Goal: Information Seeking & Learning: Compare options

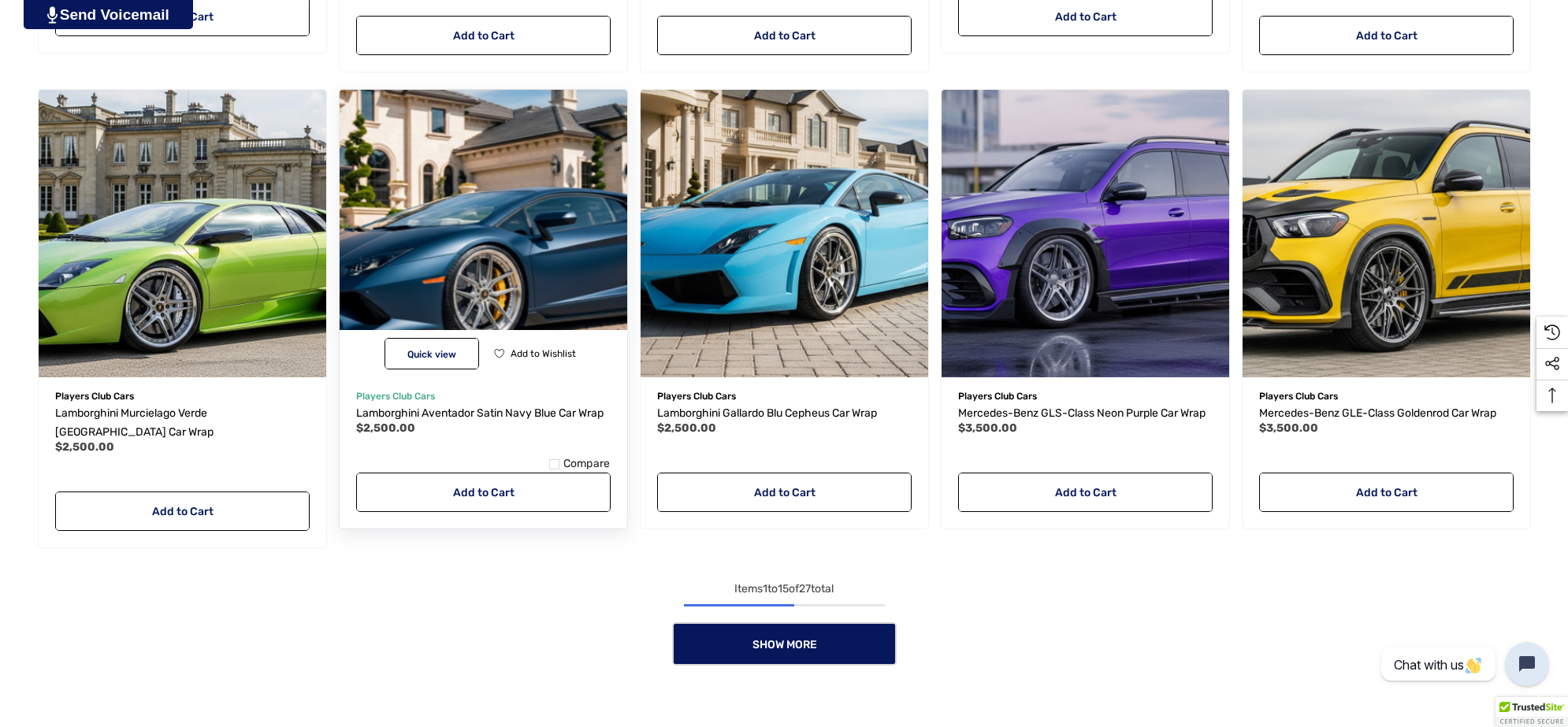
scroll to position [1675, 0]
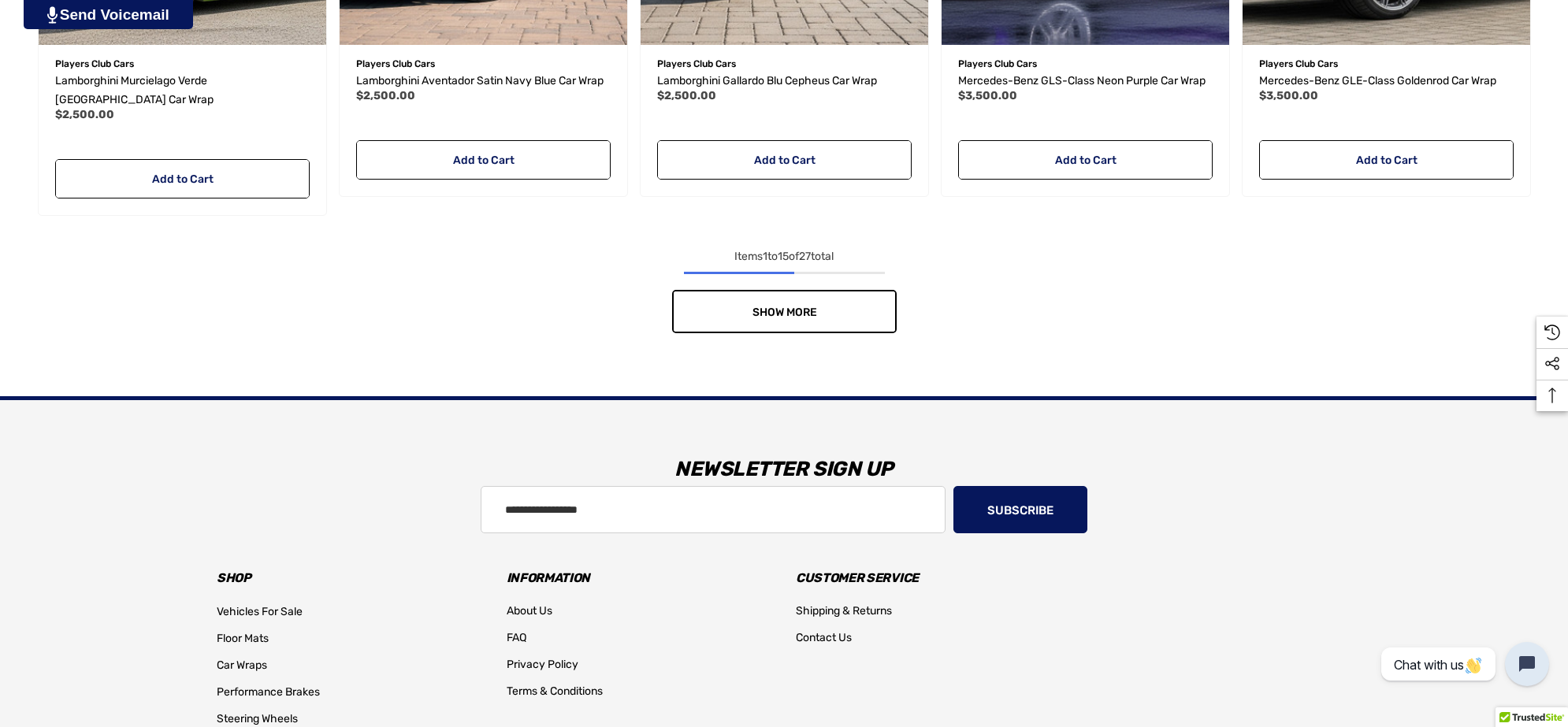
click at [856, 290] on link "Show More" at bounding box center [784, 311] width 224 height 43
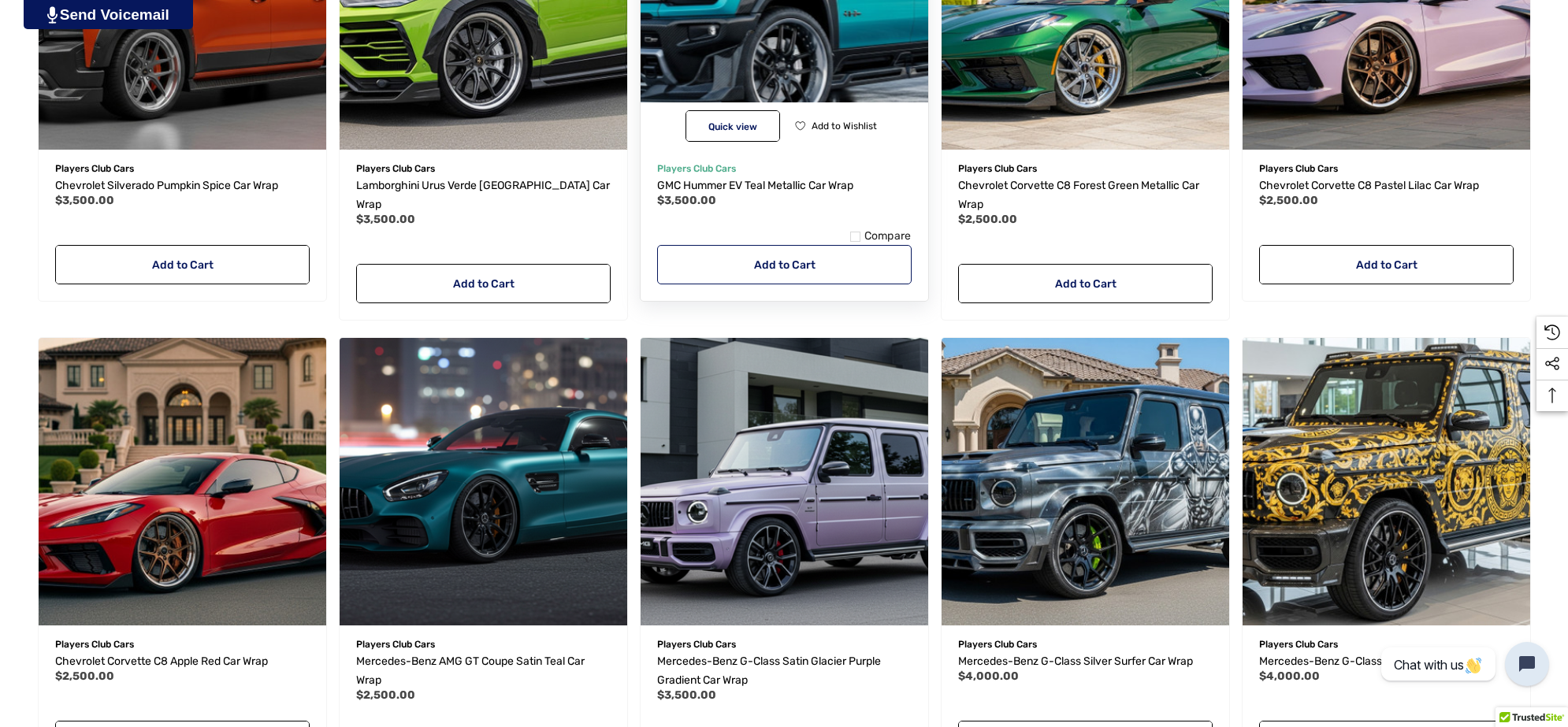
scroll to position [2069, 0]
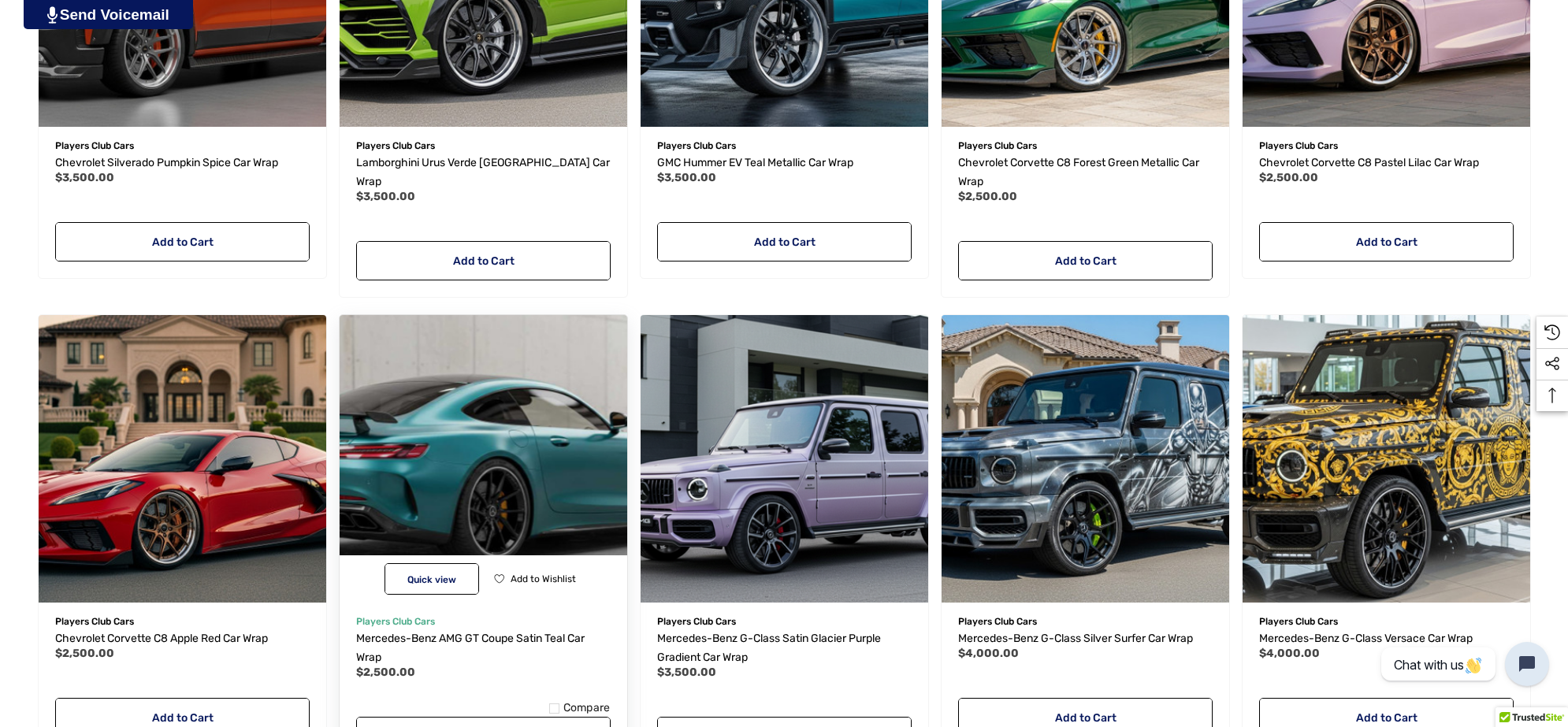
click at [522, 423] on img "Mercedes-Benz AMG GT Coupe Satin Teal Car Wrap,$2,500.00\a" at bounding box center [482, 458] width 317 height 317
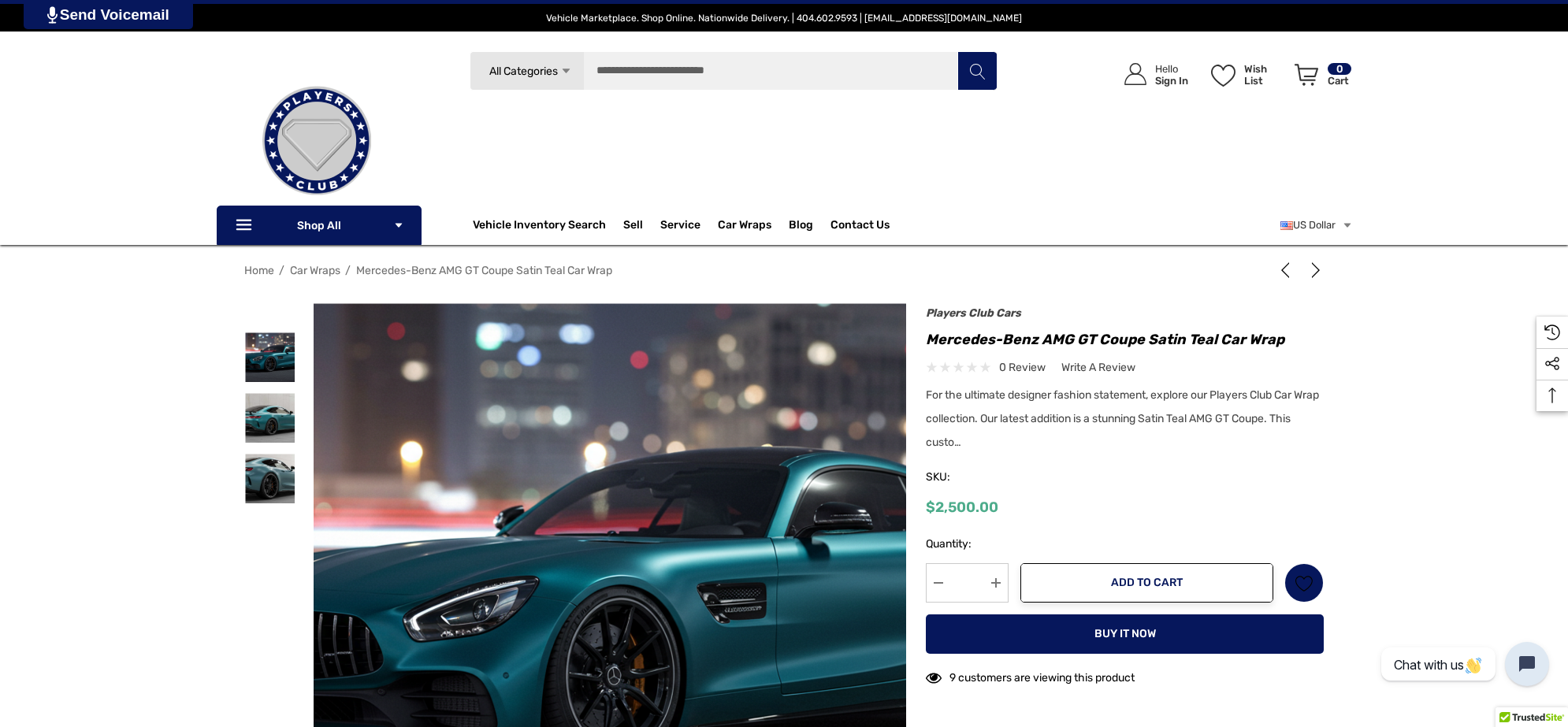
click at [926, 340] on div "Previous Next Mercedes-Benz G-Class Satin Glacier Purple Gradient Car Wrap $3,5…" at bounding box center [1115, 504] width 418 height 386
click at [1283, 341] on h1 "Mercedes-Benz AMG GT Coupe Satin Teal Car Wrap" at bounding box center [1124, 340] width 398 height 25
copy h1 "Mercedes-Benz AMG GT Coupe Satin Teal Car Wrap"
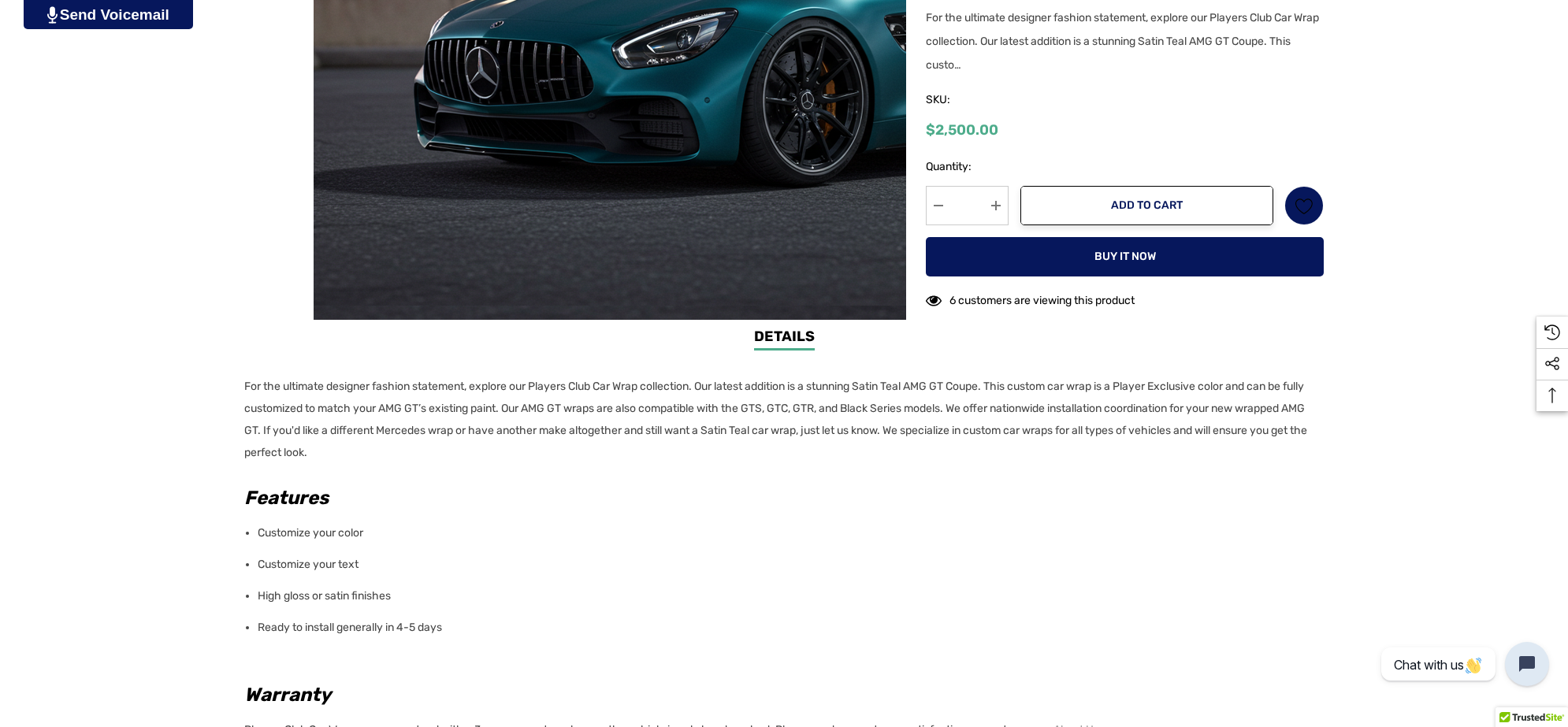
scroll to position [789, 0]
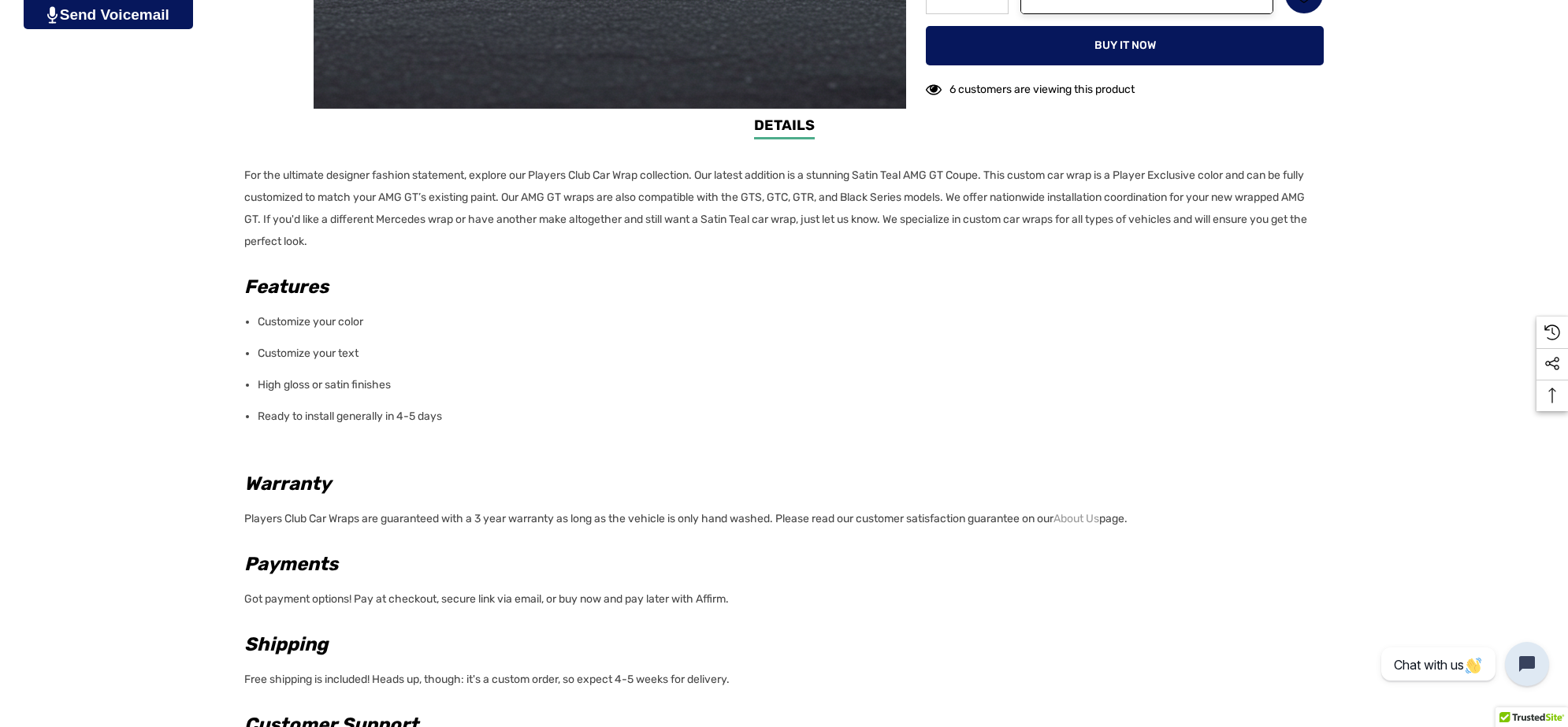
click at [426, 242] on p "For the ultimate designer fashion statement, explore our Players Club Car Wrap …" at bounding box center [780, 209] width 1070 height 89
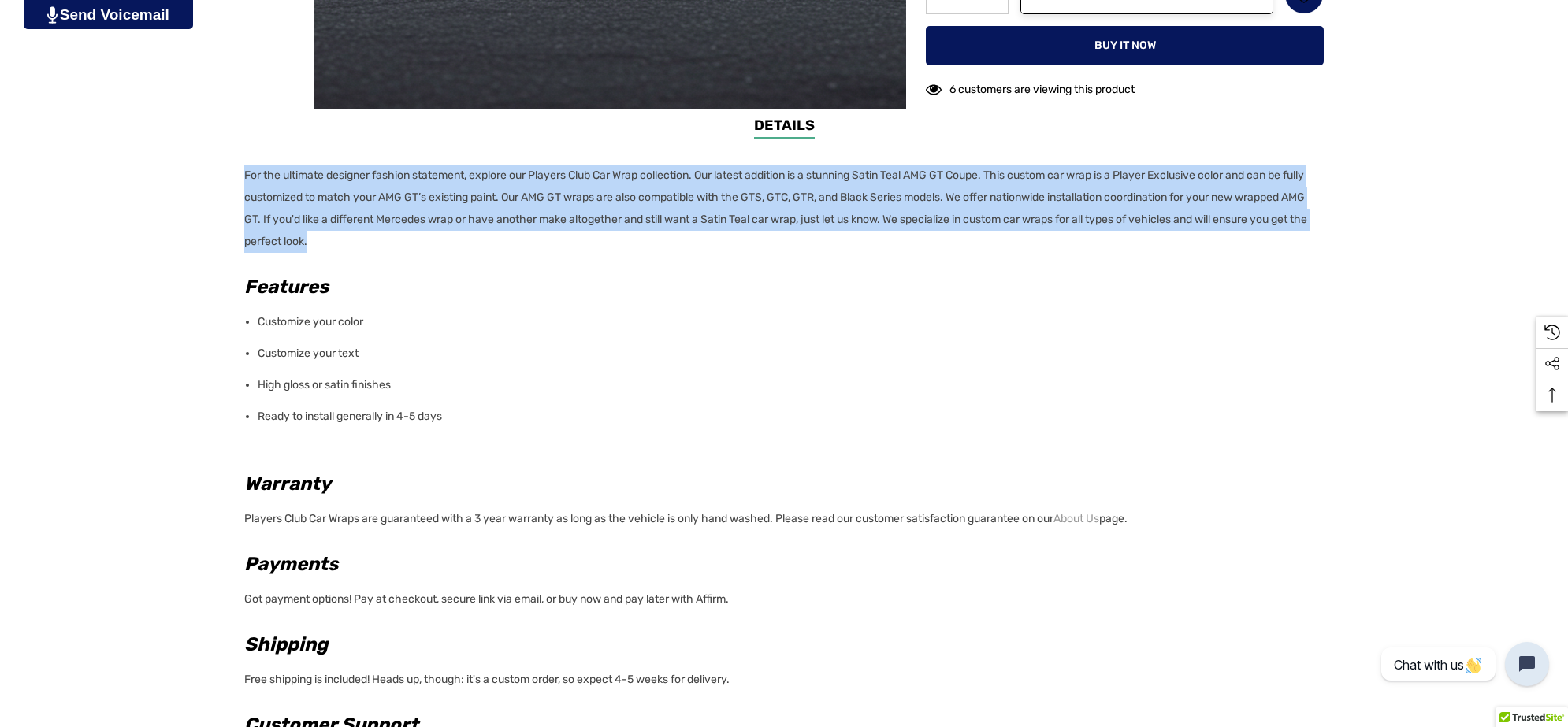
click at [242, 176] on div "Details Details For the ultimate designer fashion statement, explore our Player…" at bounding box center [784, 450] width 1568 height 668
copy p "For the ultimate designer fashion statement, explore our Players Club Car Wrap …"
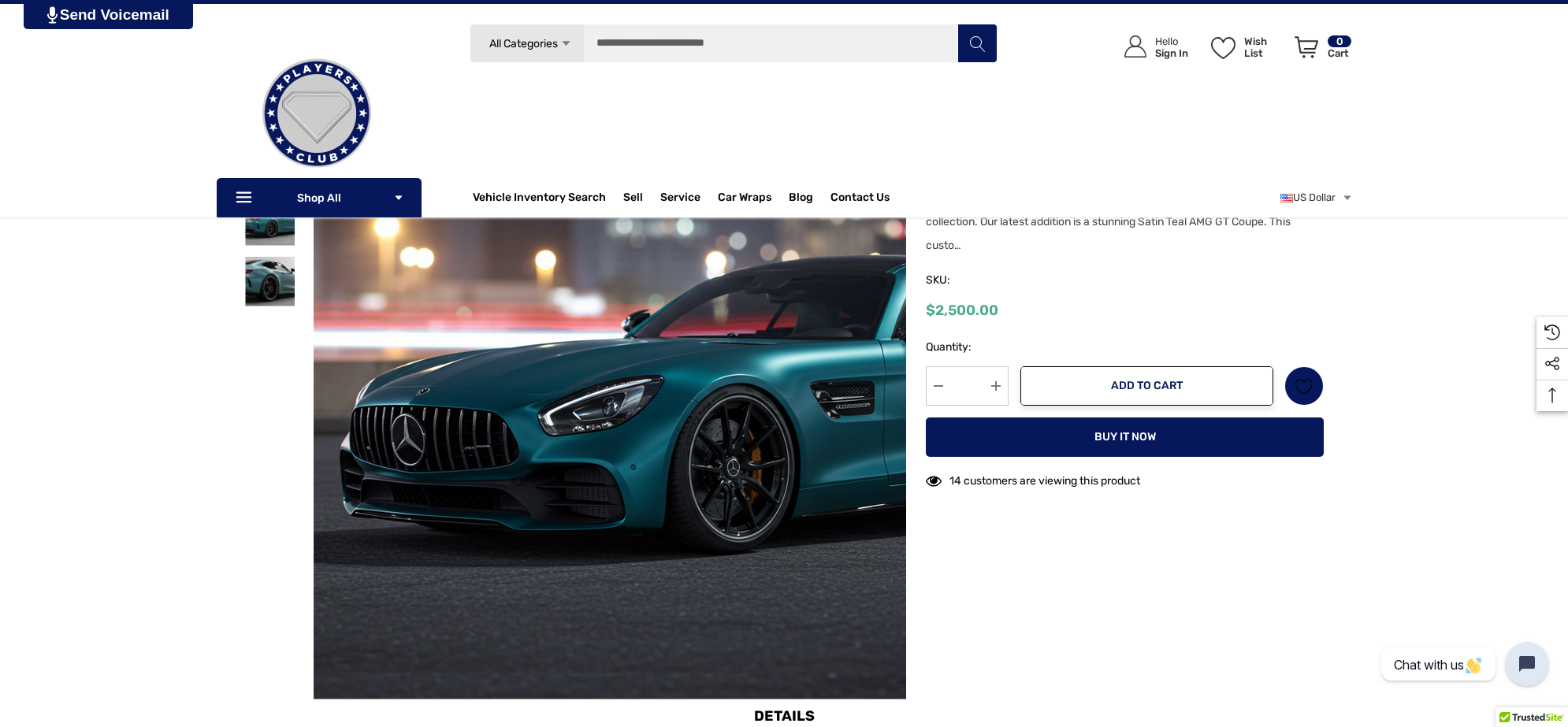
scroll to position [98, 0]
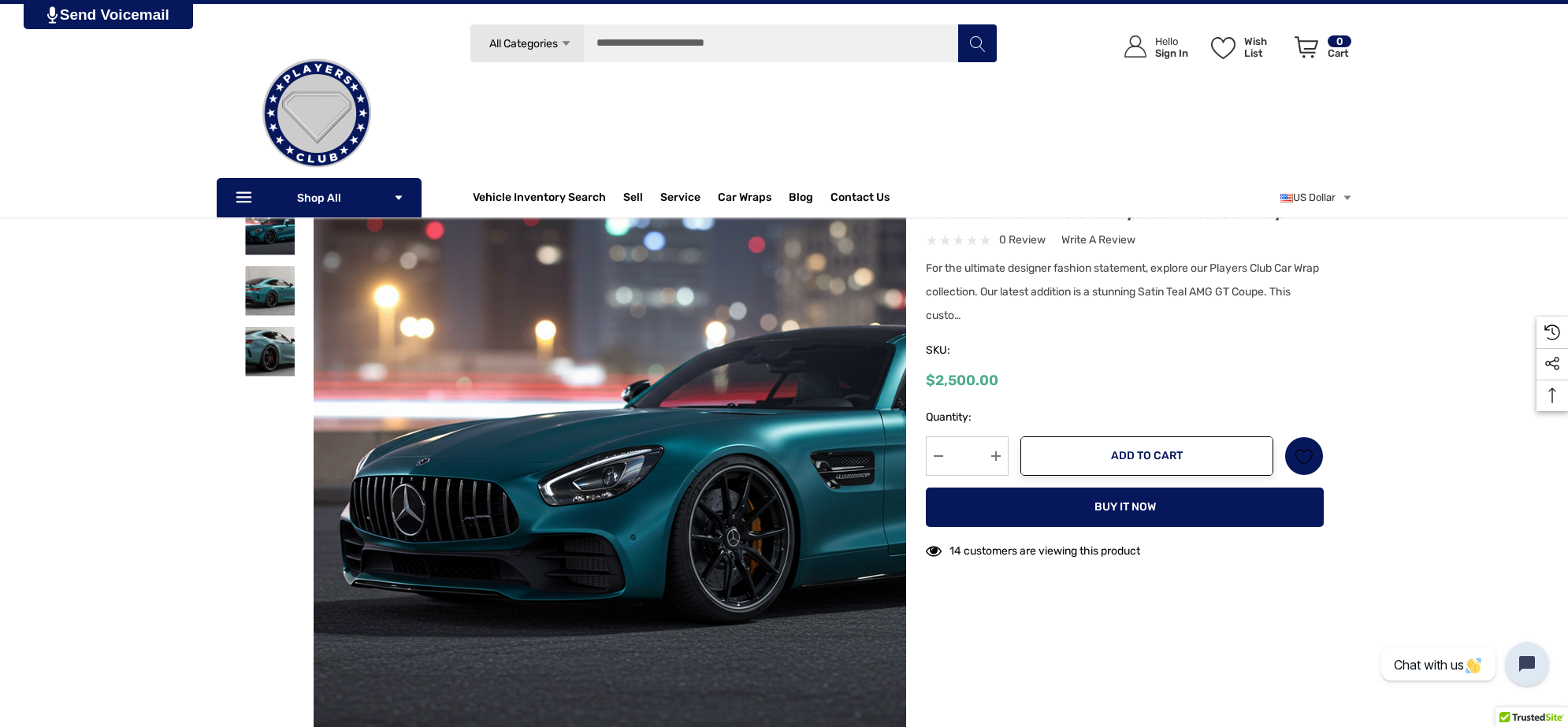
click at [439, 337] on img at bounding box center [730, 468] width 1009 height 550
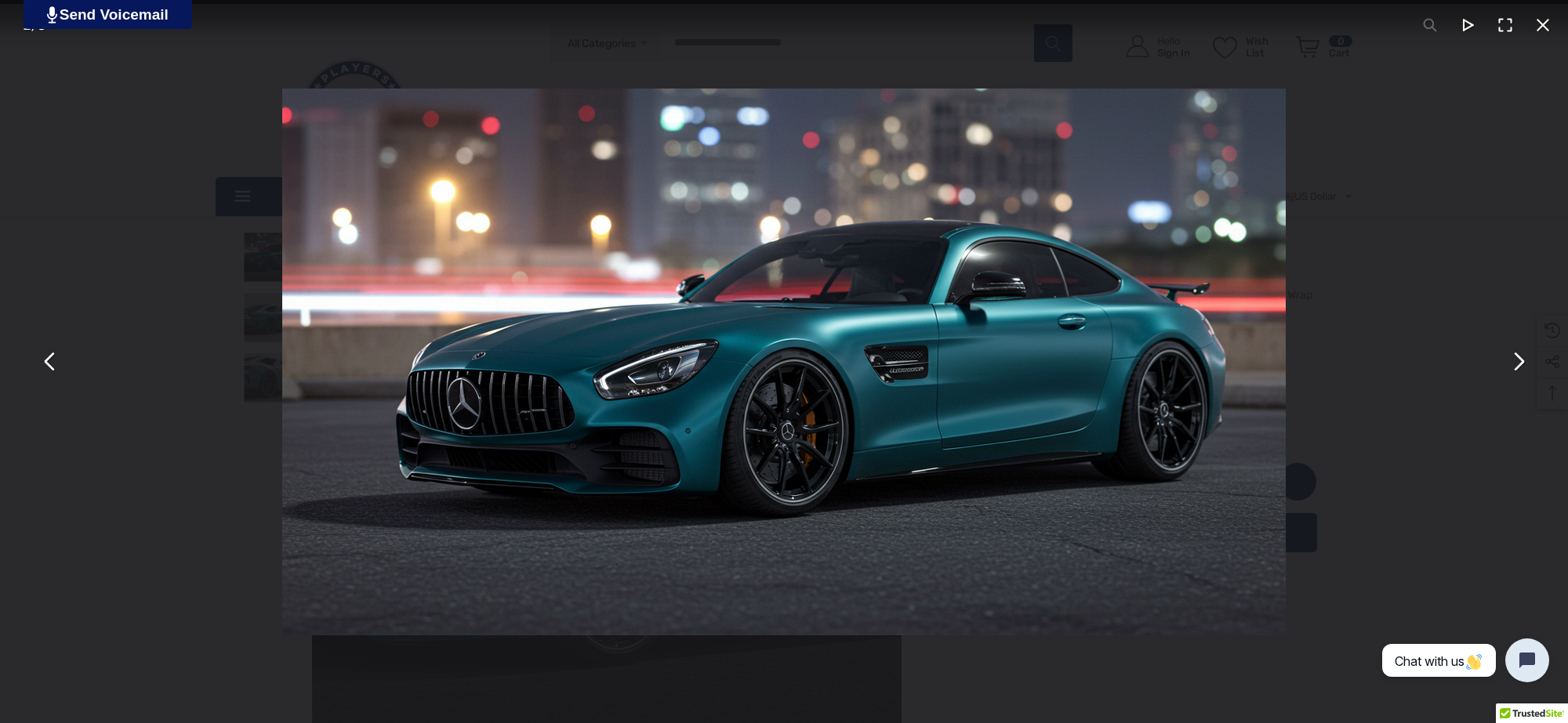
click at [1518, 374] on button "You can close this modal content with the ESC key" at bounding box center [1517, 362] width 37 height 37
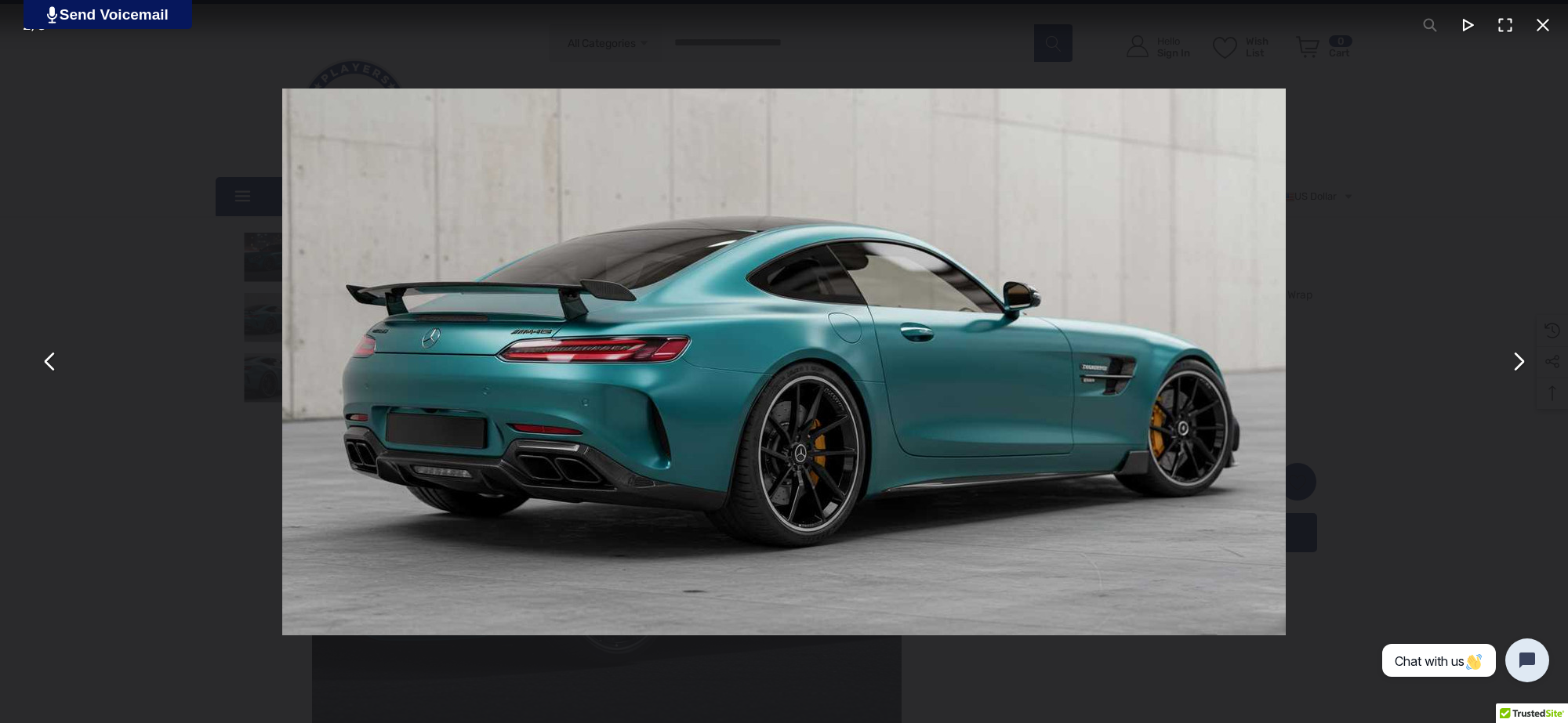
click at [1523, 371] on button "You can close this modal content with the ESC key" at bounding box center [1517, 362] width 37 height 37
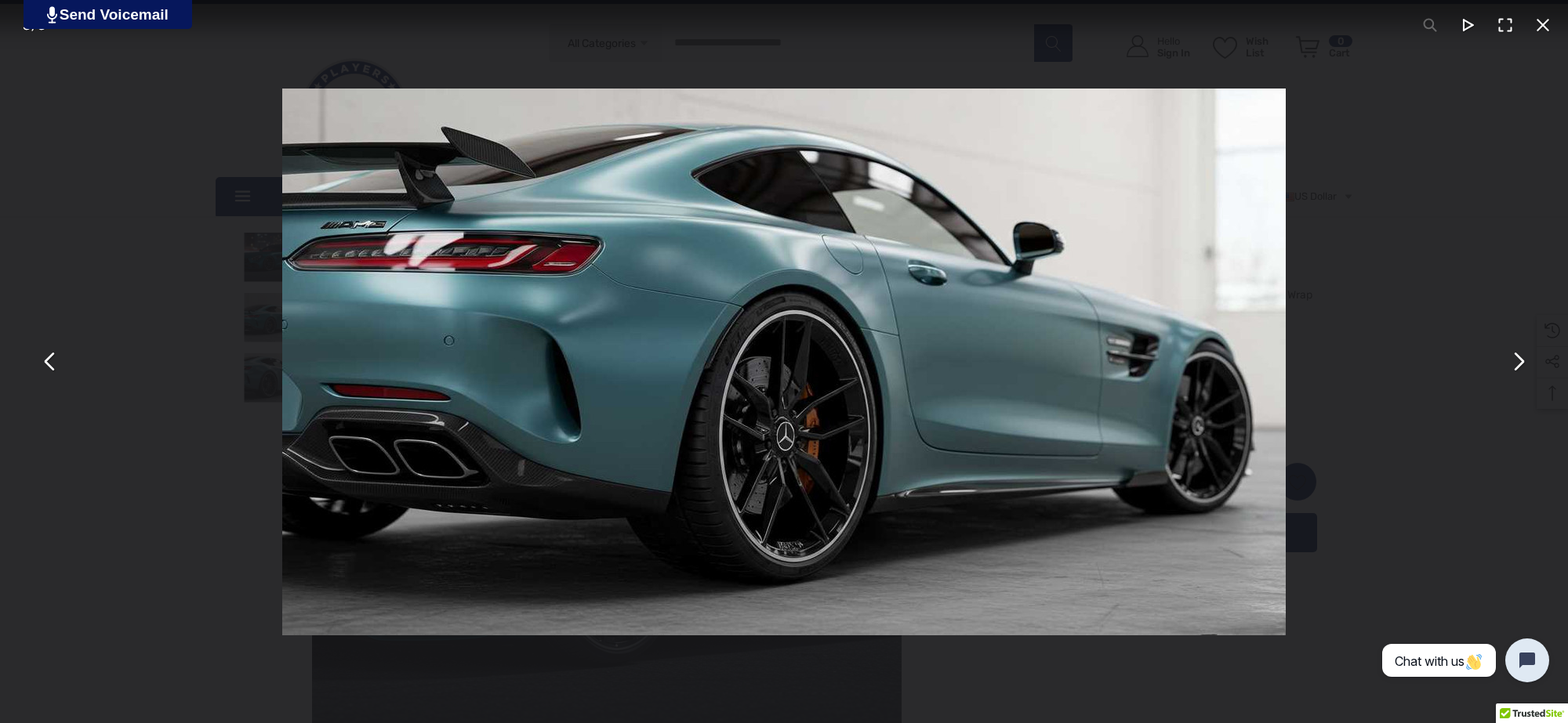
click at [75, 310] on div "You can close this modal content with the ESC key" at bounding box center [784, 361] width 1568 height 723
click at [1555, 26] on button "You can close this modal content with the ESC key" at bounding box center [1542, 25] width 37 height 37
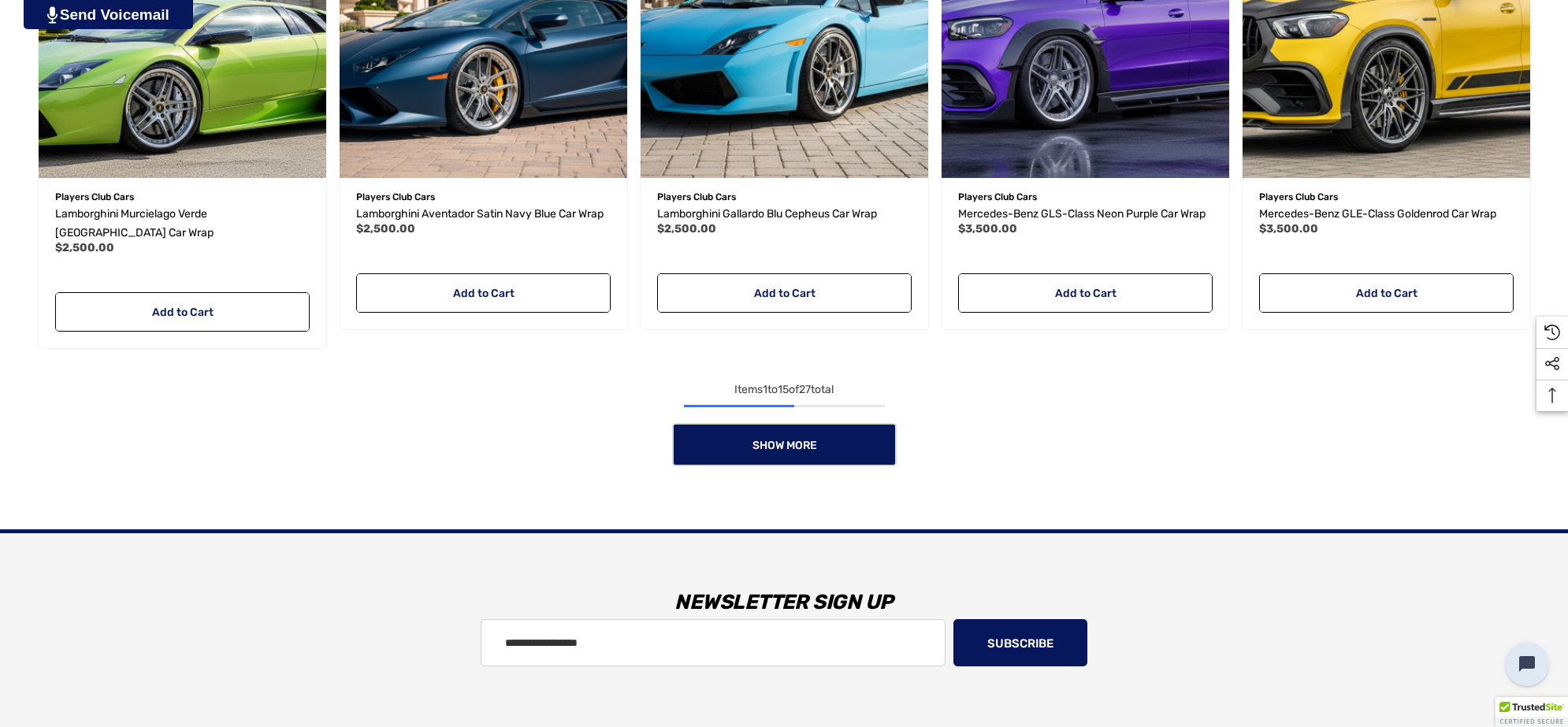
scroll to position [1576, 0]
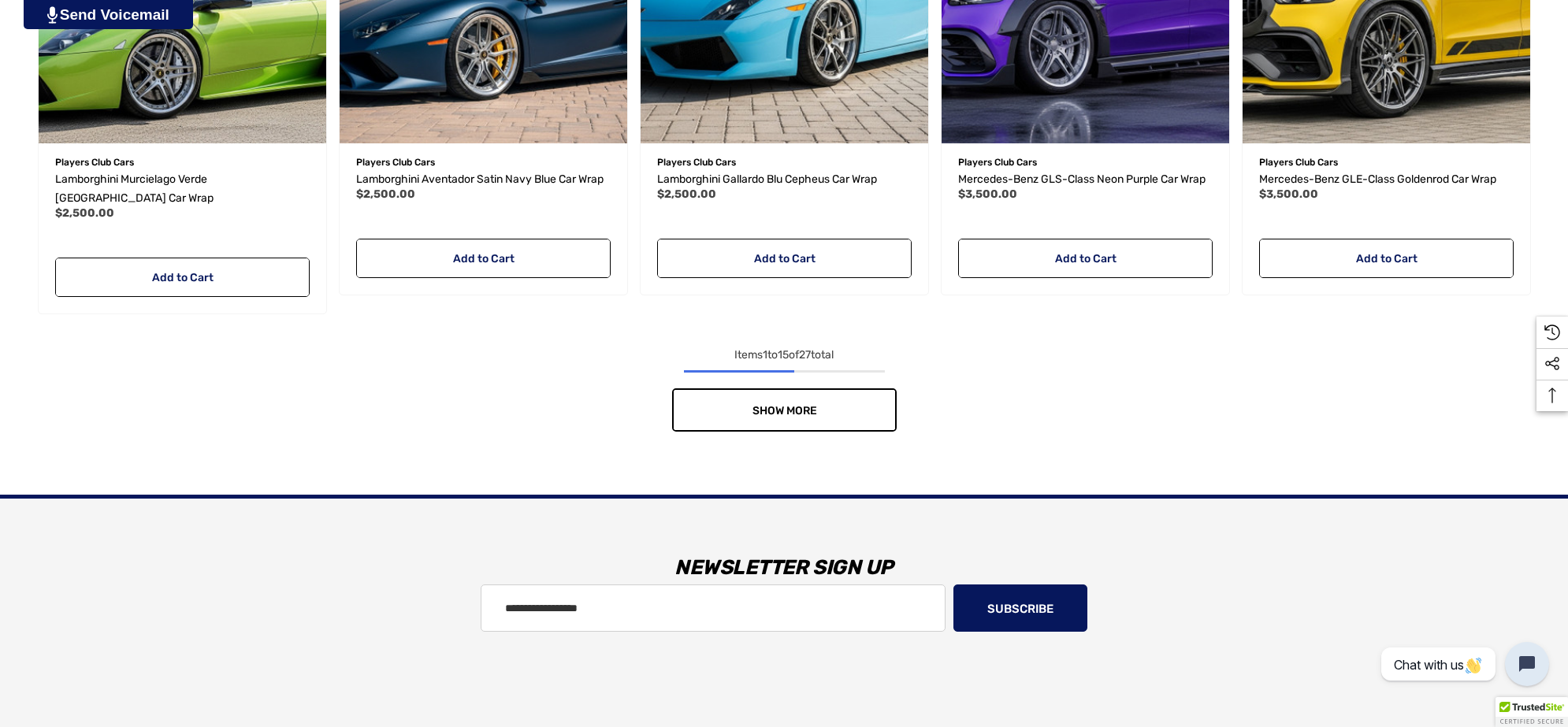
click at [849, 389] on link "Show More" at bounding box center [784, 410] width 224 height 43
click at [849, 389] on div "Show More" at bounding box center [784, 410] width 1504 height 43
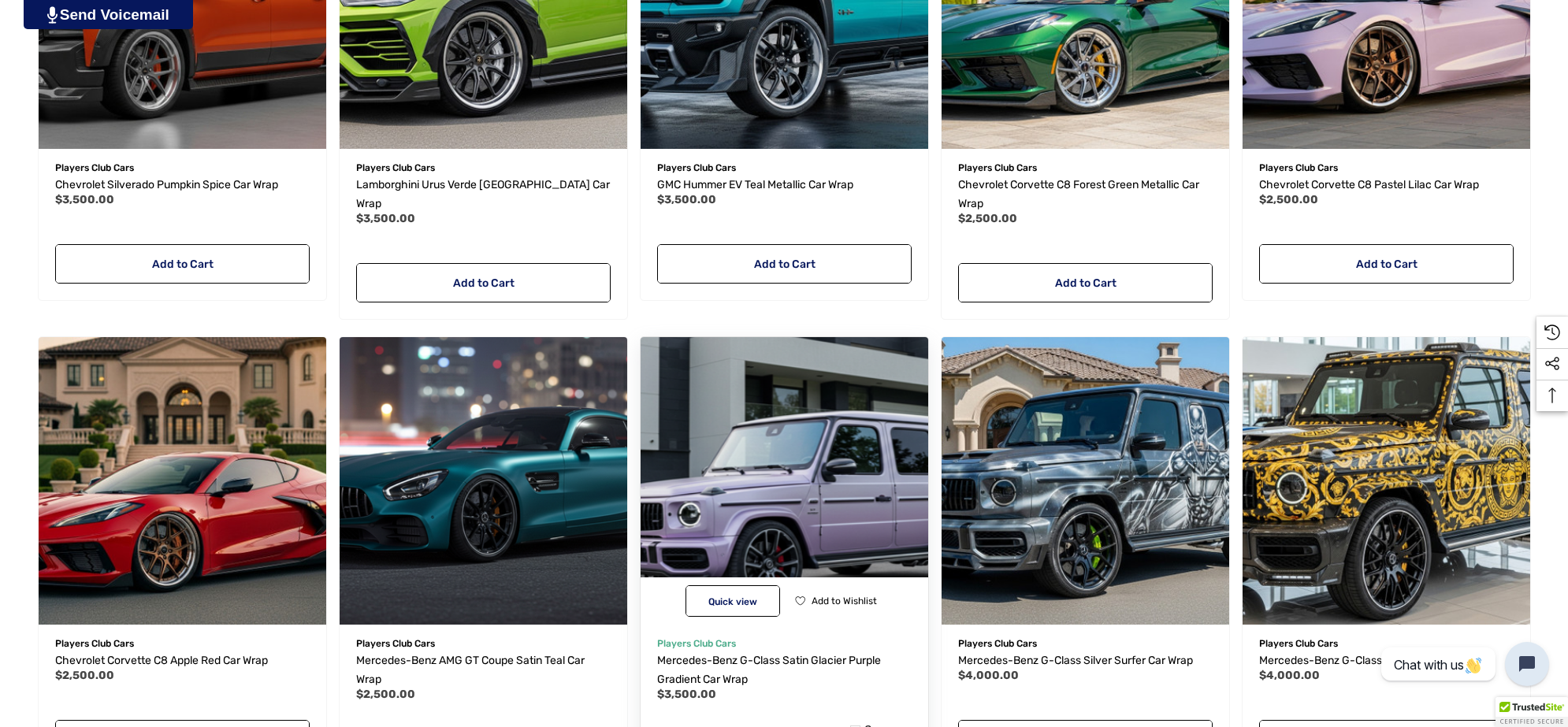
scroll to position [2168, 0]
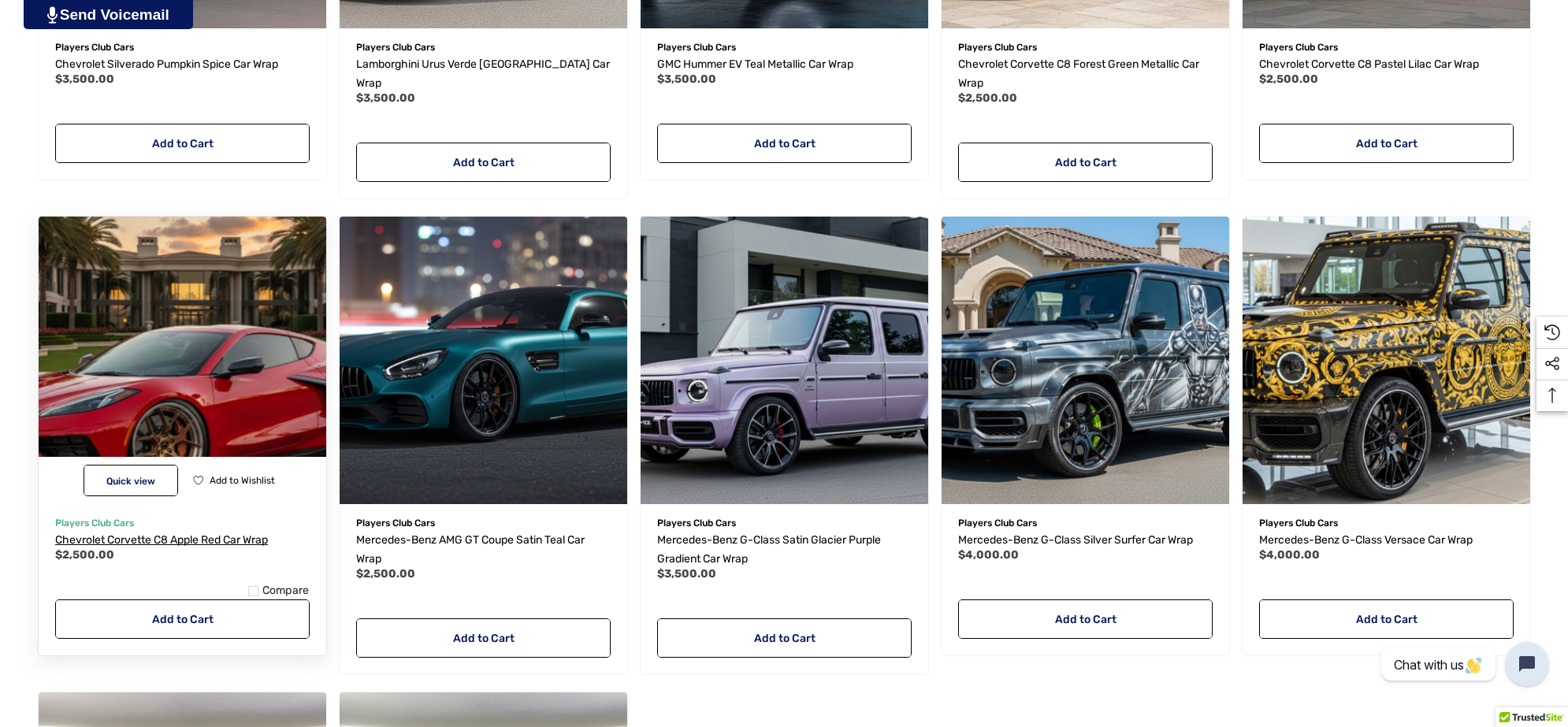
click at [190, 533] on span "Chevrolet Corvette C8 Apple Red Car Wrap" at bounding box center [161, 540] width 213 height 13
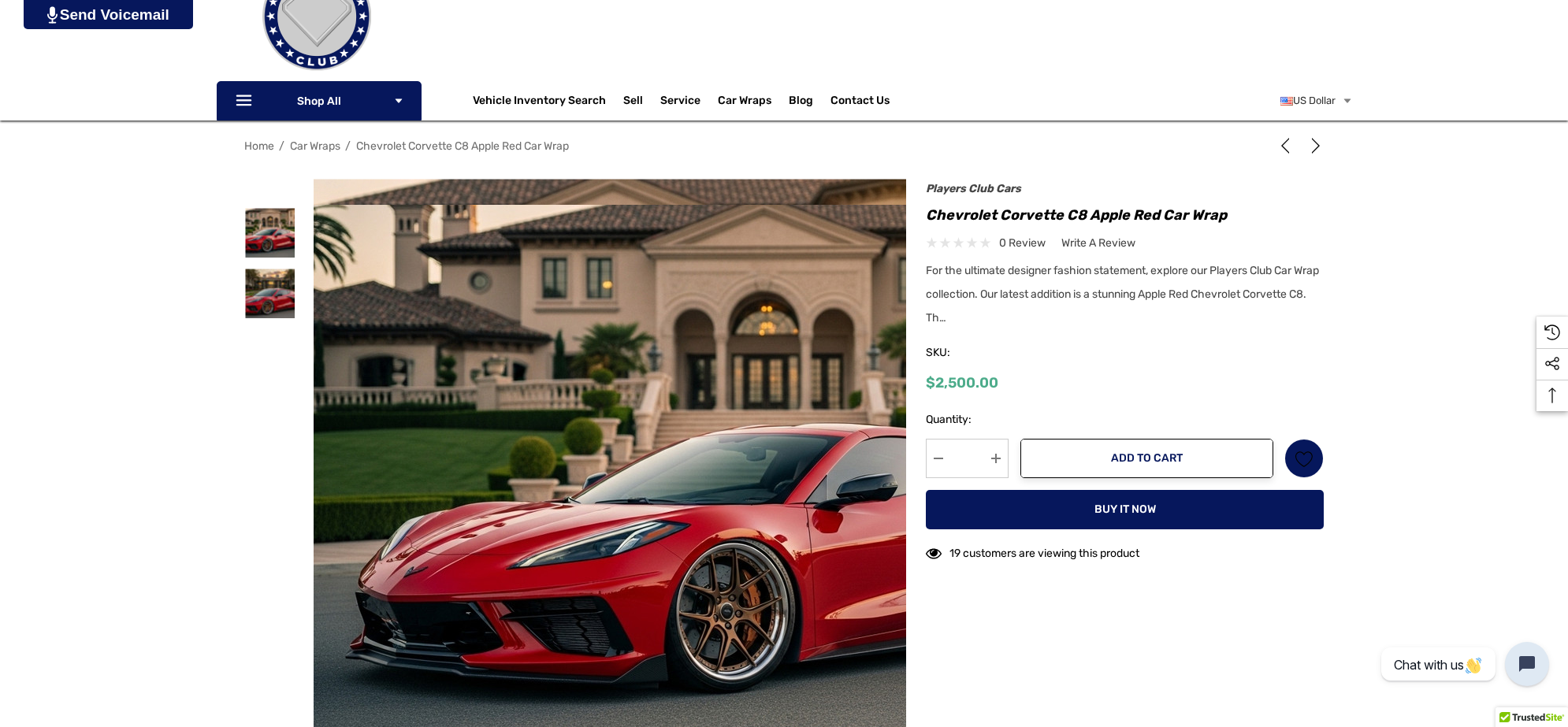
scroll to position [493, 0]
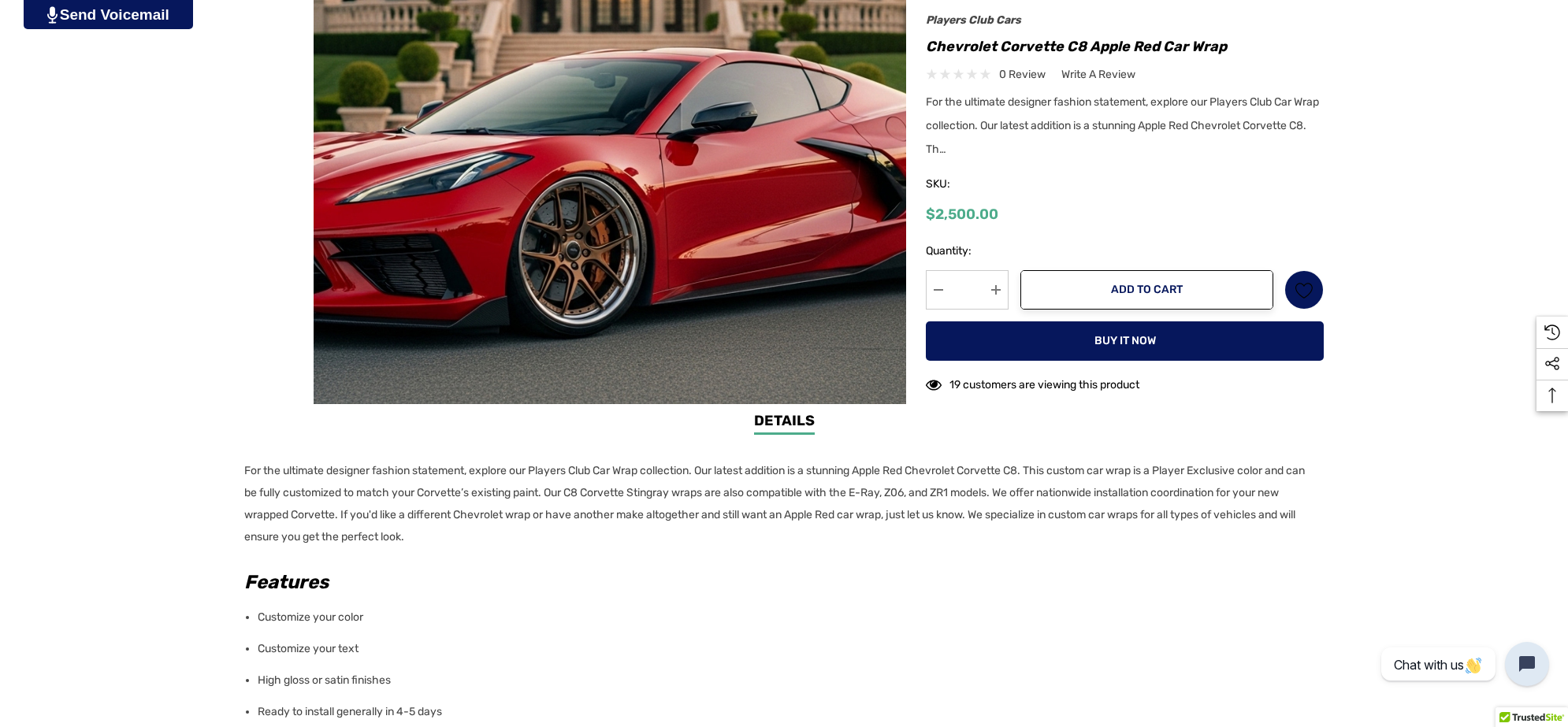
click at [473, 536] on p "For the ultimate designer fashion statement, explore our Players Club Car Wrap …" at bounding box center [780, 505] width 1070 height 89
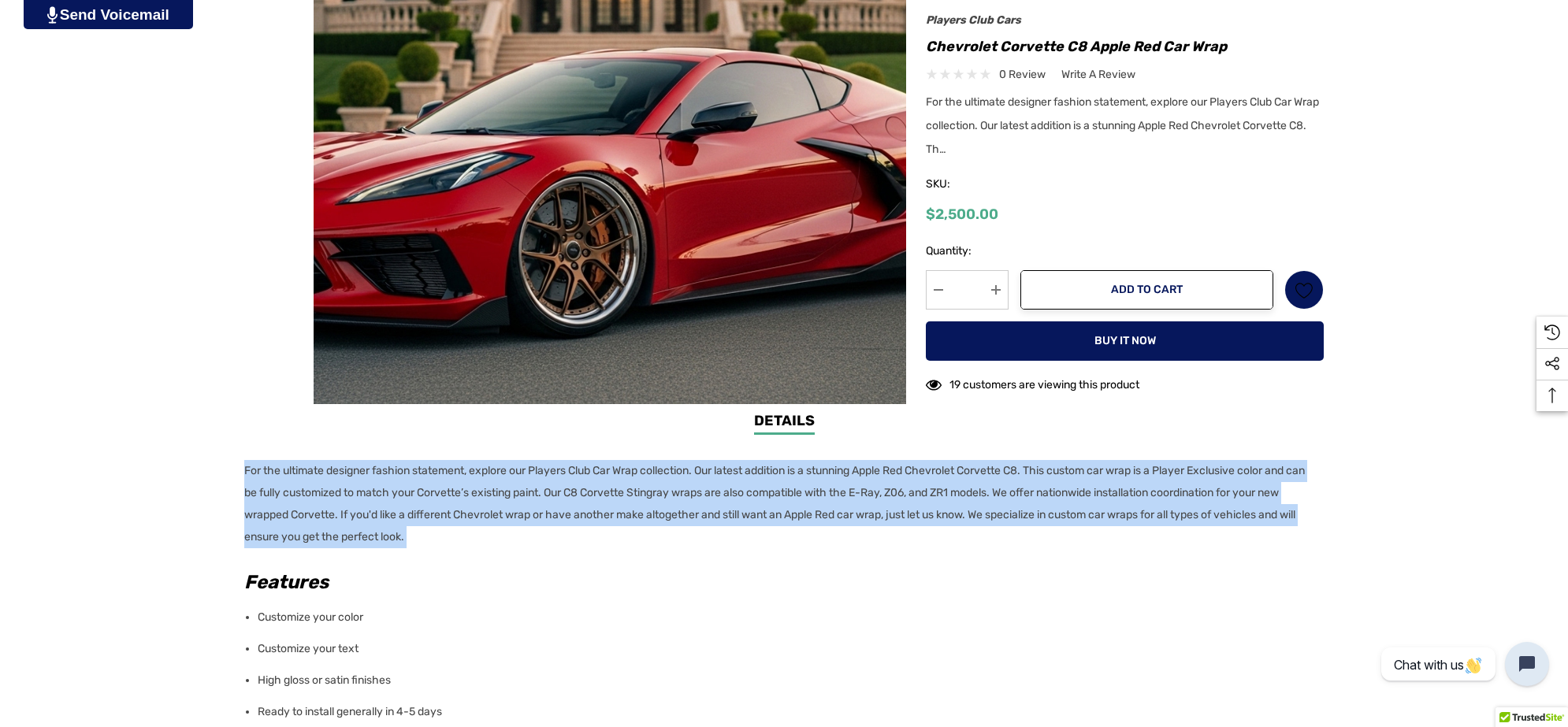
copy div "For the ultimate designer fashion statement, explore our Players Club Car Wrap …"
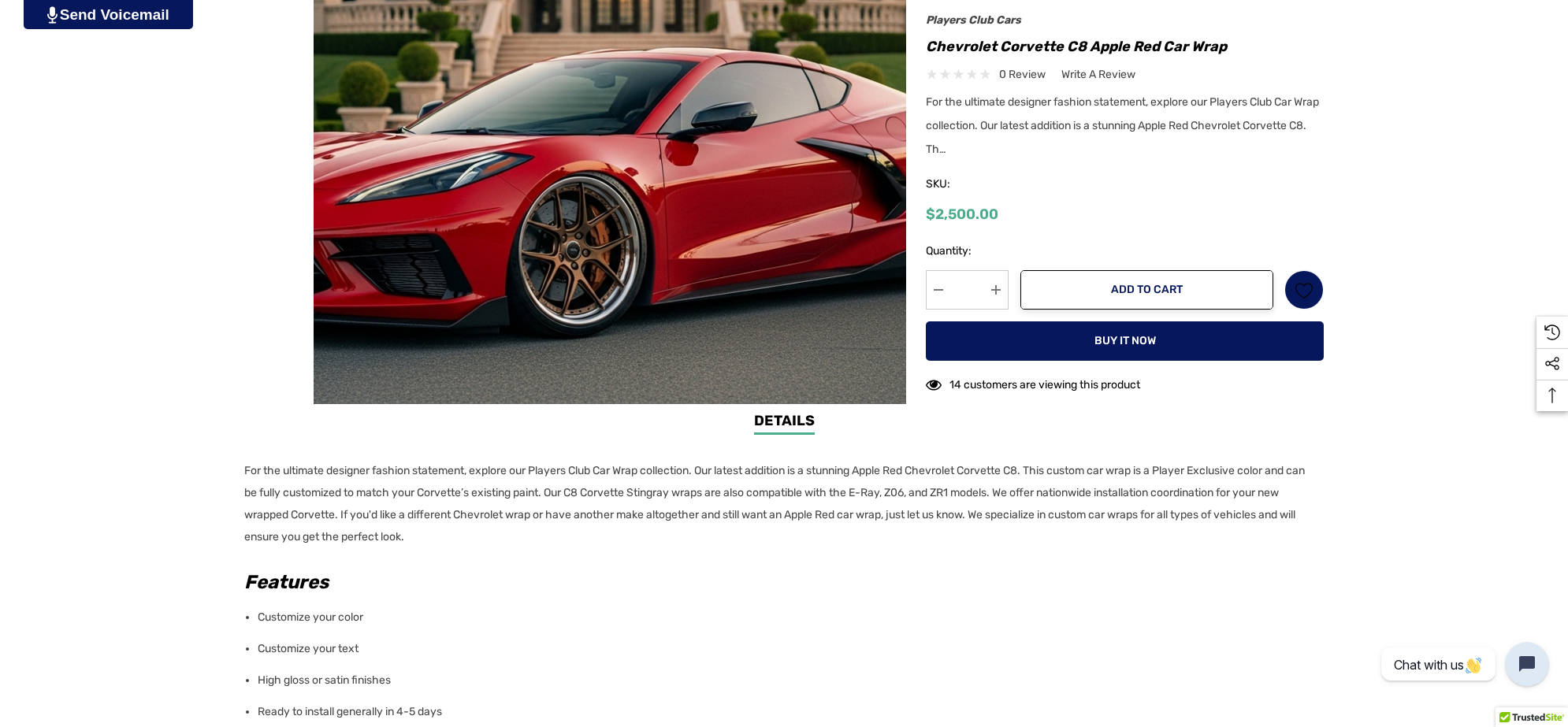
click at [923, 41] on div "Previous Next Mercedes-Benz AMG GT Coupe Satin Teal Car Wrap $2,500.00 $2,500.00" at bounding box center [1115, 211] width 418 height 386
click at [1258, 44] on h1 "Chevrolet Corvette C8 Apple Red Car Wrap" at bounding box center [1124, 46] width 398 height 25
copy h1 "Chevrolet Corvette C8 Apple Red Car Wrap"
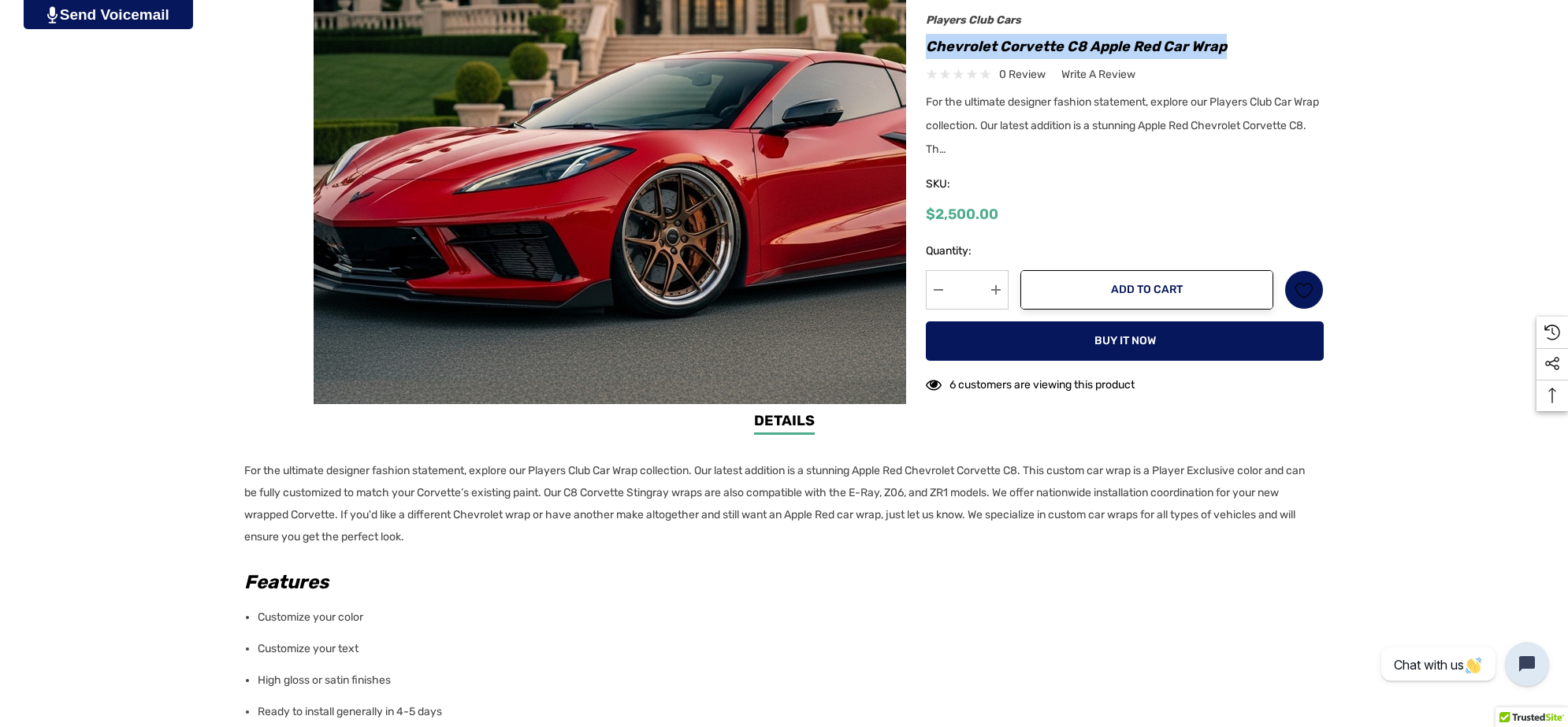
click at [471, 69] on img at bounding box center [707, 104] width 1009 height 550
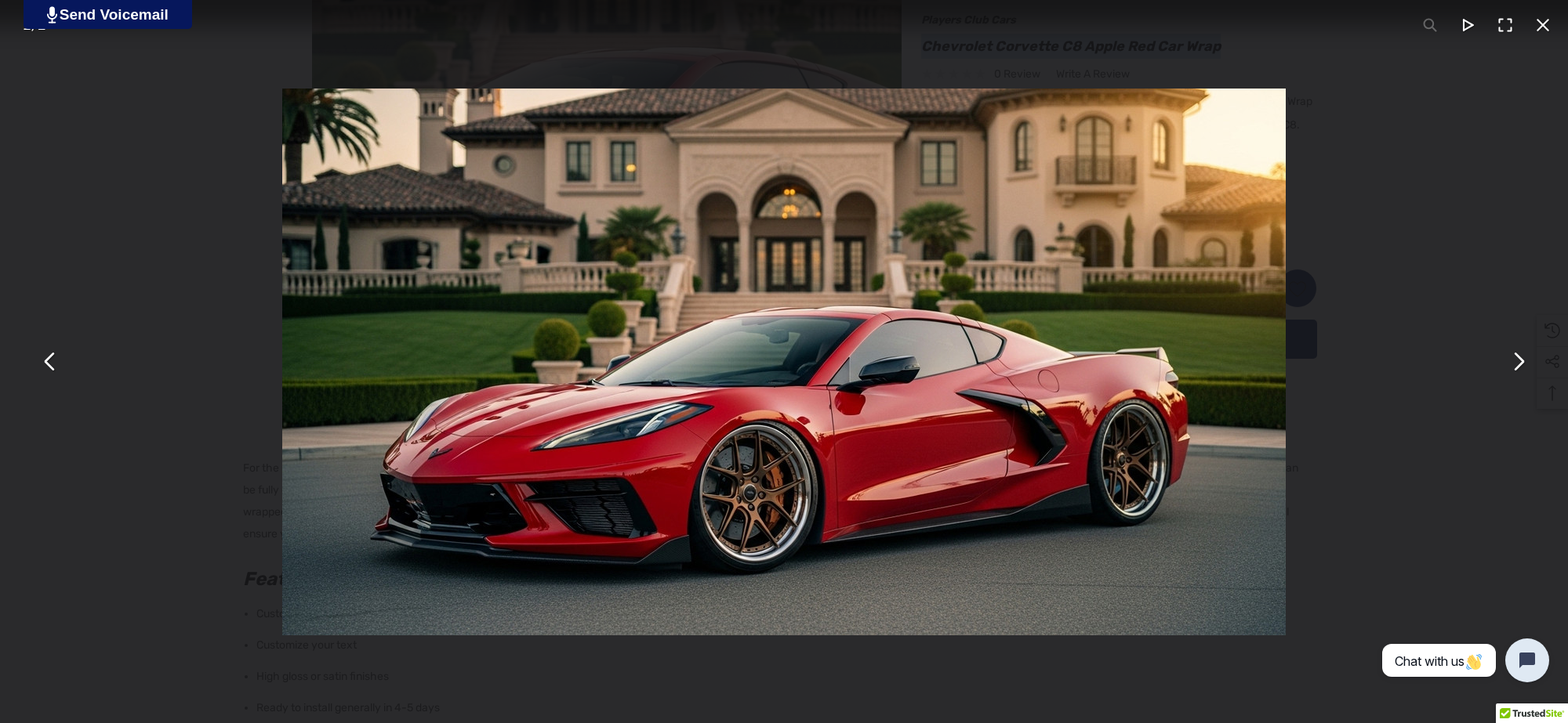
click at [1518, 354] on button "You can close this modal content with the ESC key" at bounding box center [1517, 362] width 37 height 37
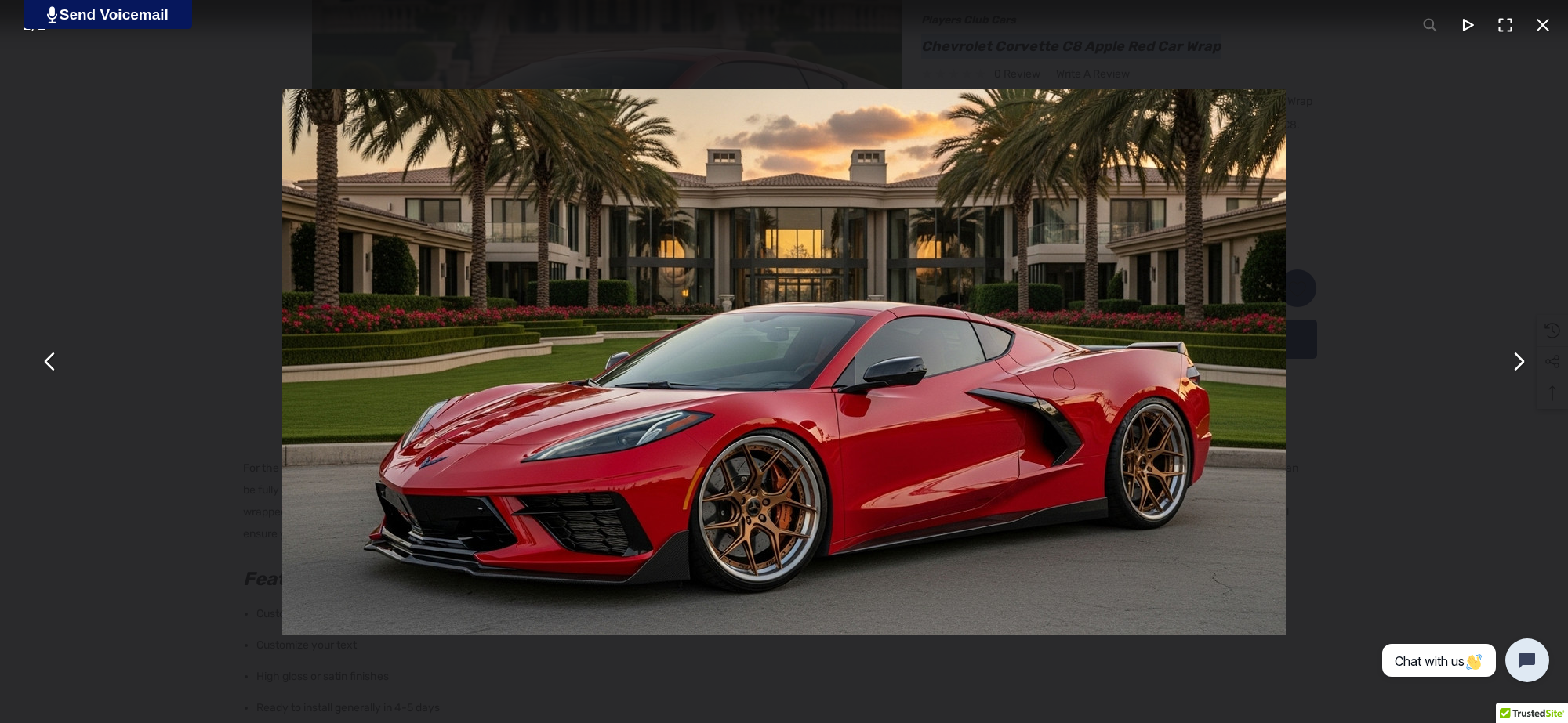
click at [812, 428] on img "You can close this modal content with the ESC key" at bounding box center [784, 361] width 1004 height 547
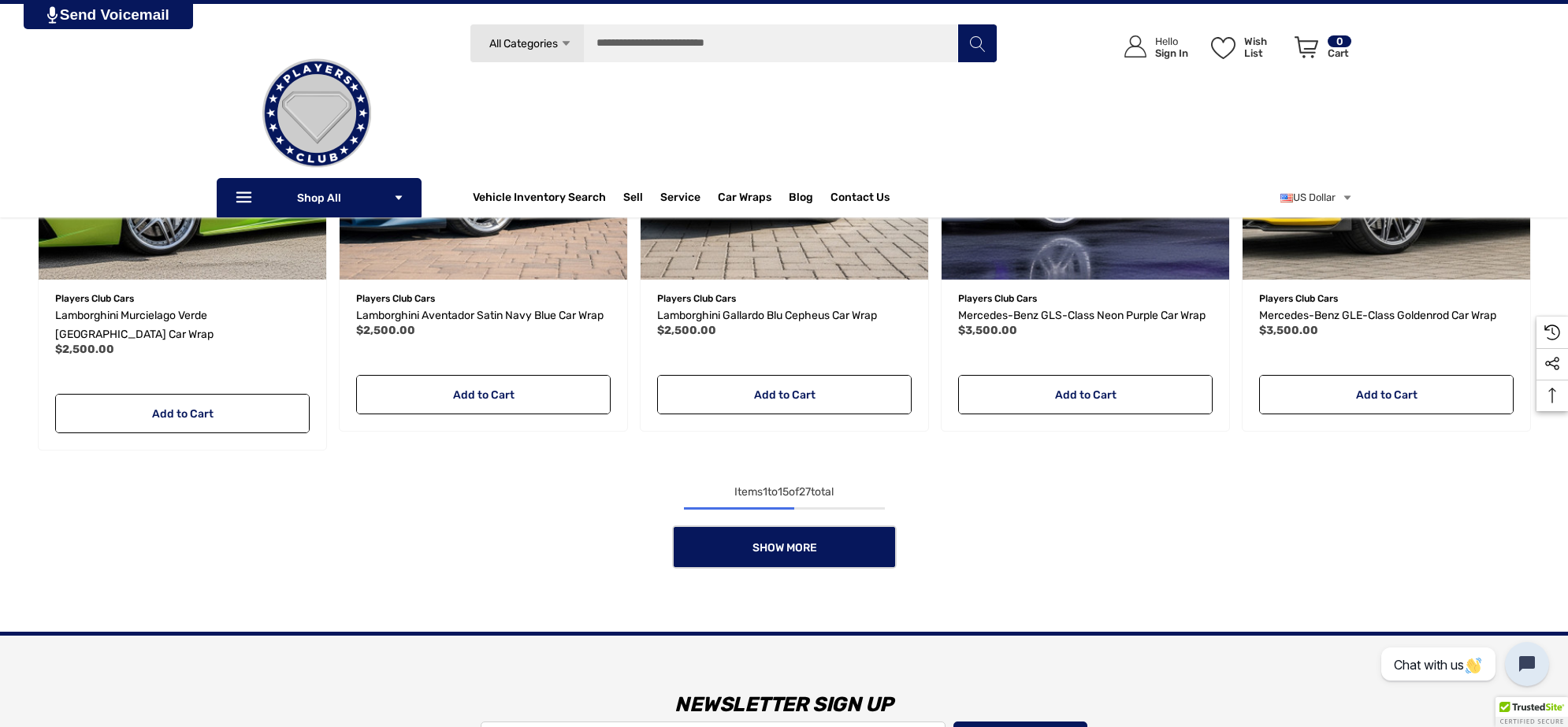
scroll to position [1313, 0]
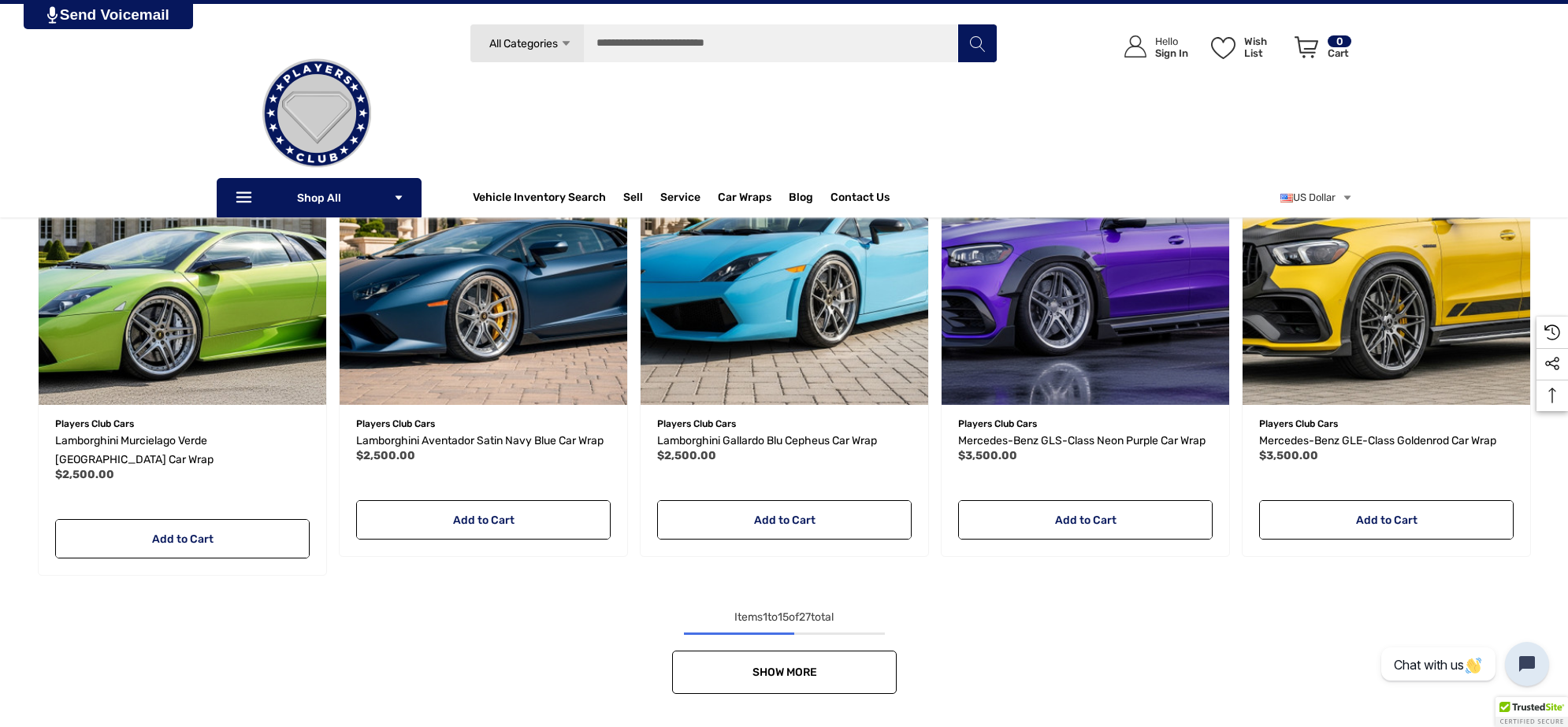
click at [863, 664] on link "Show More" at bounding box center [784, 672] width 224 height 43
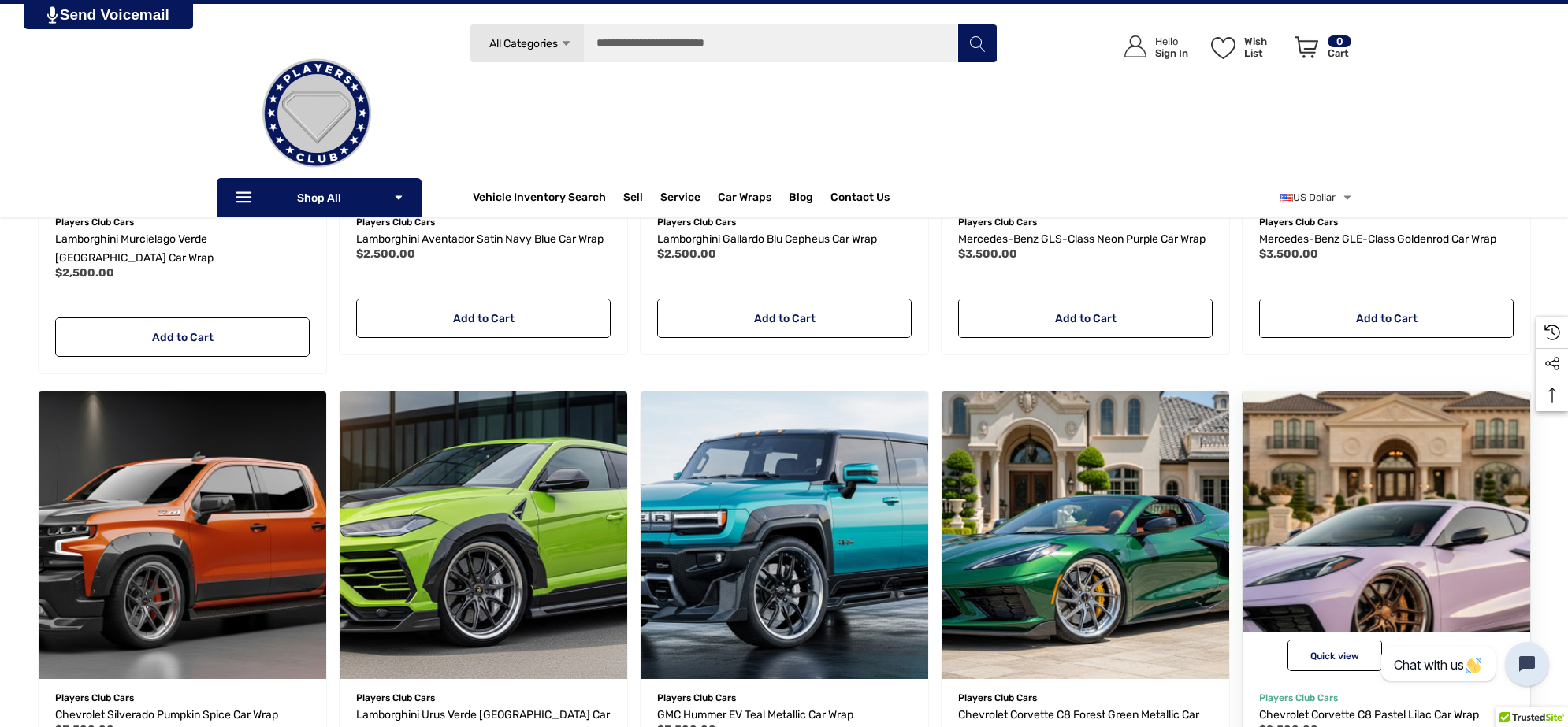
scroll to position [1511, 0]
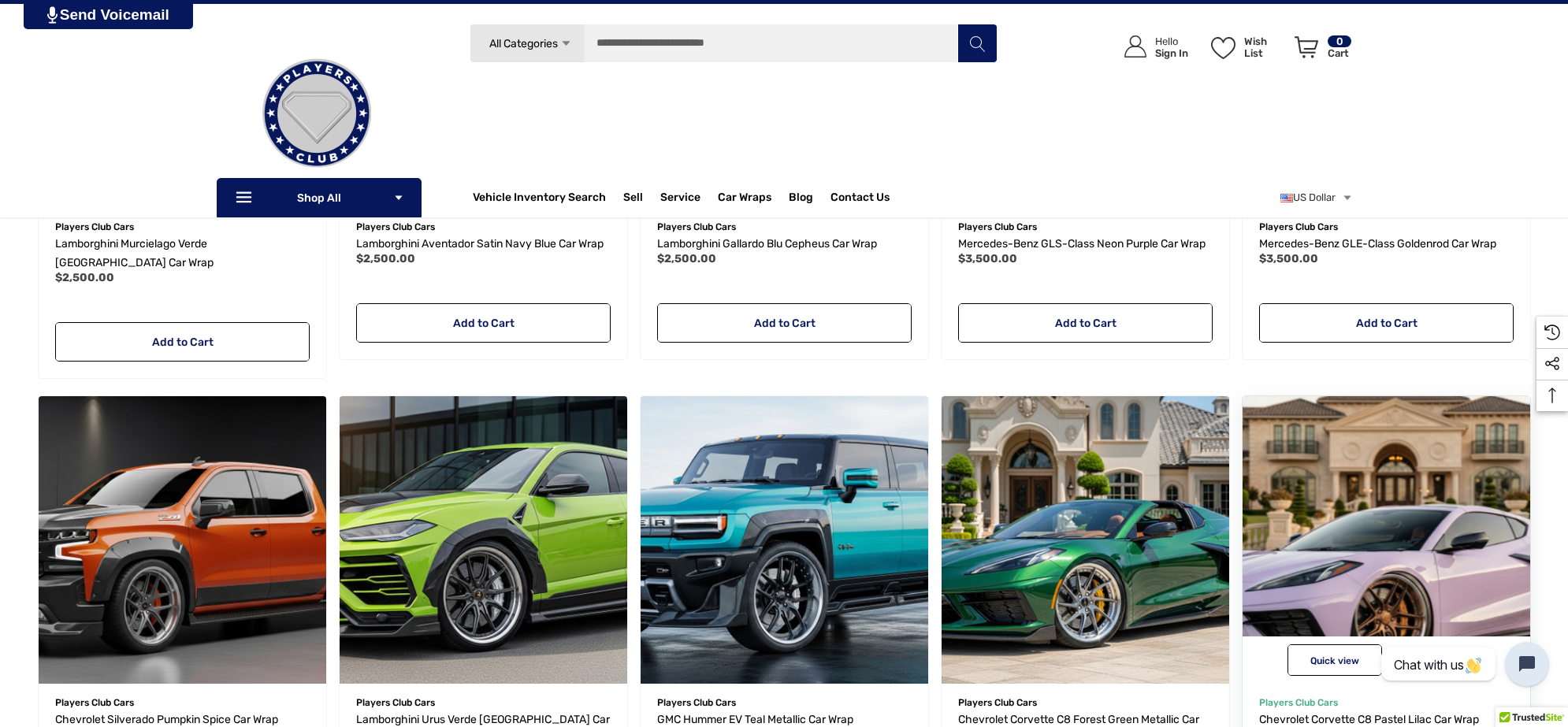
click at [1326, 506] on img "Chevrolet Corvette C8 Pastel Lilac Car Wrap,$2,500.00\a" at bounding box center [1385, 540] width 317 height 317
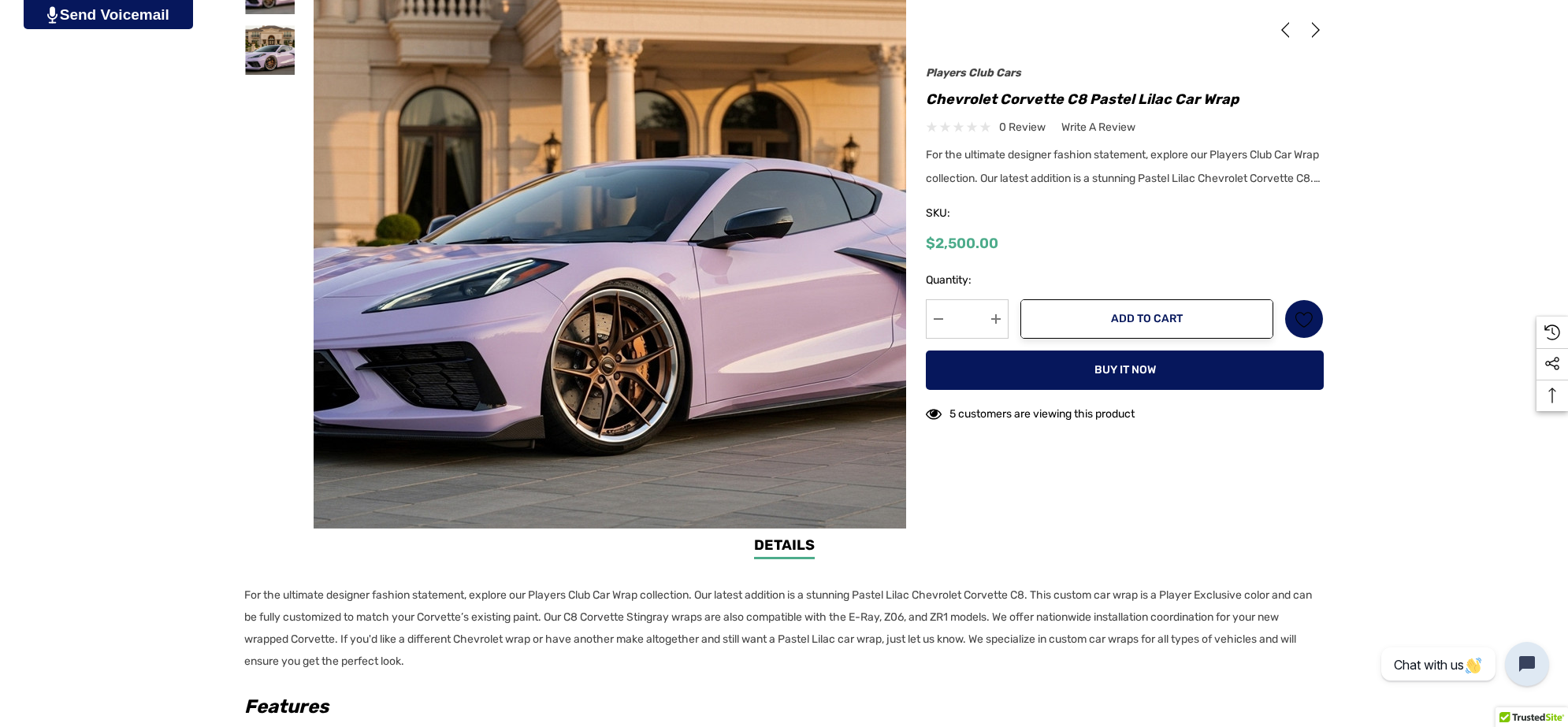
scroll to position [591, 0]
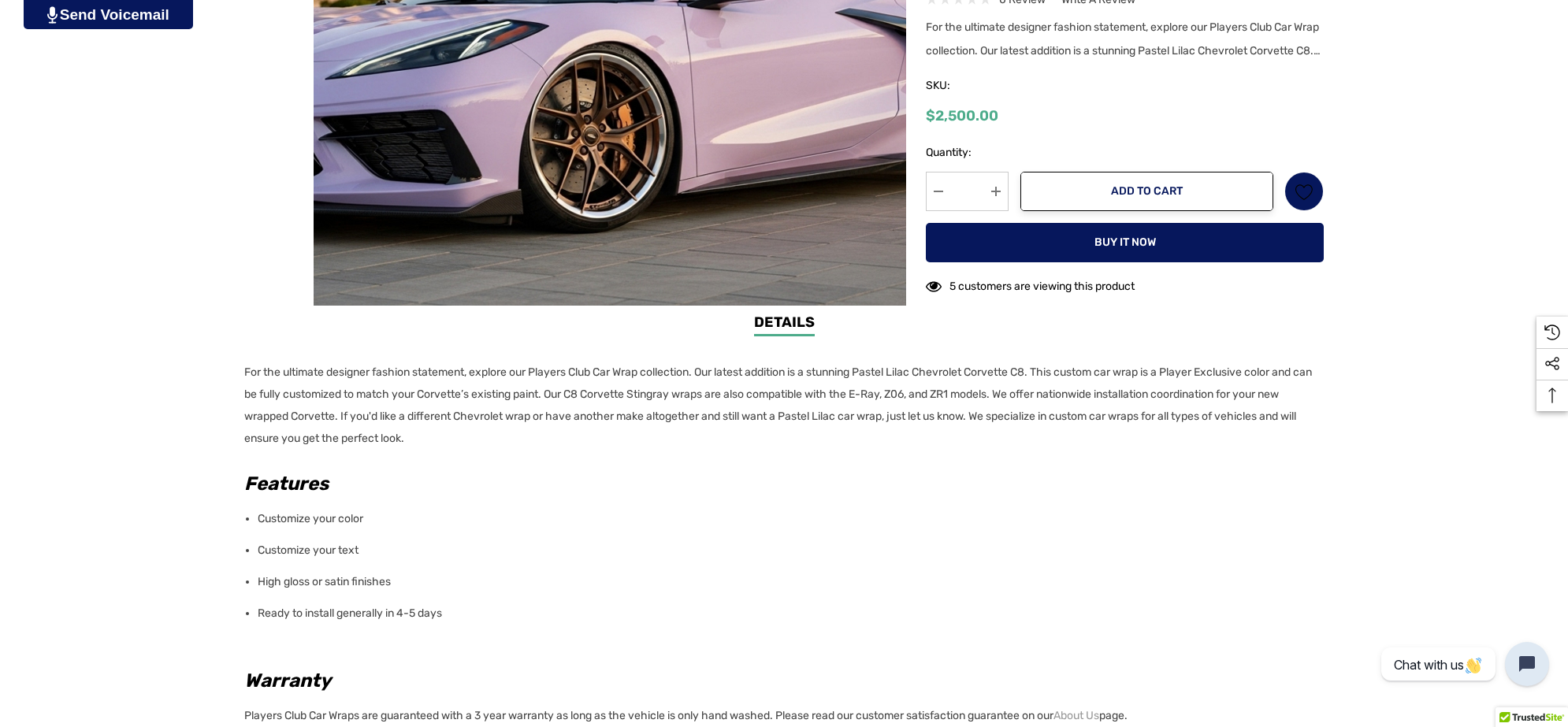
click at [516, 439] on p "For the ultimate designer fashion statement, explore our Players Club Car Wrap …" at bounding box center [780, 406] width 1070 height 89
click at [242, 368] on div "Details Details For the ultimate designer fashion statement, explore our Player…" at bounding box center [784, 646] width 1568 height 668
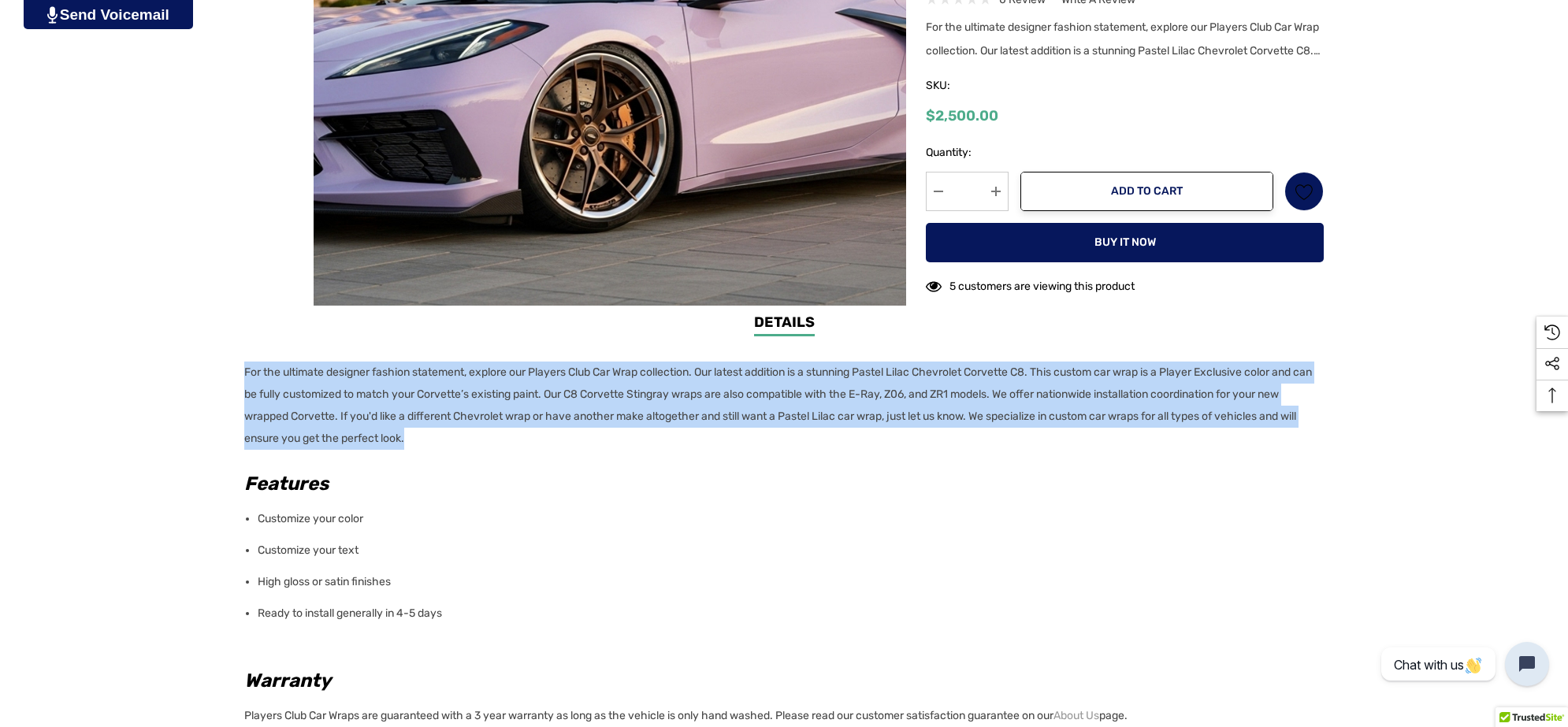
click at [242, 368] on div "Details Details For the ultimate designer fashion statement, explore our Player…" at bounding box center [784, 646] width 1568 height 668
copy p "For the ultimate designer fashion statement, explore our Players Club Car Wrap …"
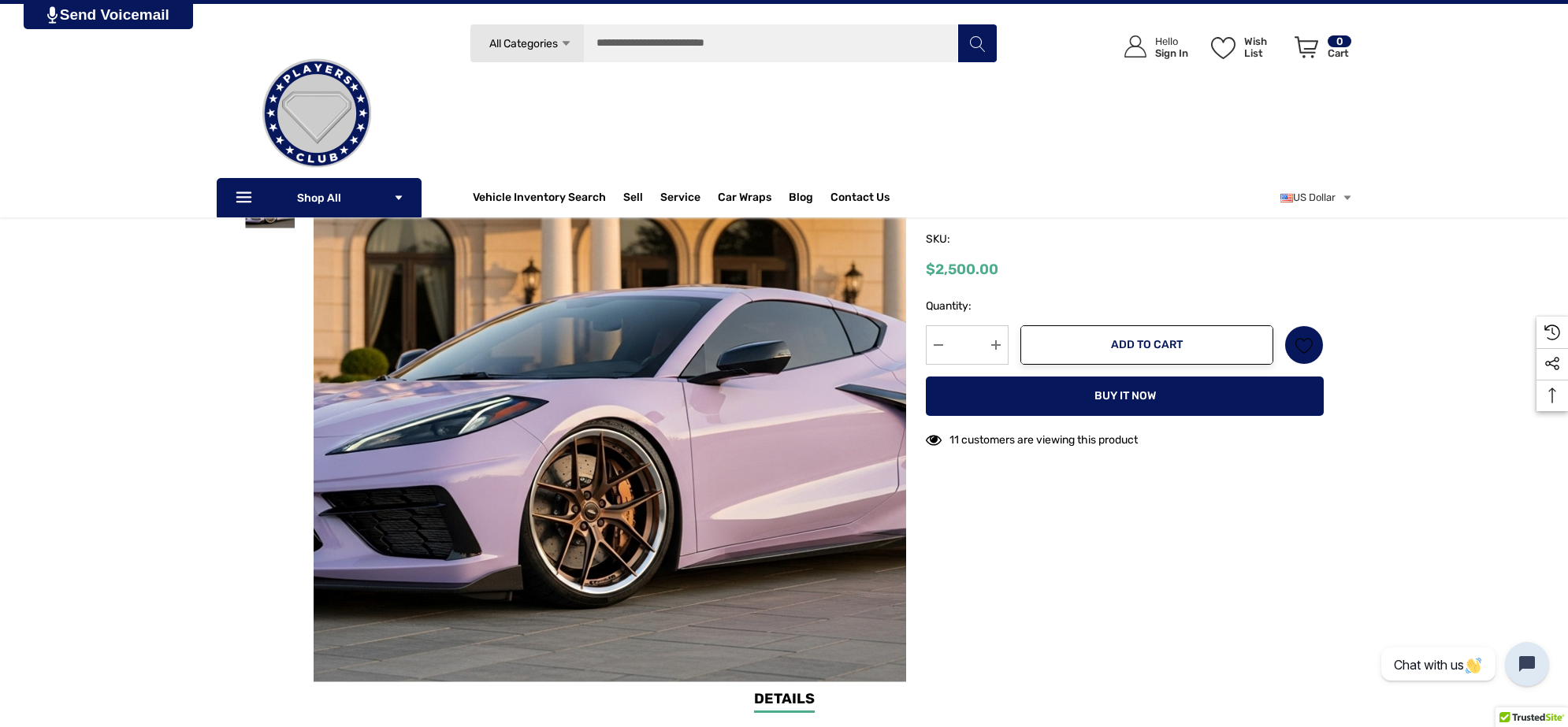
scroll to position [0, 0]
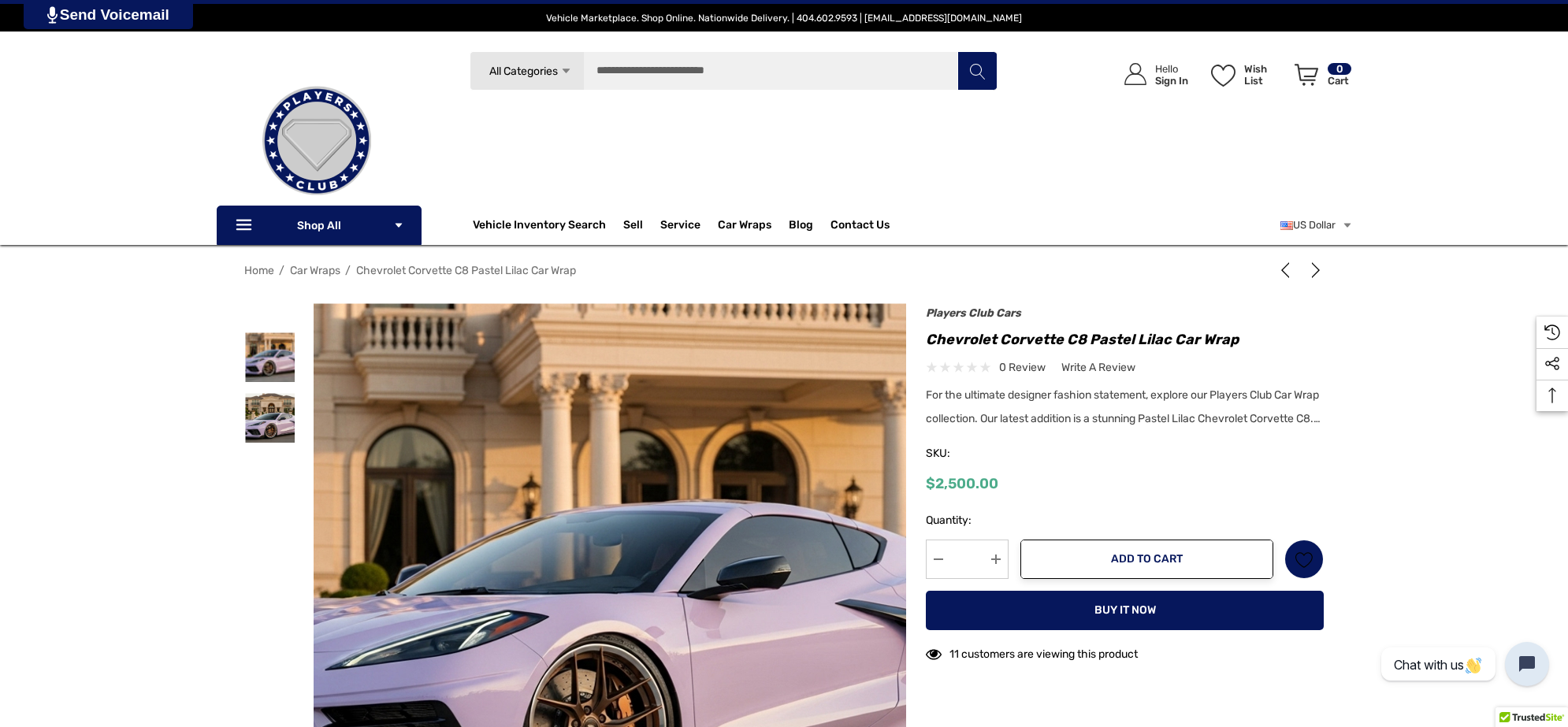
click at [927, 339] on h1 "Chevrolet Corvette C8 Pastel Lilac Car Wrap" at bounding box center [1124, 340] width 398 height 25
click at [1231, 339] on h1 "Chevrolet Corvette C8 Pastel Lilac Car Wrap" at bounding box center [1124, 340] width 398 height 25
click at [1231, 340] on h1 "Chevrolet Corvette C8 Pastel Lilac Car Wrap" at bounding box center [1124, 340] width 398 height 25
copy div "Chevrolet Corvette C8 Pastel Lilac Car Wrap"
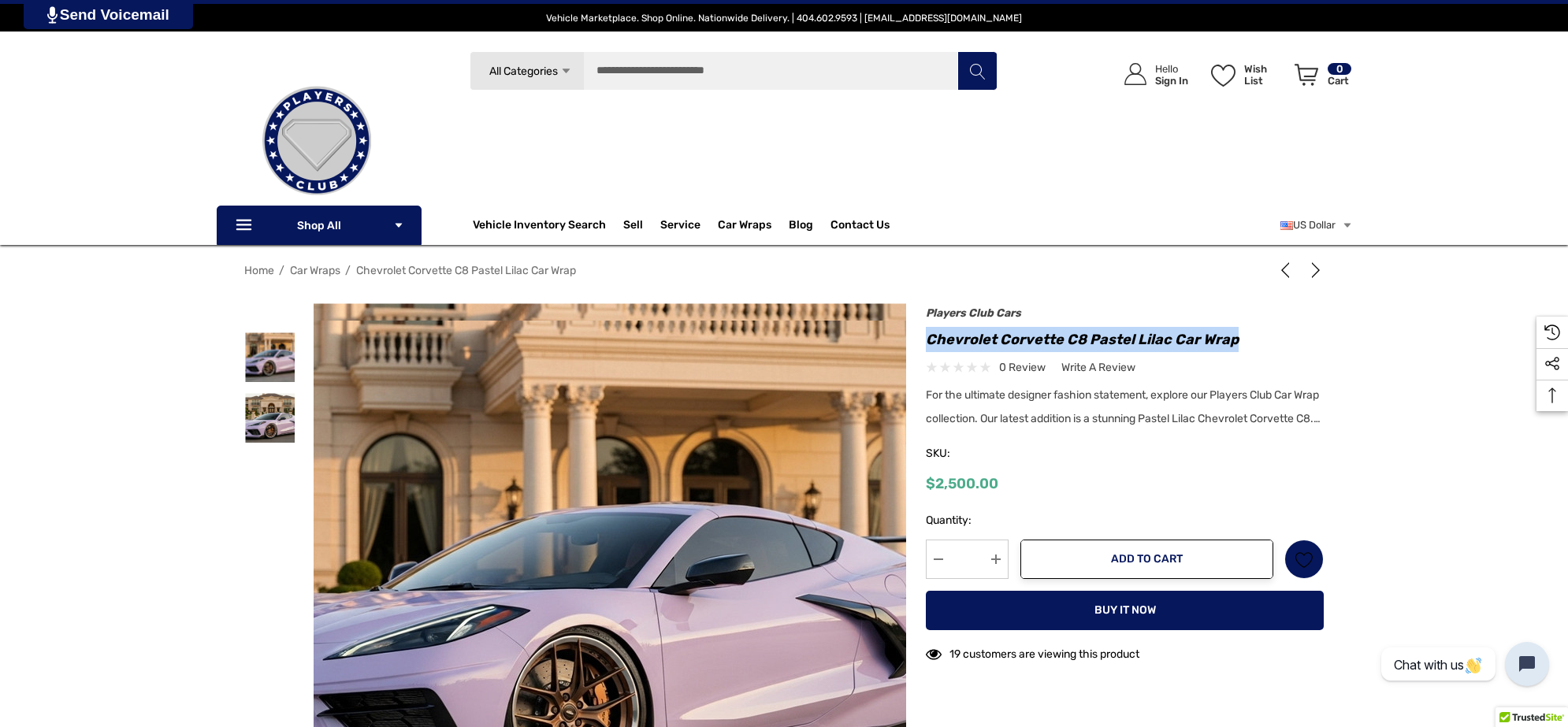
click at [642, 536] on img at bounding box center [587, 595] width 1009 height 550
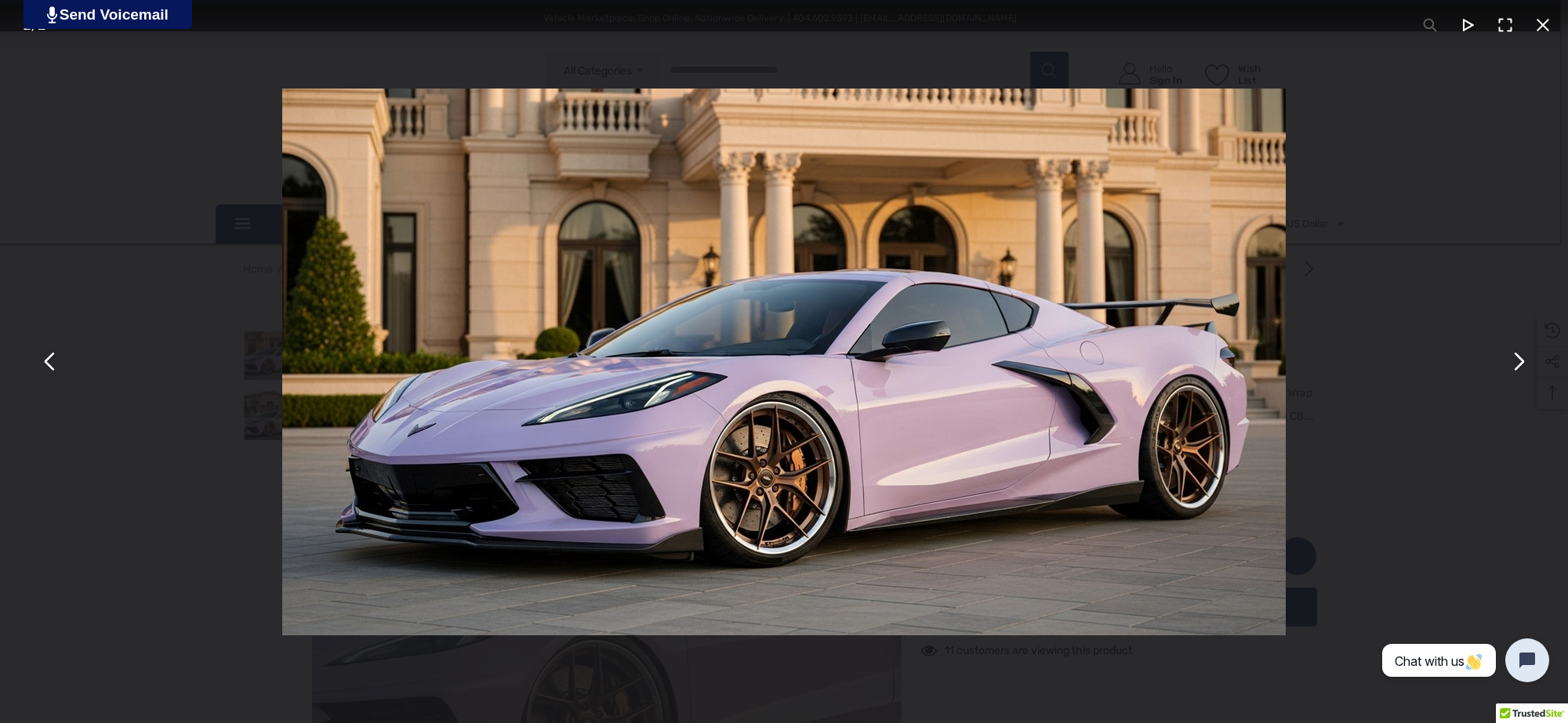
click at [1514, 358] on button "You can close this modal content with the ESC key" at bounding box center [1517, 362] width 37 height 37
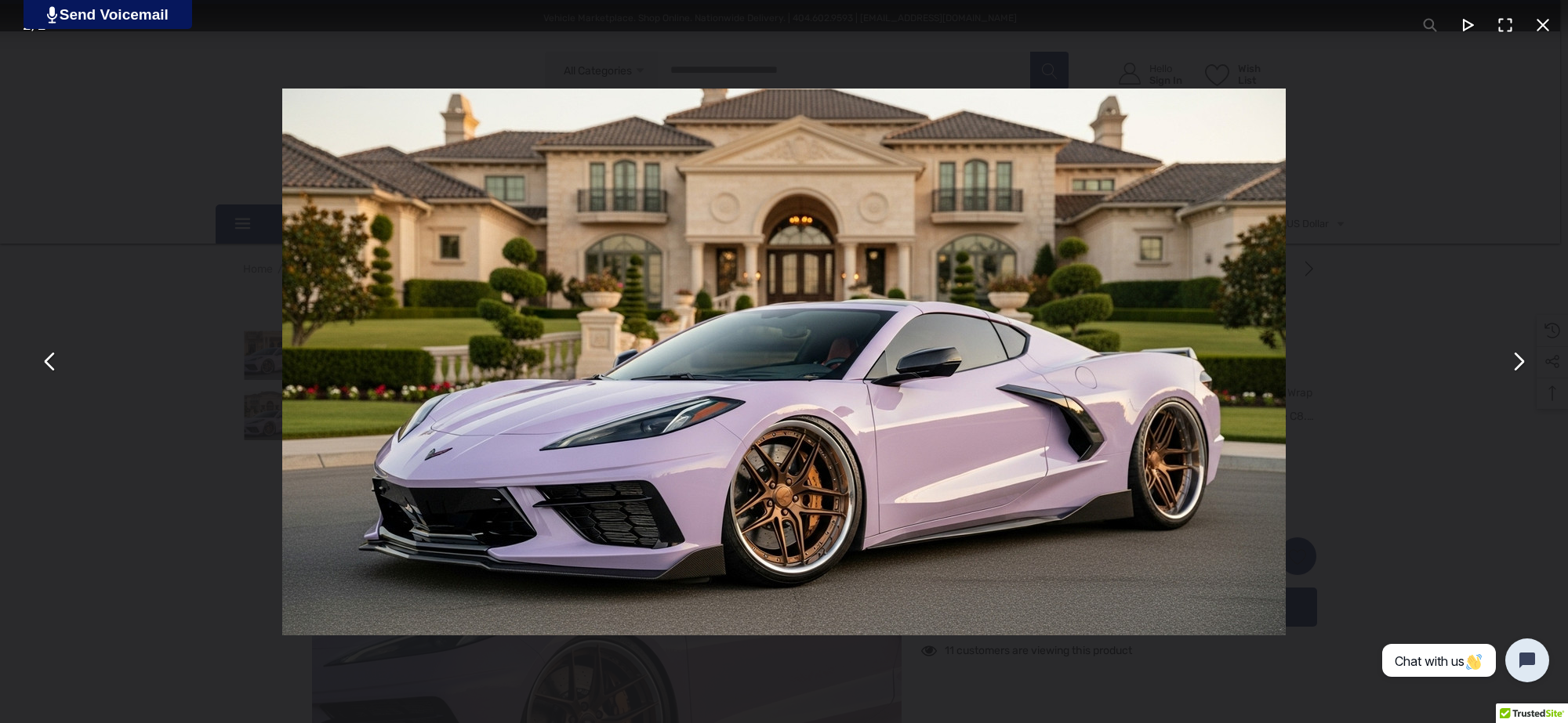
drag, startPoint x: 819, startPoint y: 314, endPoint x: 914, endPoint y: 418, distance: 140.9
click at [914, 418] on img "You can close this modal content with the ESC key" at bounding box center [784, 361] width 1004 height 547
click at [1549, 26] on button "You can close this modal content with the ESC key" at bounding box center [1542, 25] width 37 height 37
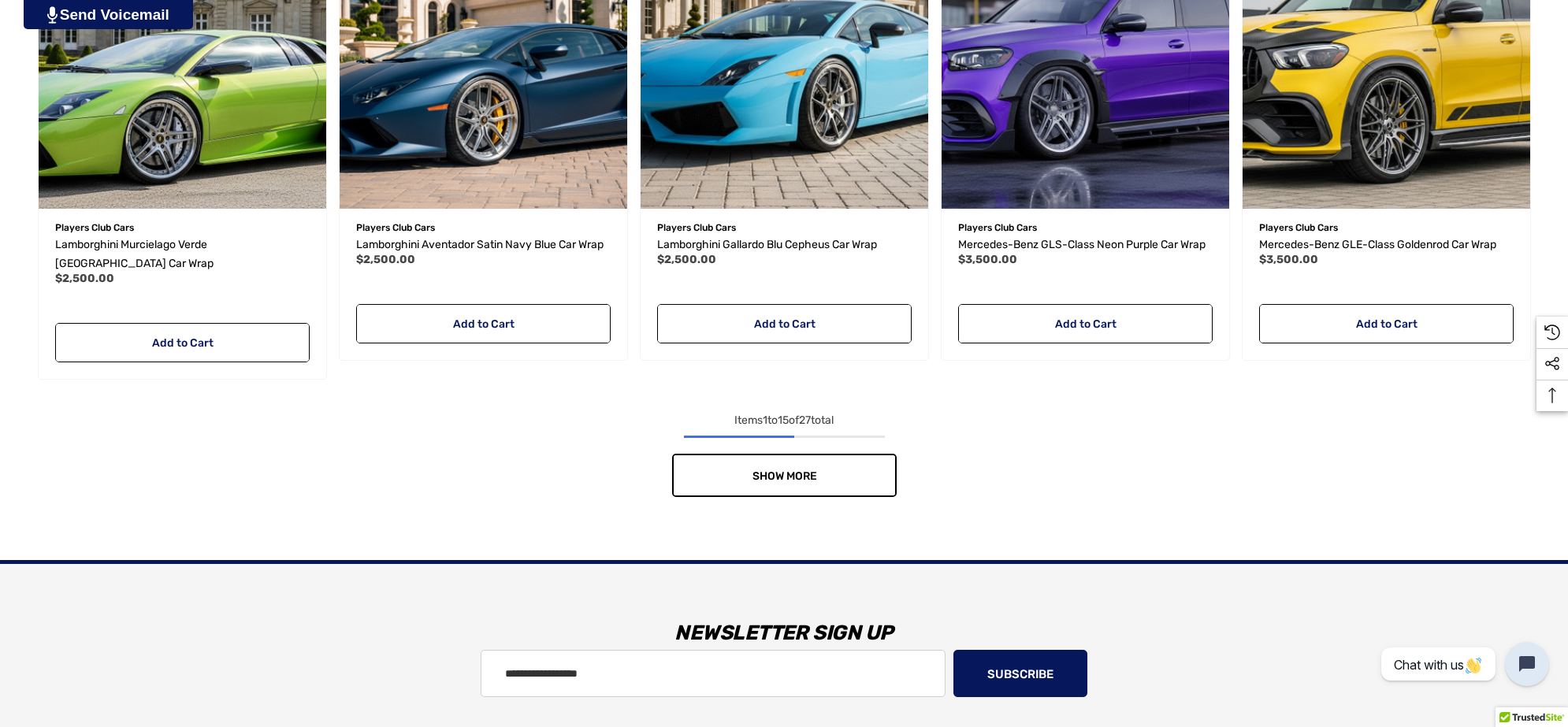
click at [853, 454] on link "Show More" at bounding box center [784, 475] width 224 height 43
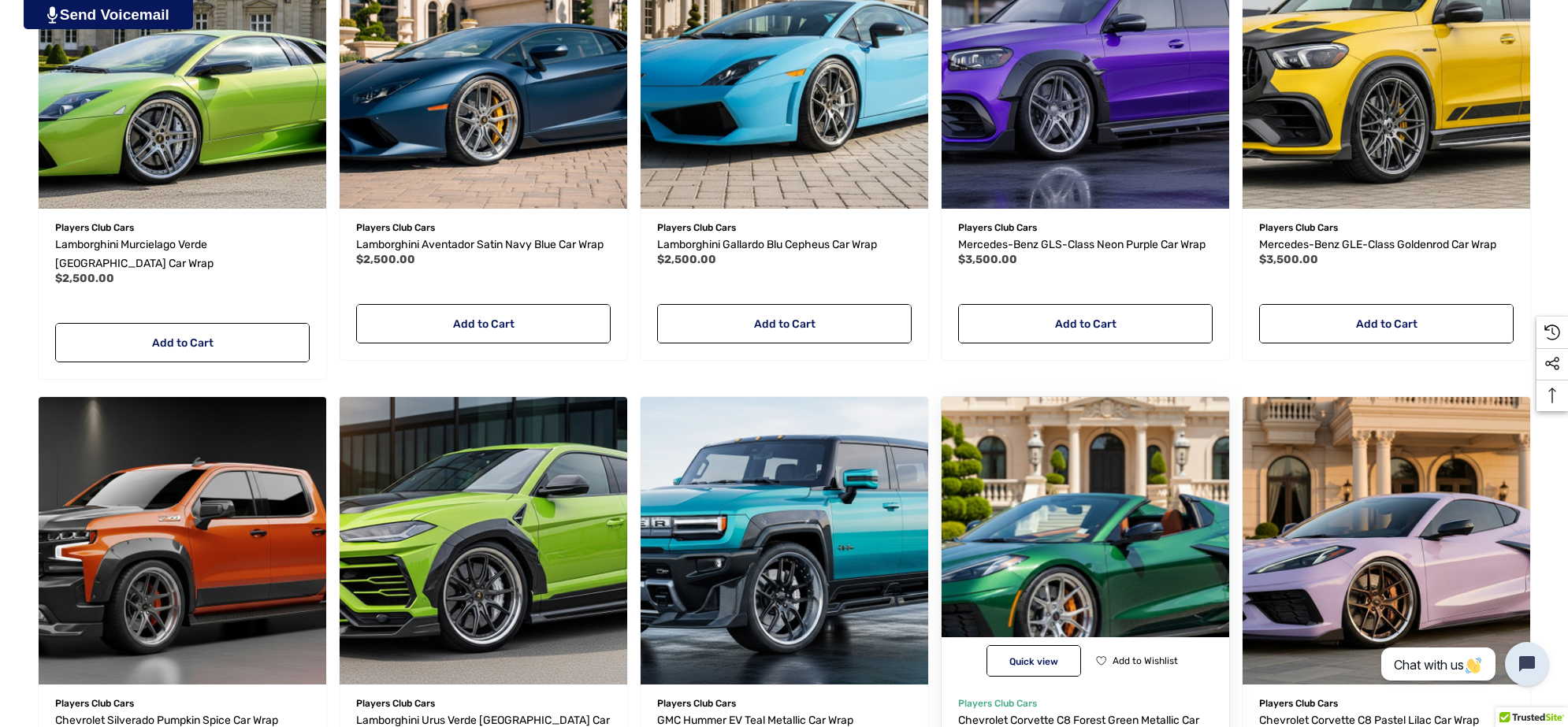
click at [1107, 477] on img "Chevrolet Corvette C8 Forest Green Metallic Car Wrap,$2,500.00\a" at bounding box center [1085, 540] width 317 height 317
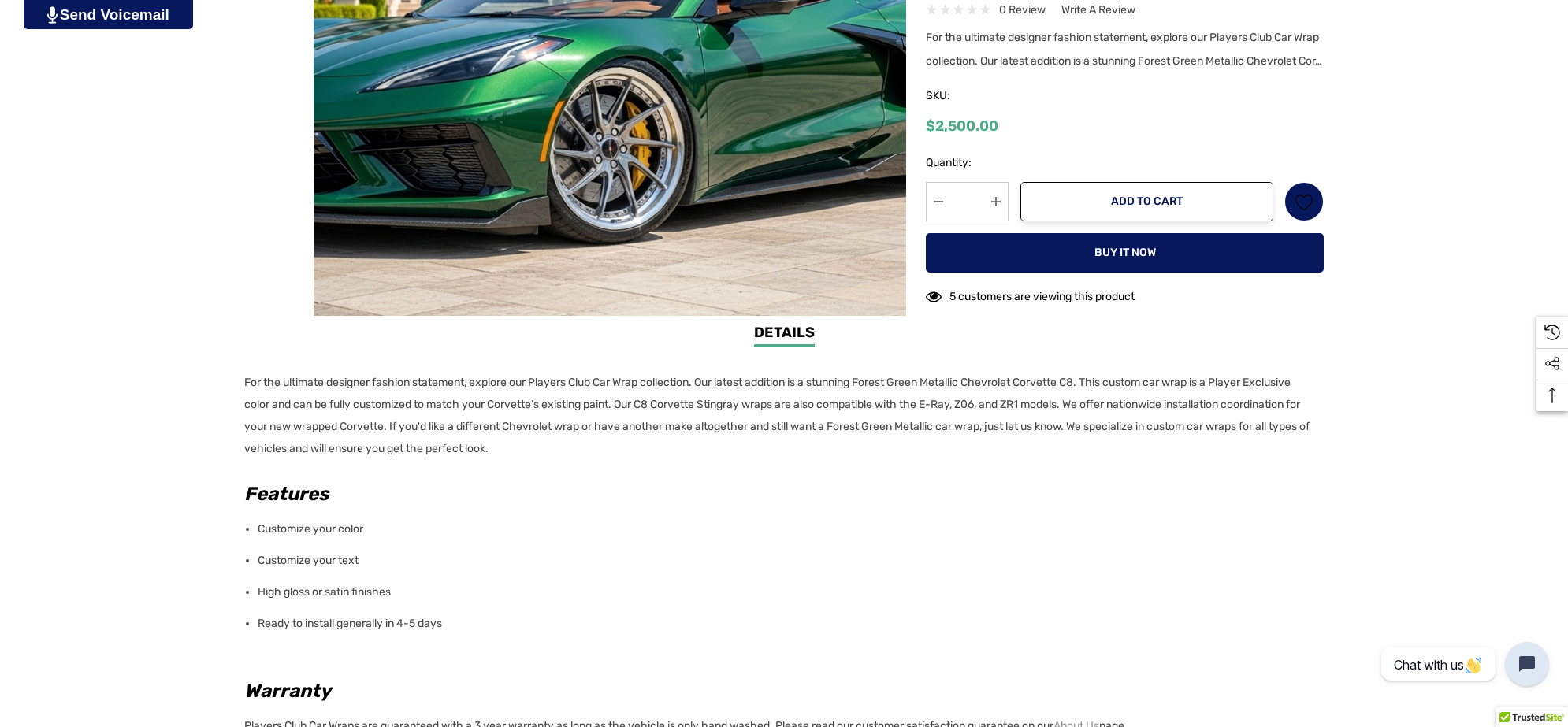
scroll to position [591, 0]
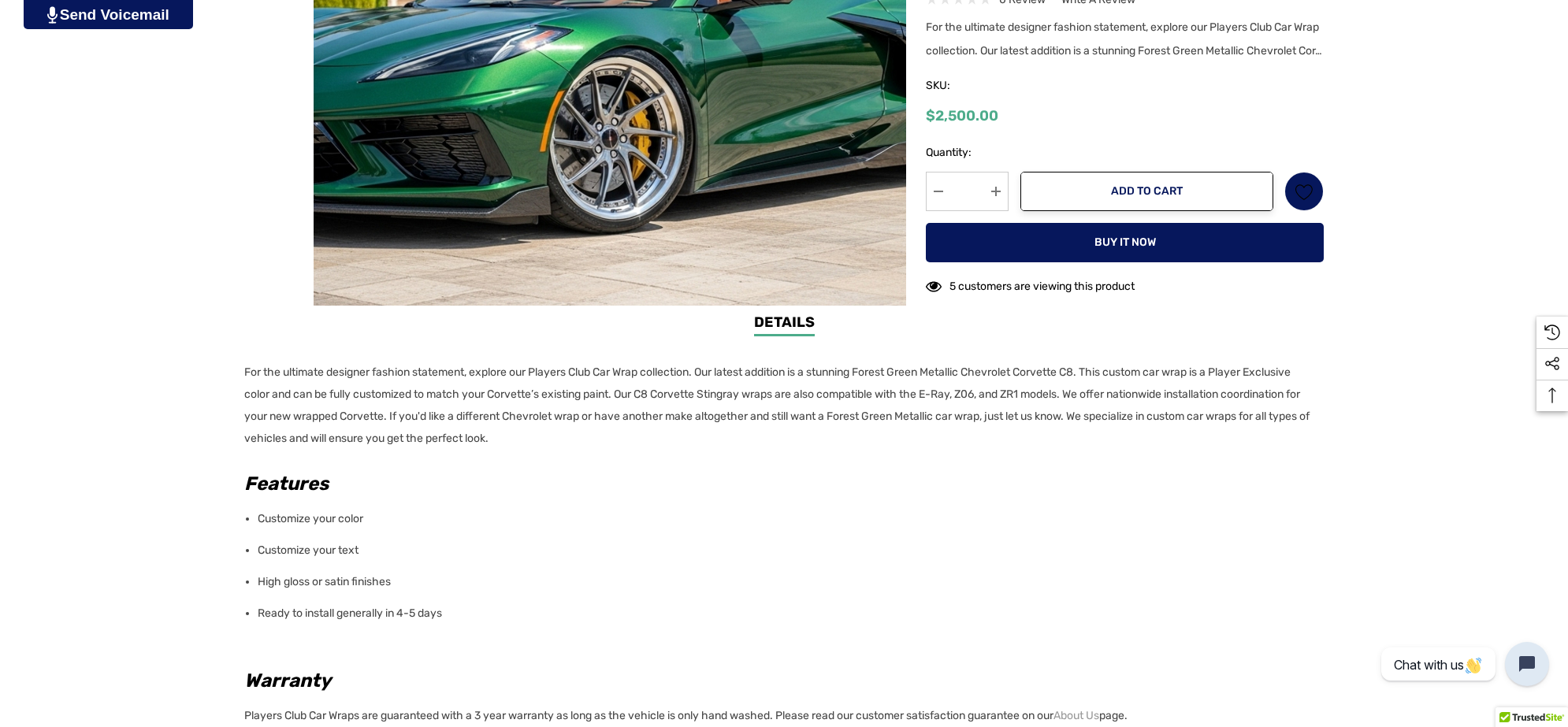
click at [611, 434] on p "For the ultimate designer fashion statement, explore our Players Club Car Wrap …" at bounding box center [780, 406] width 1070 height 89
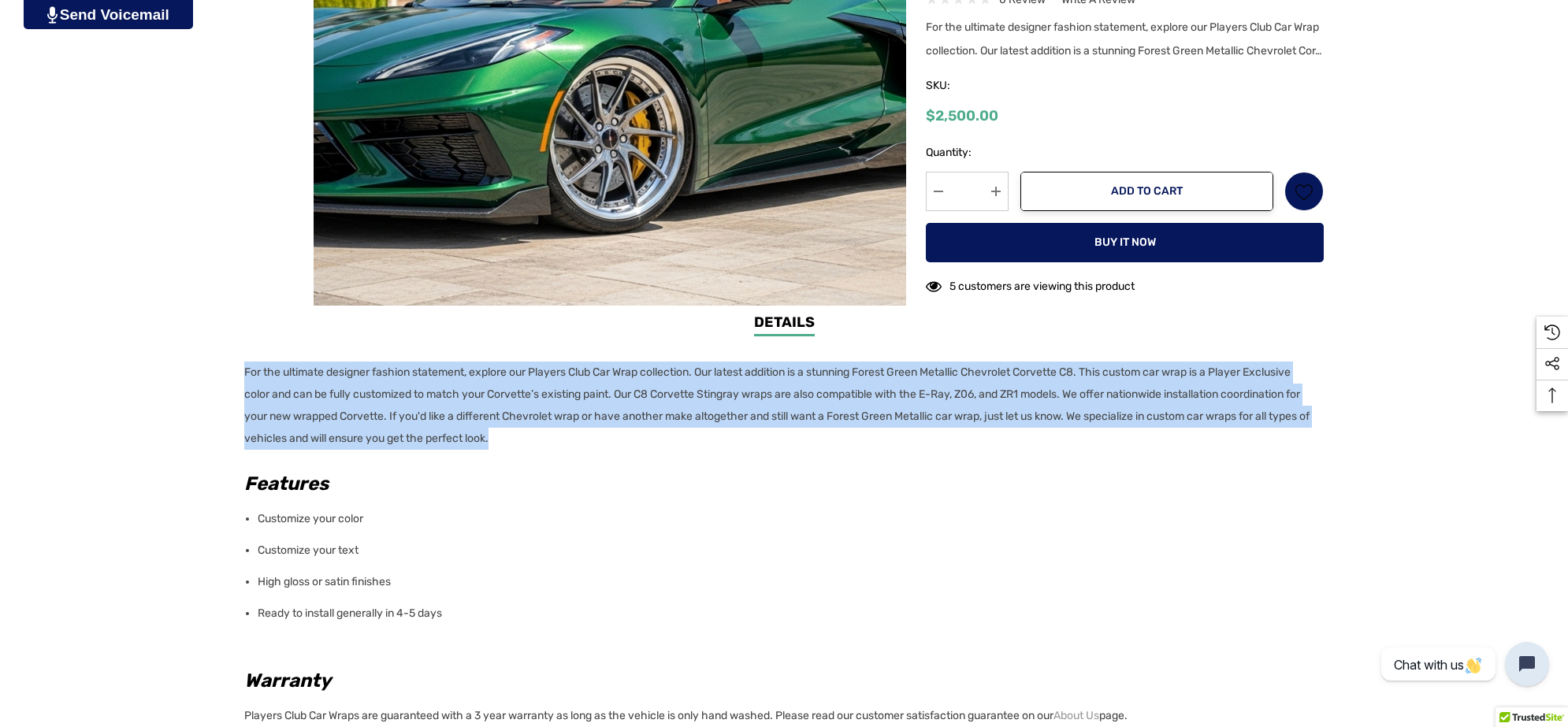
click at [241, 372] on div "Details Details For the ultimate designer fashion statement, explore our Player…" at bounding box center [784, 646] width 1568 height 668
copy p "For the ultimate designer fashion statement, explore our Players Club Car Wrap …"
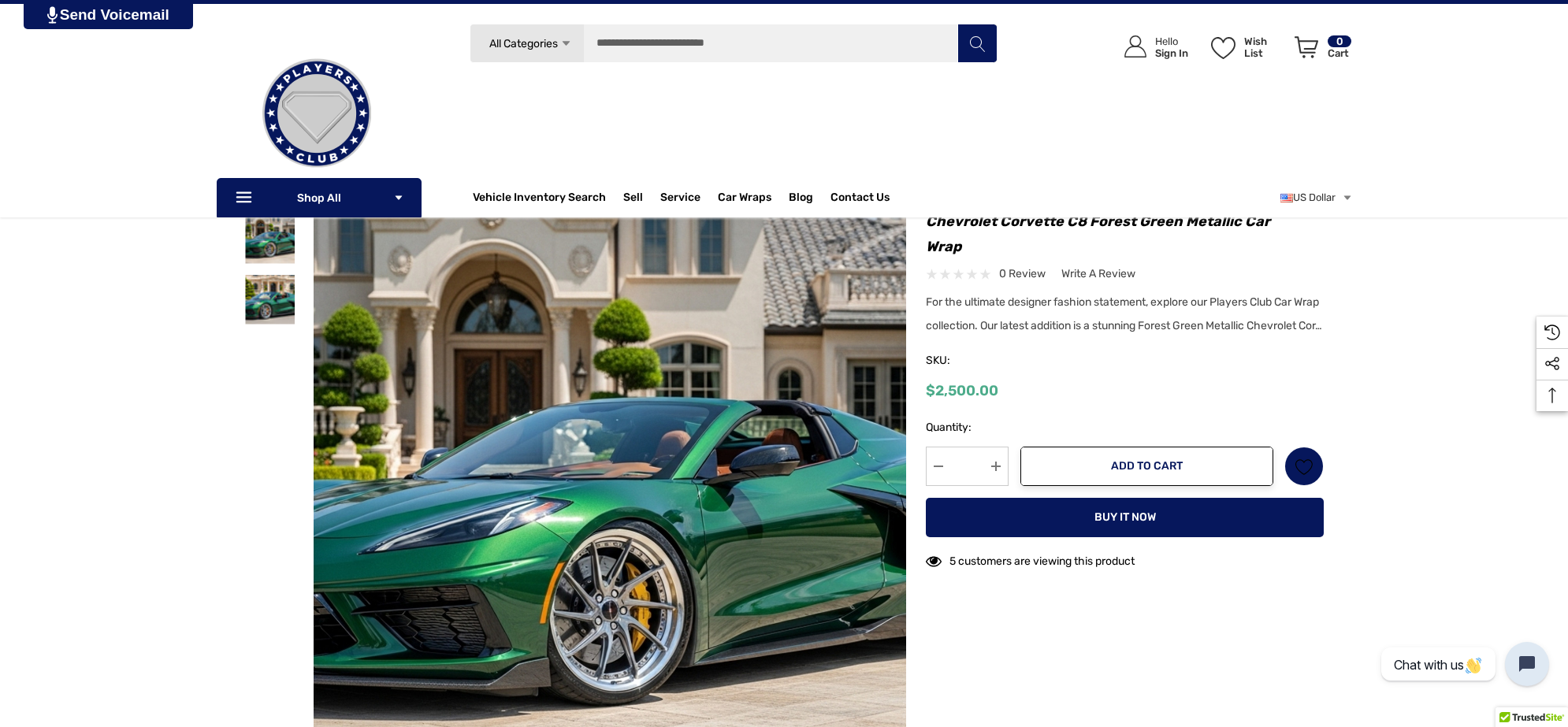
scroll to position [98, 0]
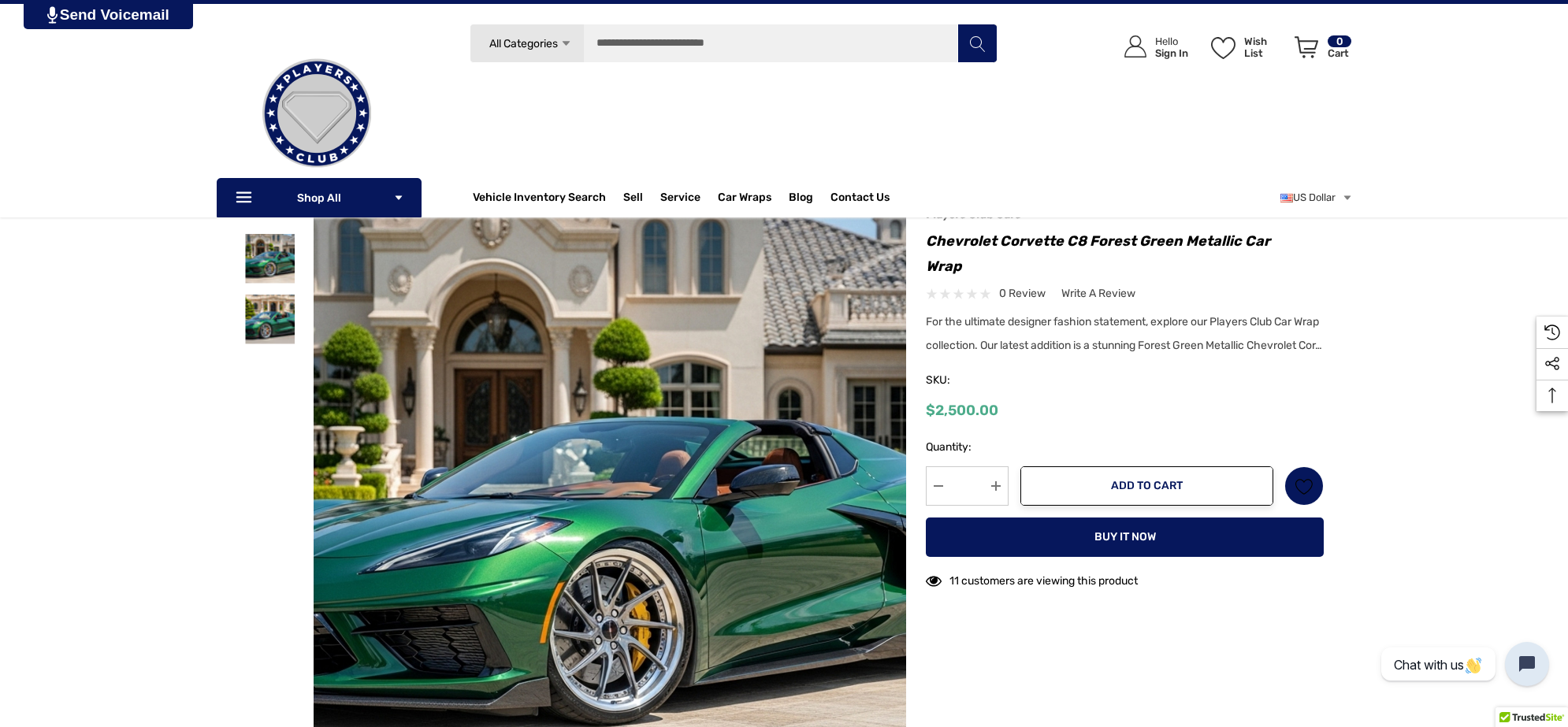
click at [930, 237] on h1 "Chevrolet Corvette C8 Forest Green Metallic Car Wrap" at bounding box center [1124, 253] width 398 height 50
click at [970, 271] on h1 "Chevrolet Corvette C8 Forest Green Metallic Car Wrap" at bounding box center [1124, 253] width 398 height 50
copy h1 "Chevrolet Corvette C8 Forest Green Metallic Car Wrap"
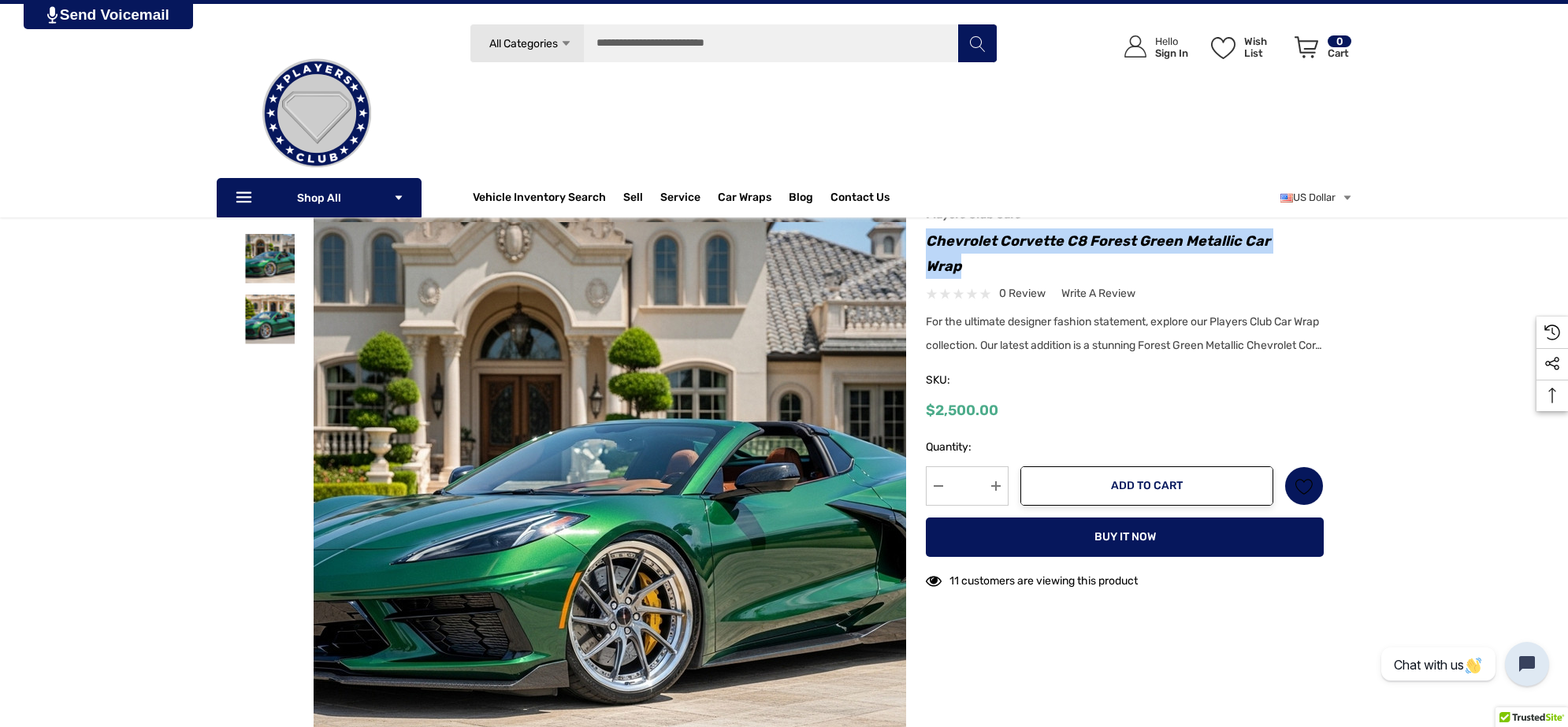
click at [589, 444] on img at bounding box center [624, 497] width 1009 height 550
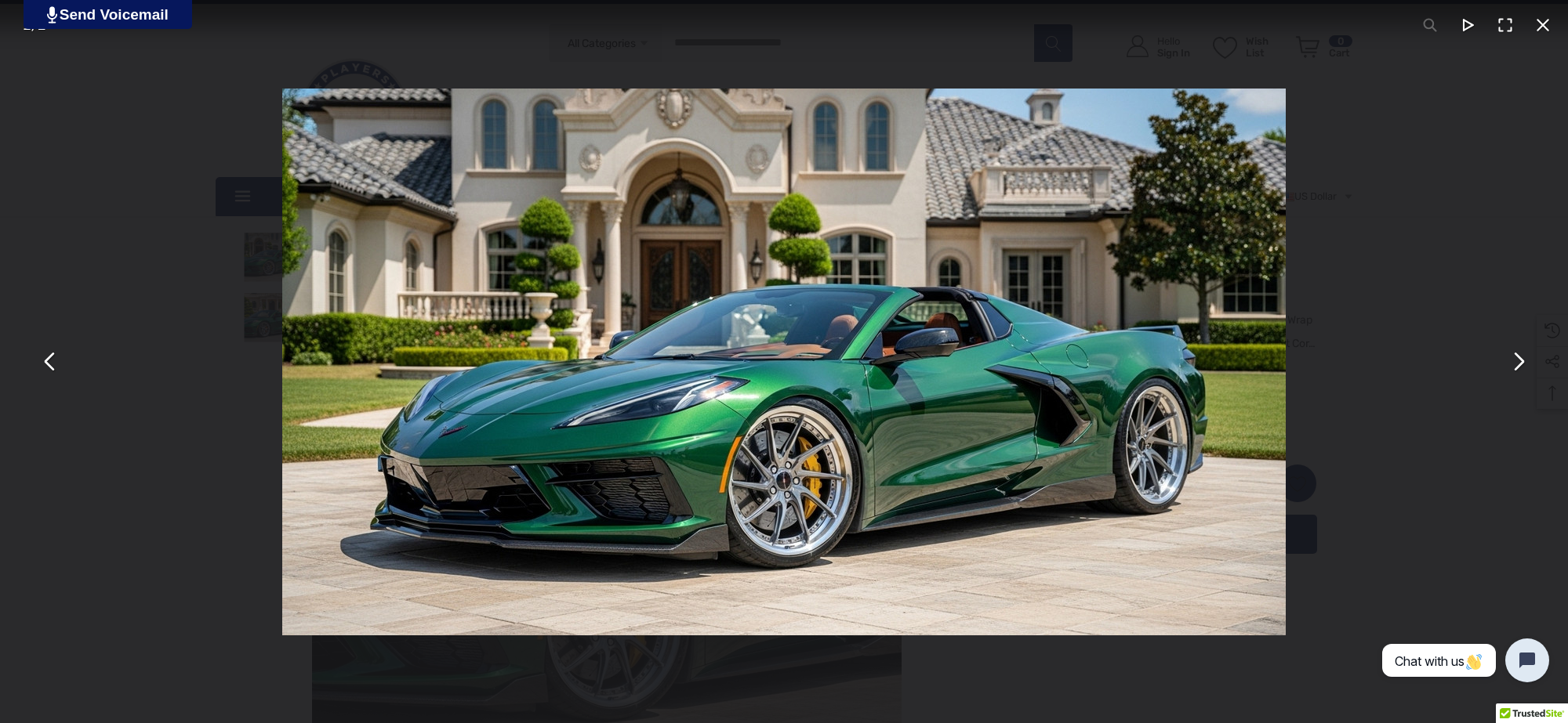
click at [1523, 357] on button "You can close this modal content with the ESC key" at bounding box center [1517, 362] width 37 height 37
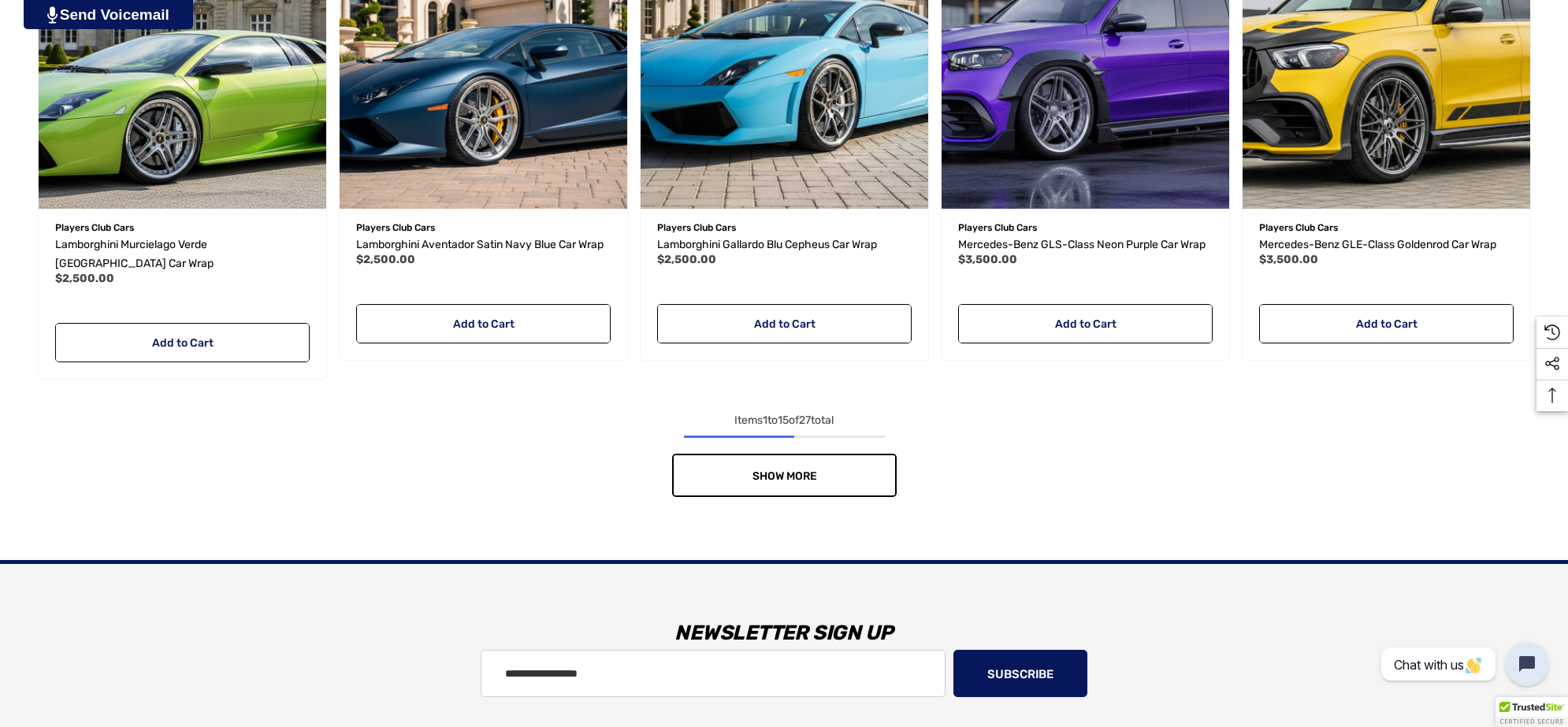
click at [801, 454] on link "Show More" at bounding box center [784, 475] width 224 height 43
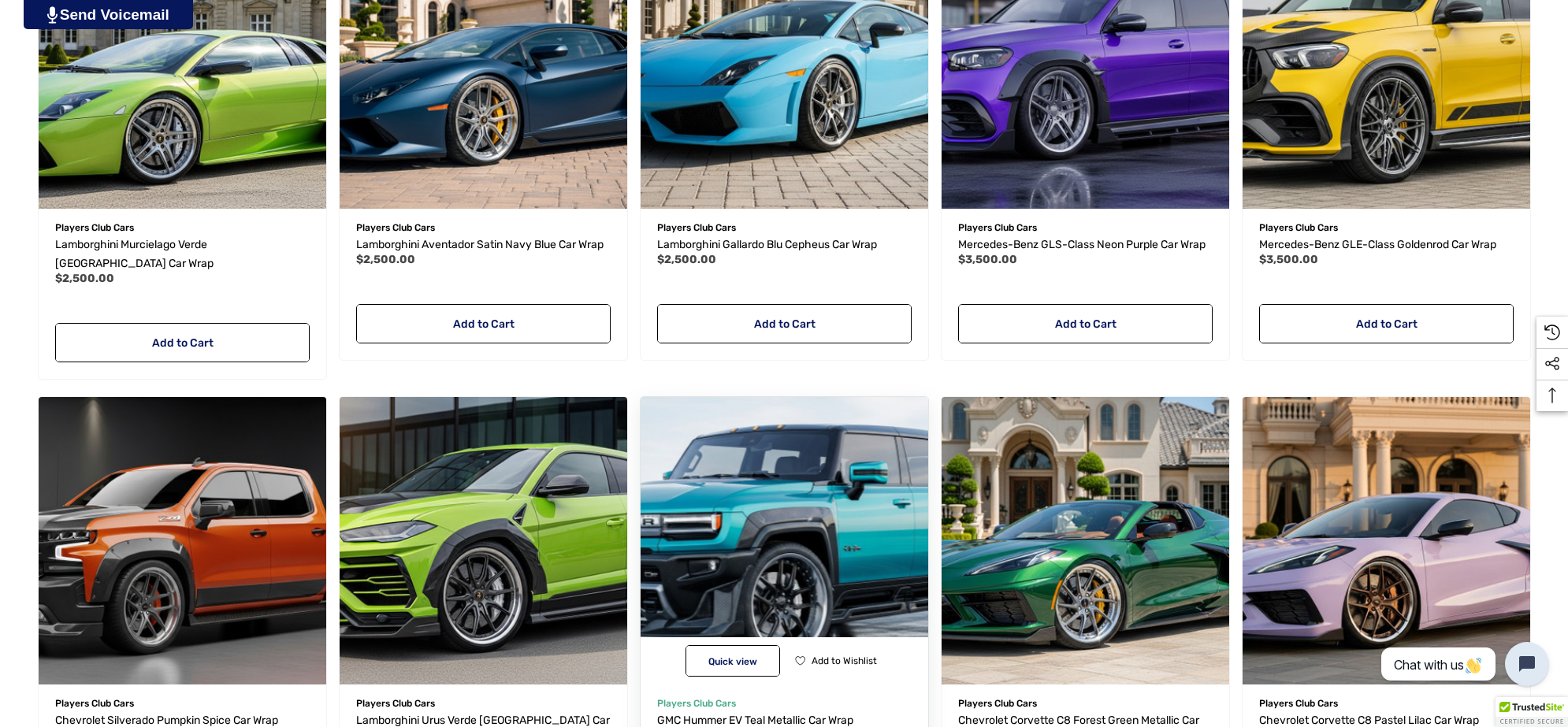
click at [775, 458] on img "GMC Hummer EV Teal Metallic Car Wrap,$3,500.00\a" at bounding box center [784, 540] width 317 height 317
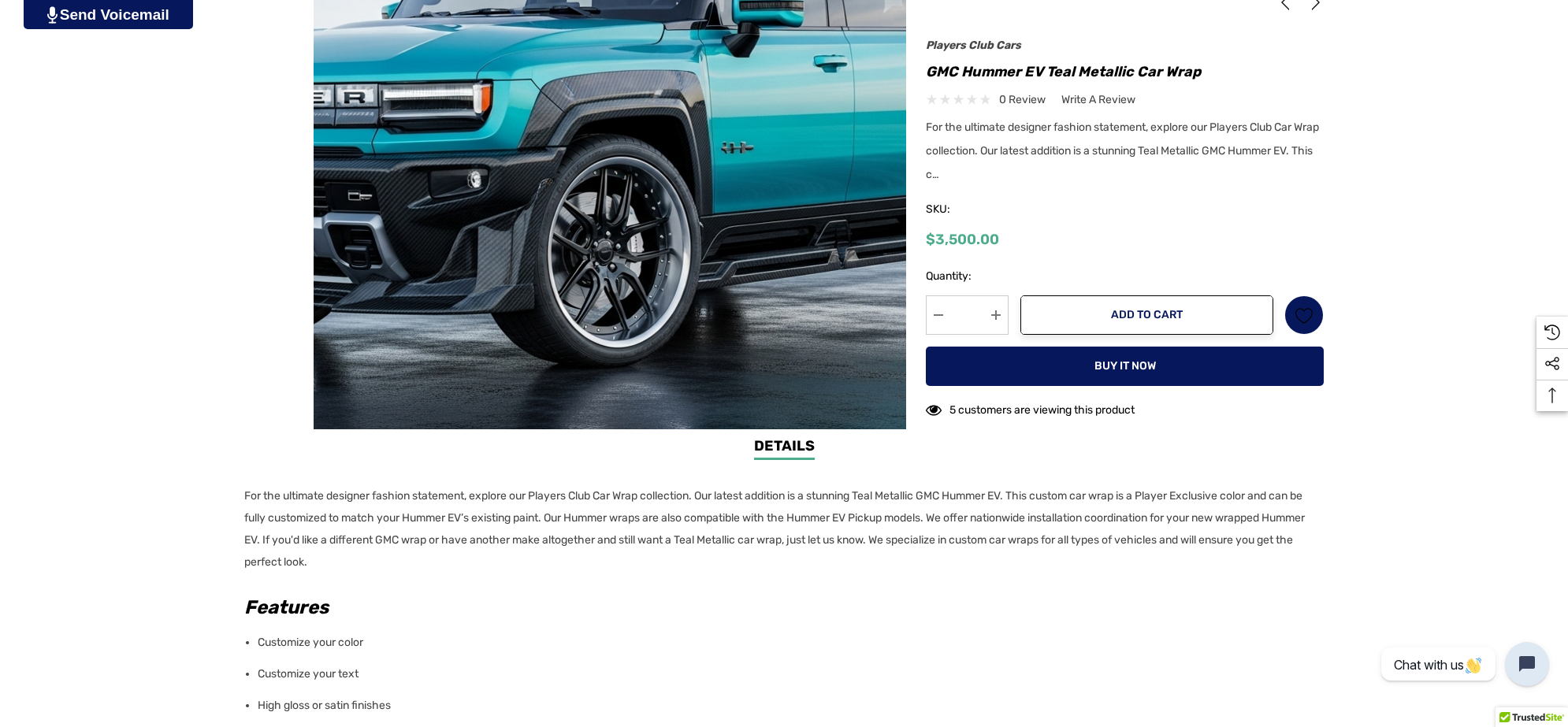
scroll to position [493, 0]
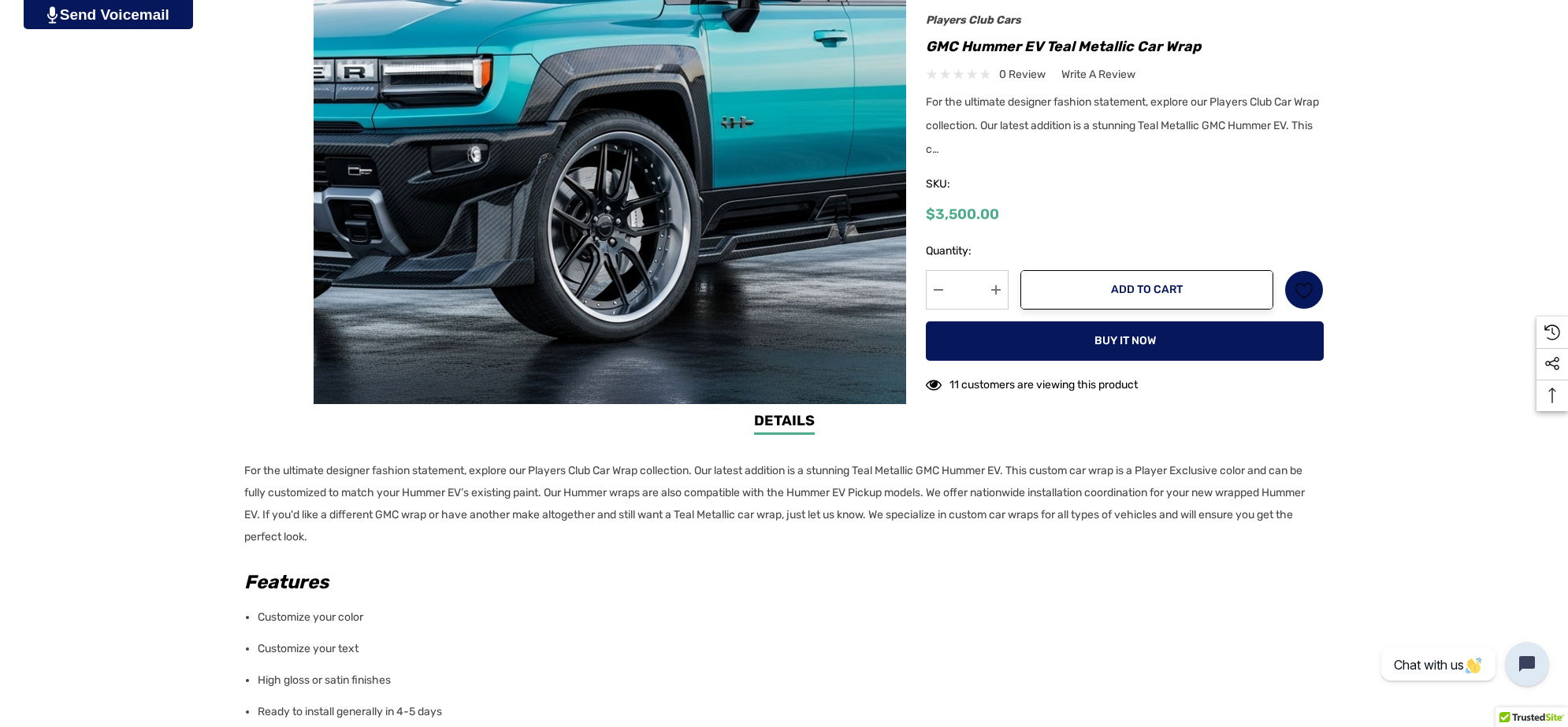
click at [392, 532] on p "For the ultimate designer fashion statement, explore our Players Club Car Wrap …" at bounding box center [780, 505] width 1070 height 89
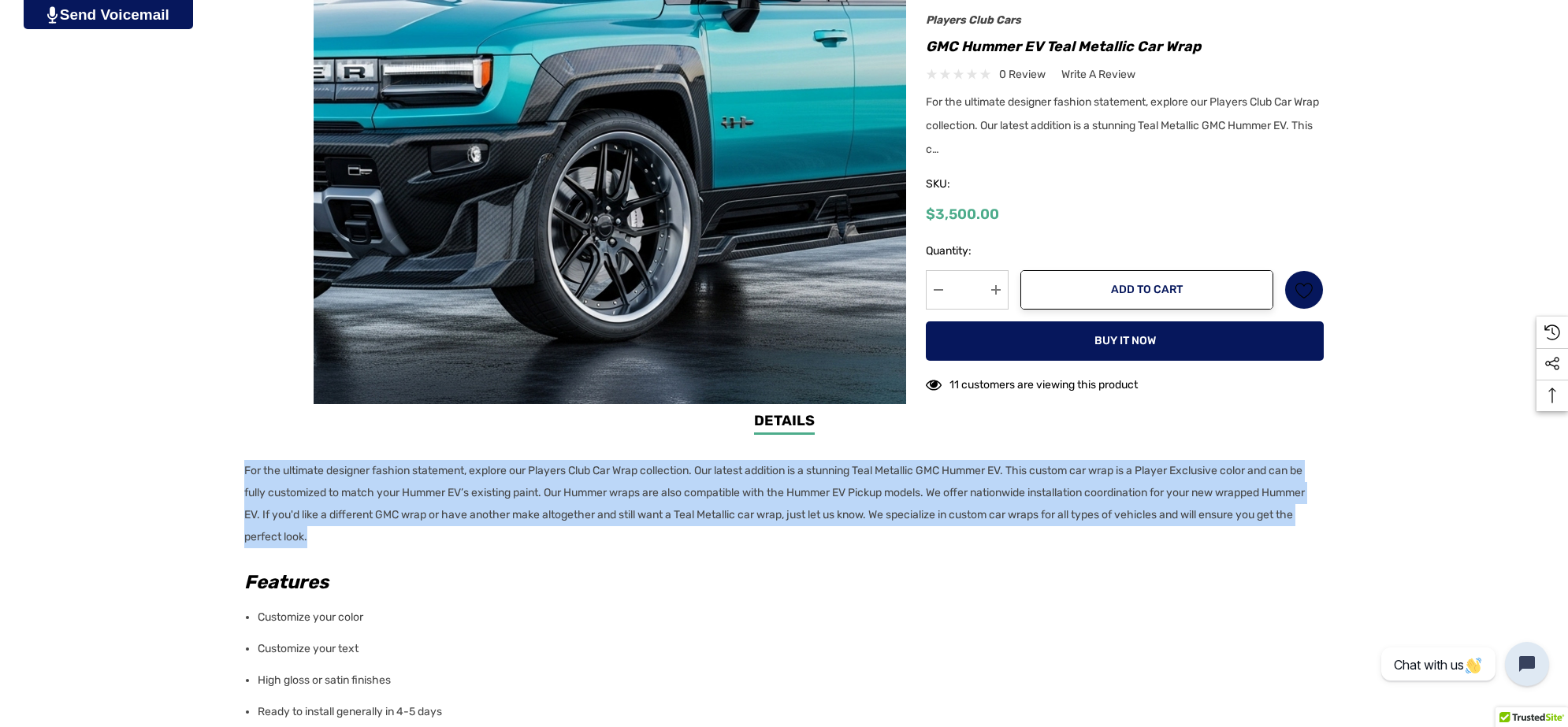
copy p "For the ultimate designer fashion statement, explore our Players Club Car Wrap …"
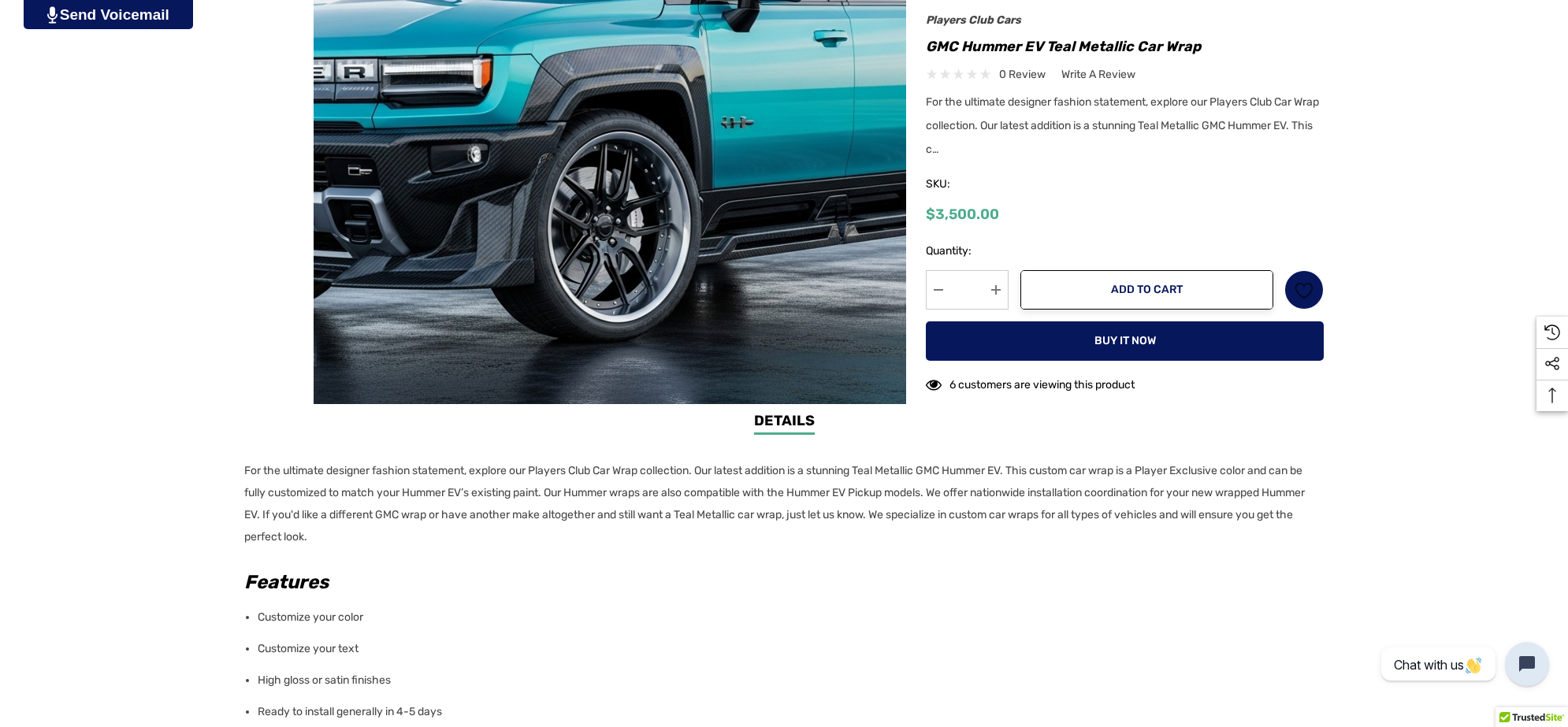
click at [927, 49] on h1 "GMC Hummer EV Teal Metallic Car Wrap" at bounding box center [1124, 46] width 398 height 25
click at [1211, 41] on h1 "GMC Hummer EV Teal Metallic Car Wrap" at bounding box center [1124, 46] width 398 height 25
copy h1 "GMC Hummer EV Teal Metallic Car Wrap"
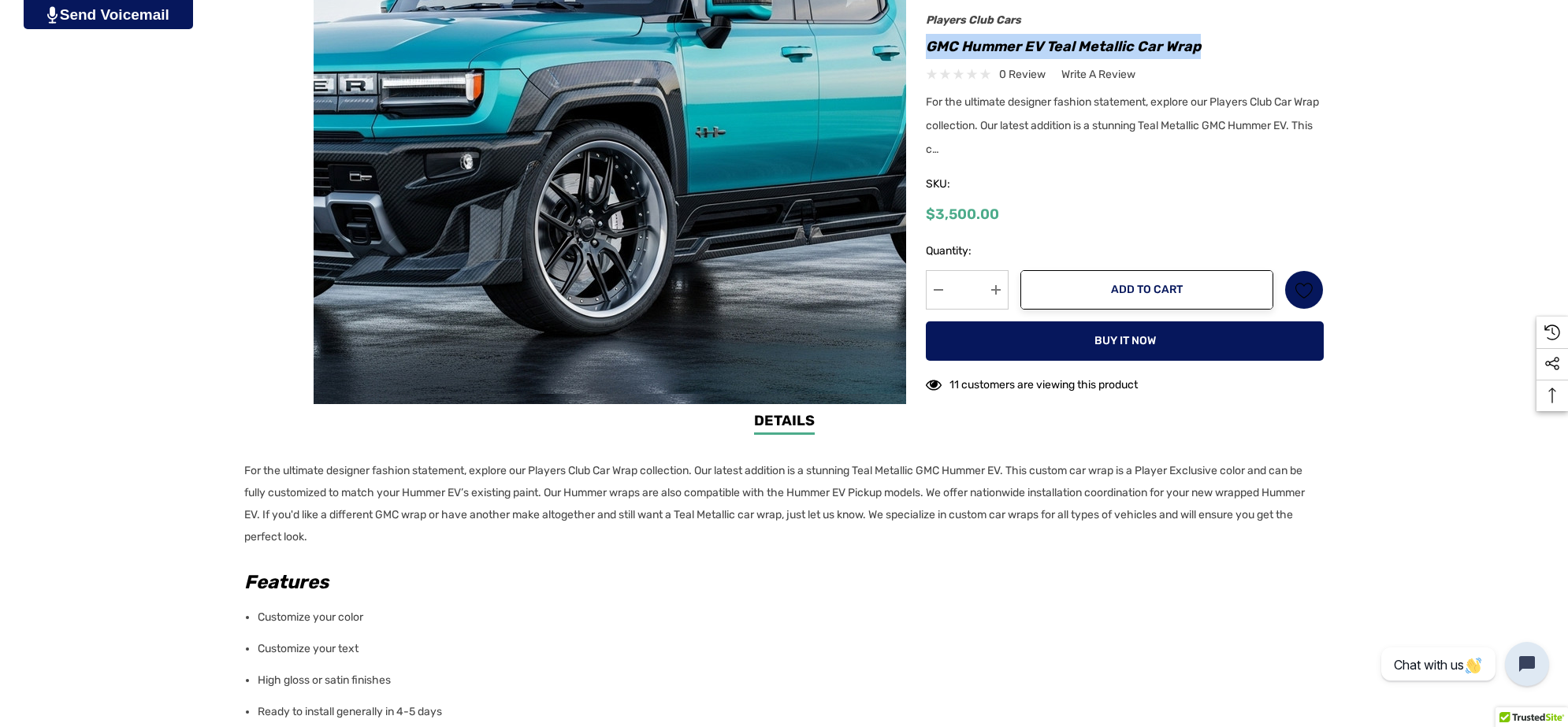
click at [635, 267] on img at bounding box center [593, 118] width 1009 height 550
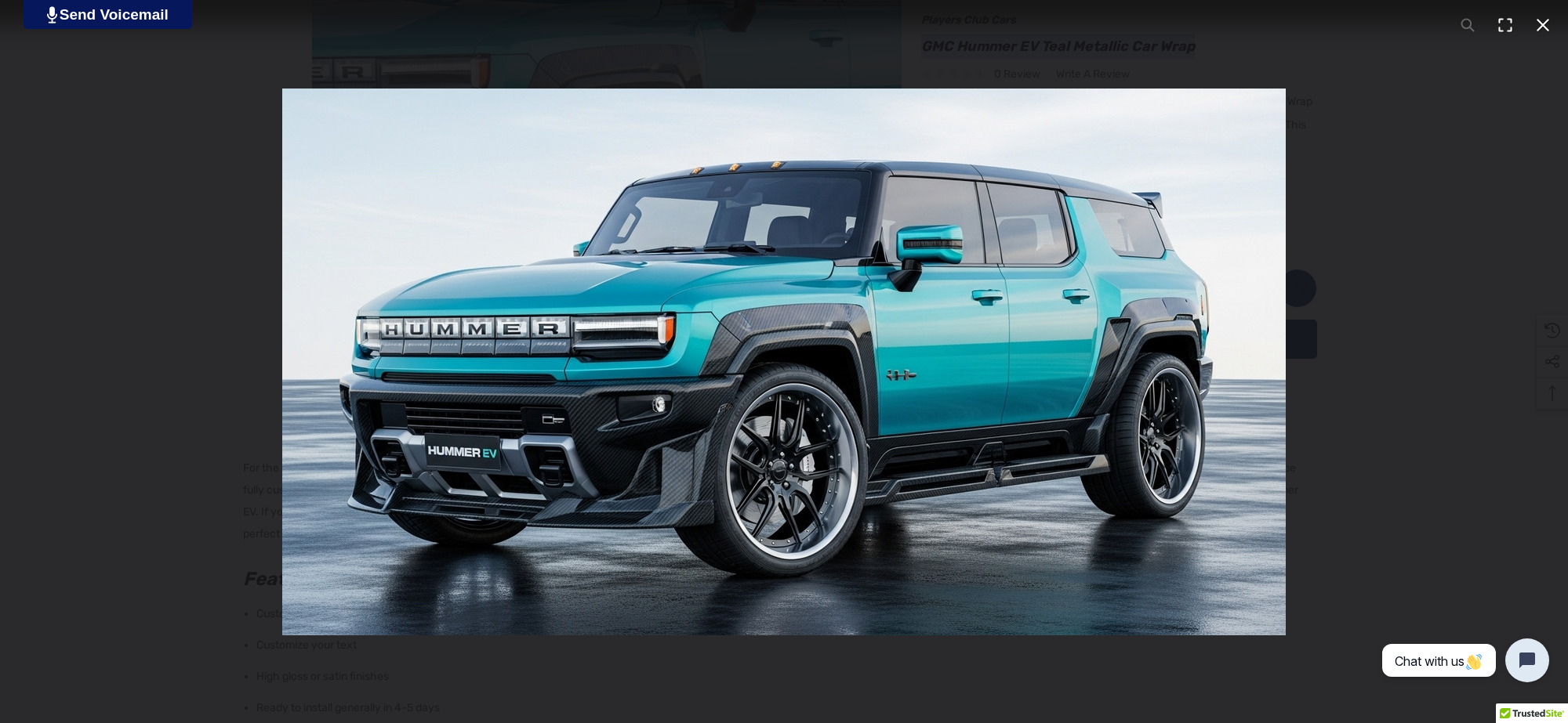
click at [747, 417] on img "You can close this modal content with the ESC key" at bounding box center [784, 361] width 1004 height 547
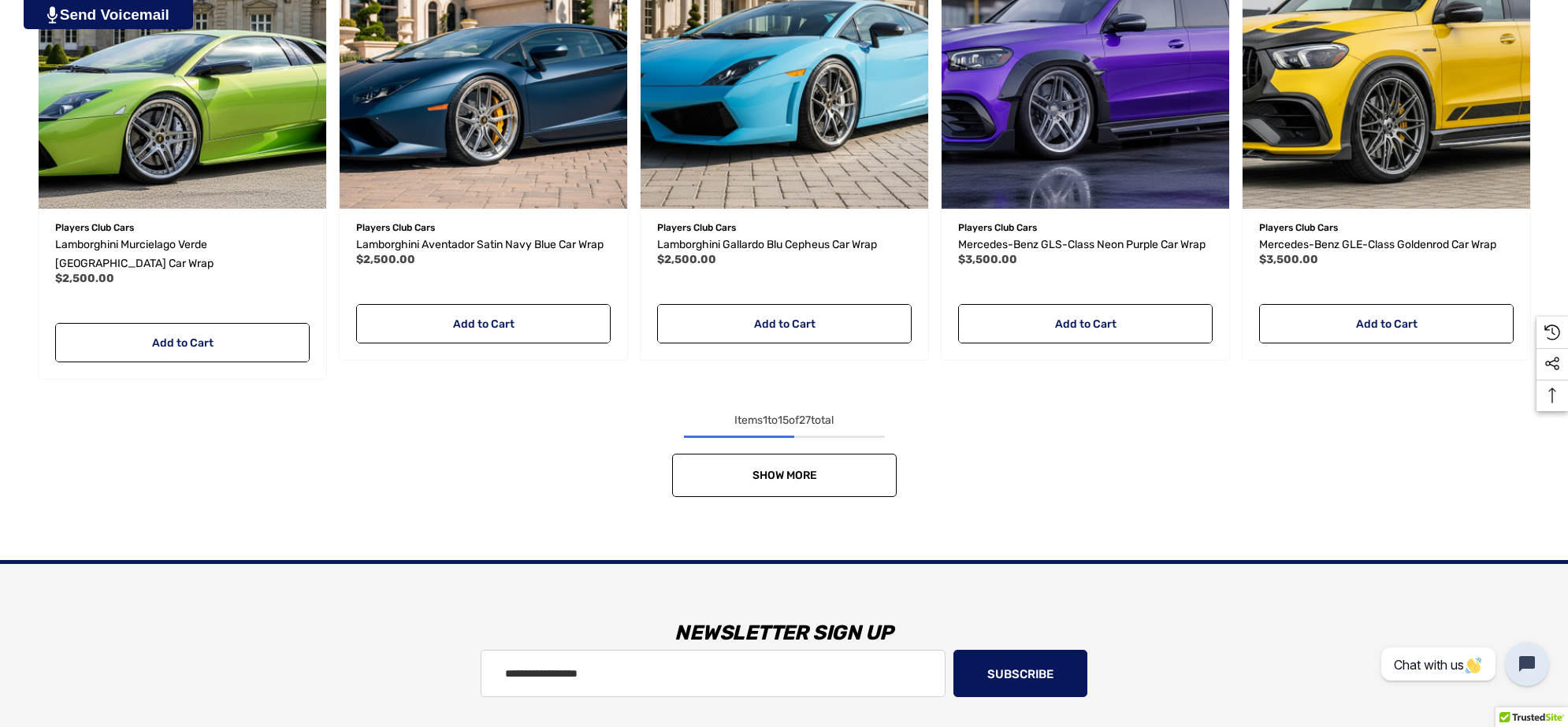
click at [866, 454] on link "Show More" at bounding box center [784, 475] width 224 height 43
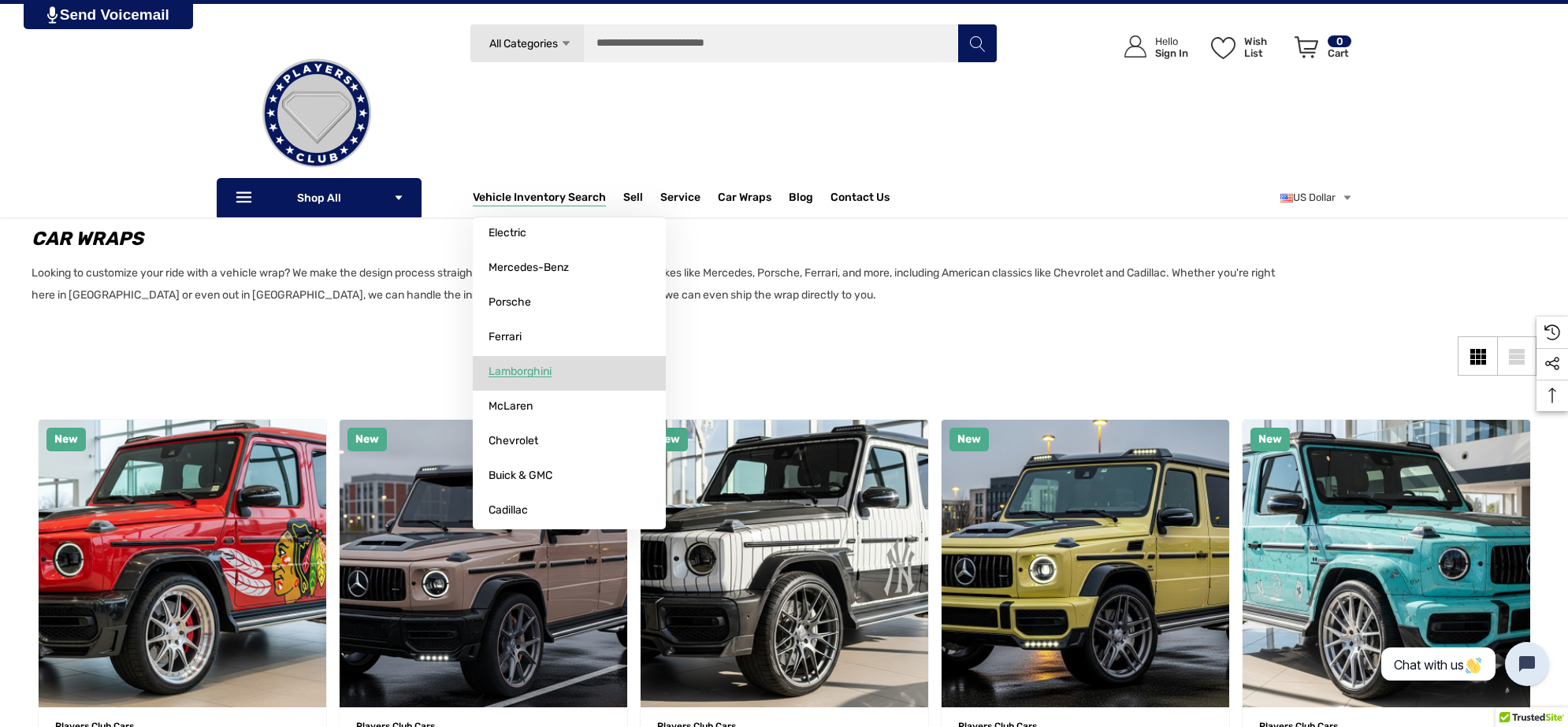
scroll to position [33, 0]
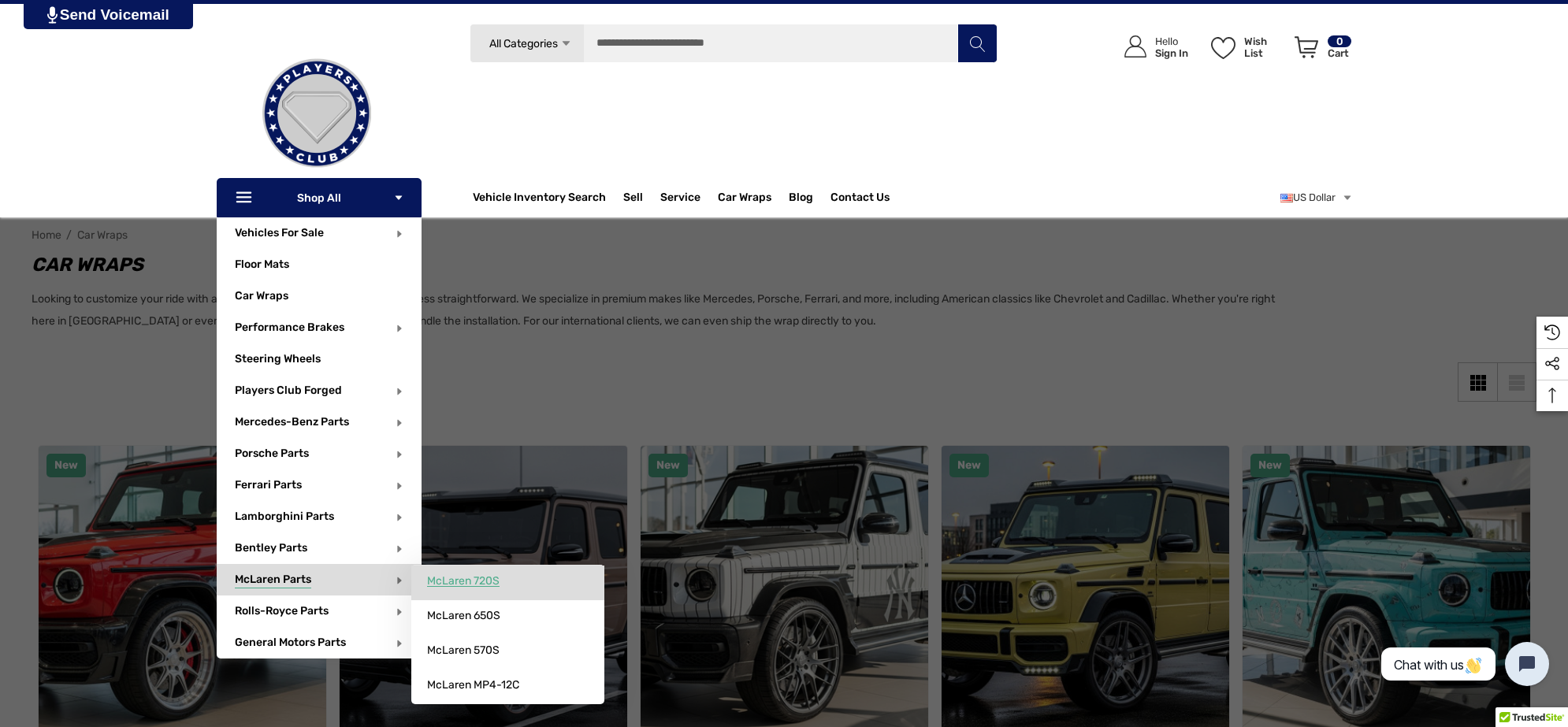
click at [500, 580] on span "McLaren 720S" at bounding box center [463, 582] width 72 height 14
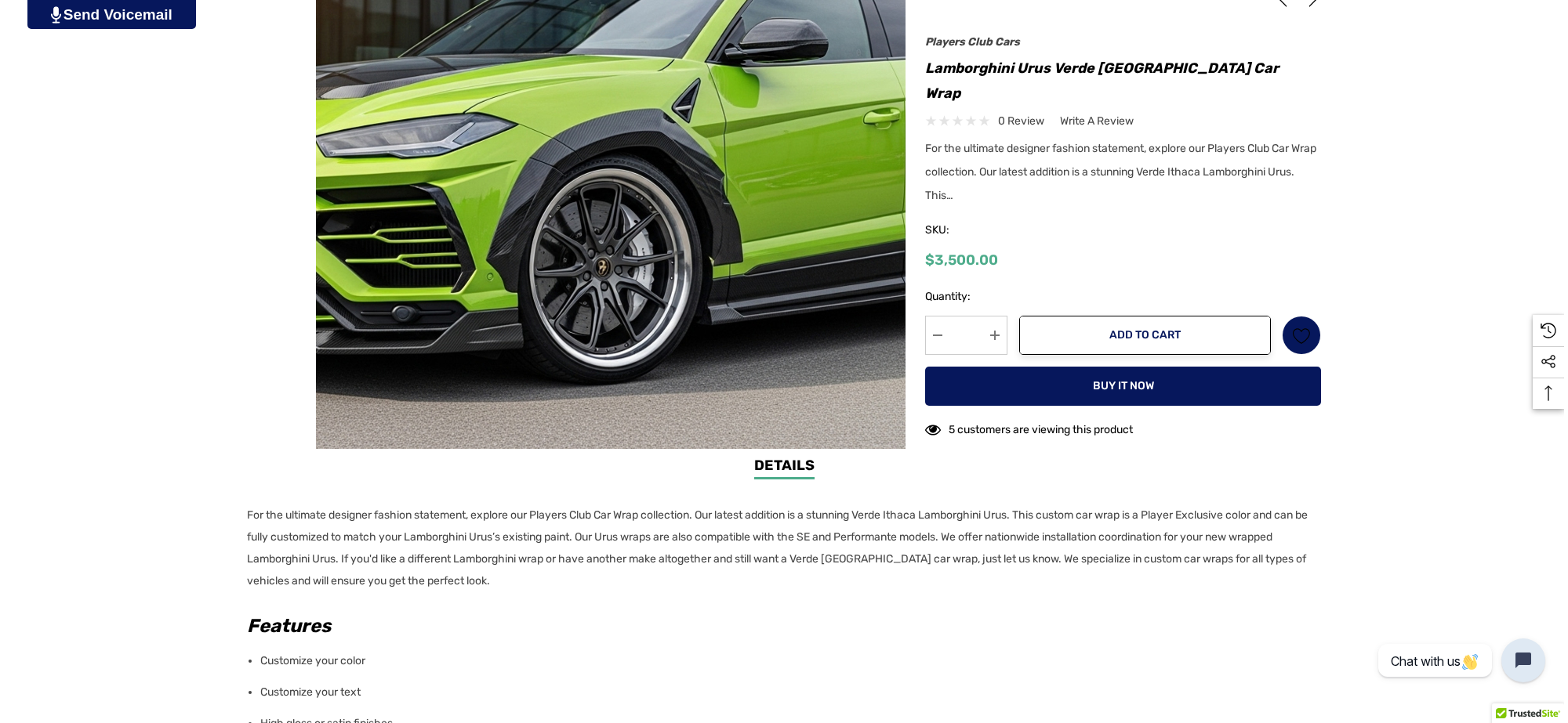
scroll to position [490, 0]
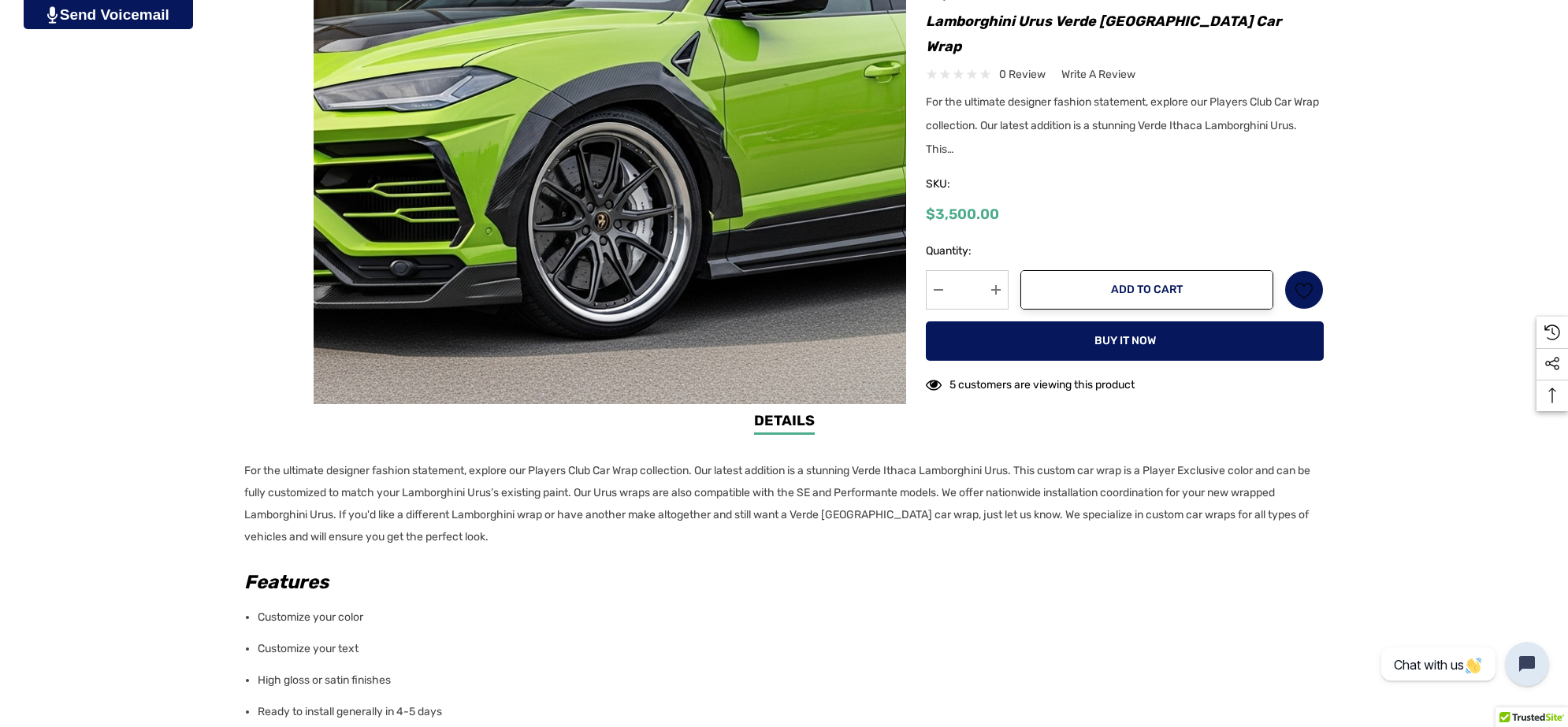
click at [528, 536] on p "For the ultimate designer fashion statement, explore our Players Club Car Wrap …" at bounding box center [780, 505] width 1070 height 89
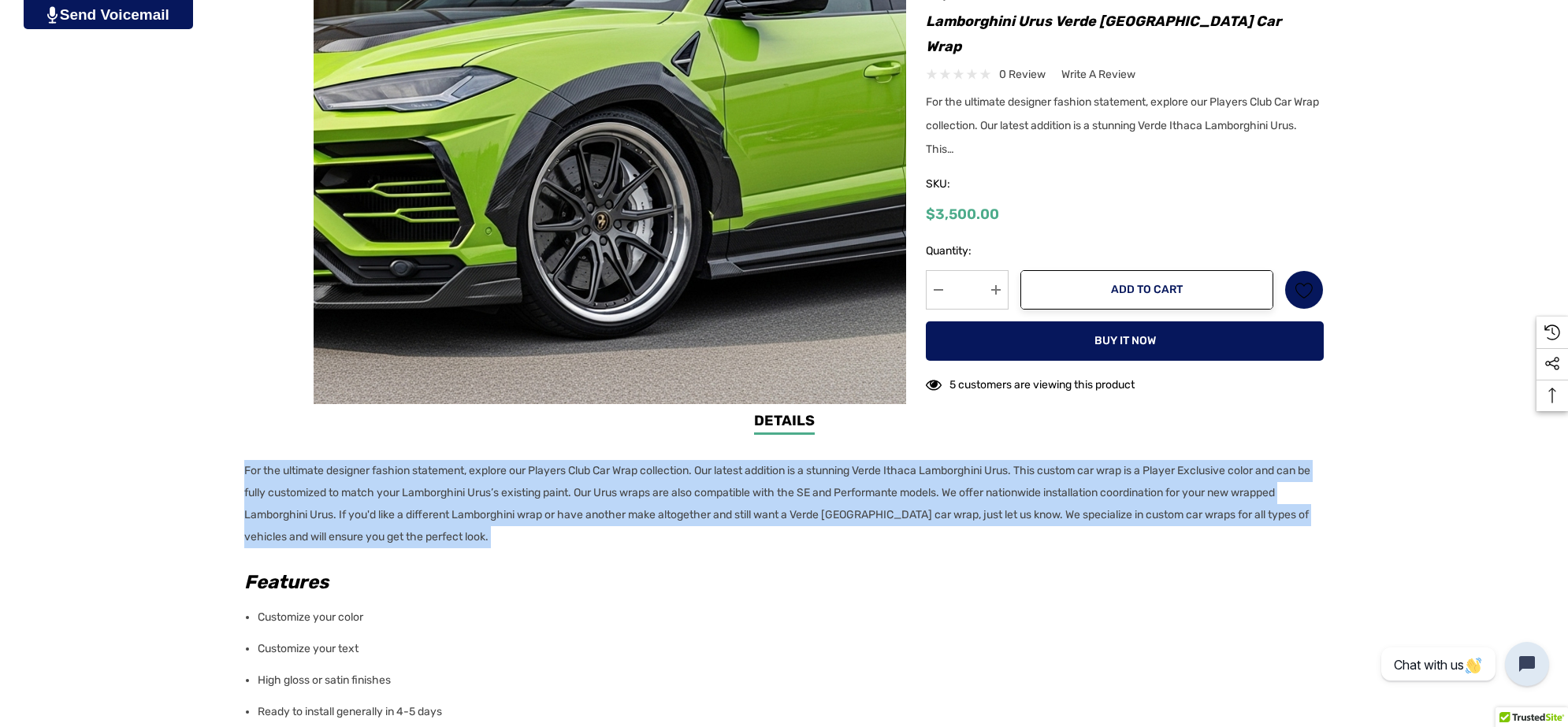
click at [244, 473] on p "For the ultimate designer fashion statement, explore our Players Club Car Wrap …" at bounding box center [780, 505] width 1070 height 89
copy div "For the ultimate designer fashion statement, explore our Players Club Car Wrap …"
click at [923, 43] on div "Previous Next GMC Hummer EV Teal Metallic Car Wrap $3,500.00 $3,500.00" at bounding box center [1115, 198] width 418 height 411
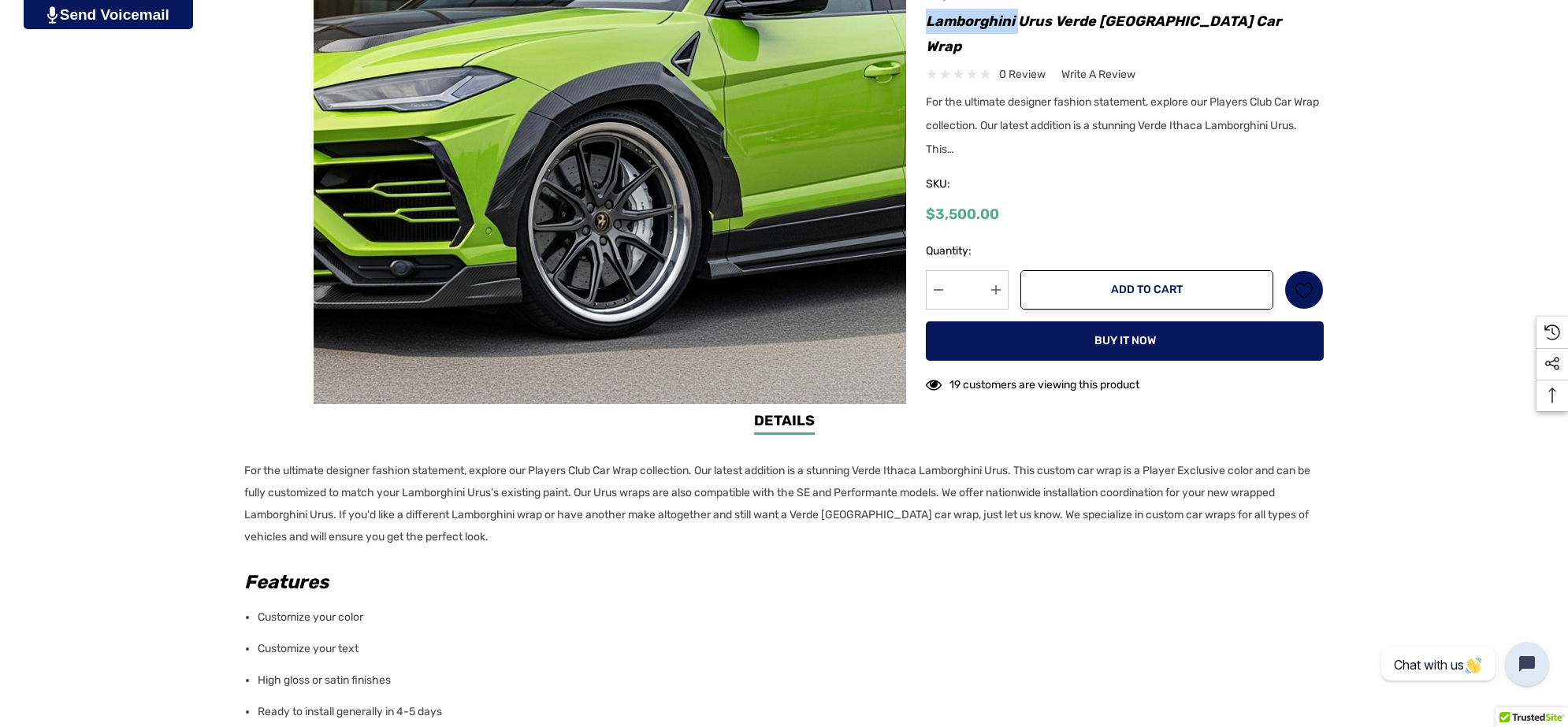
click at [924, 43] on div "Previous Next GMC Hummer EV Teal Metallic Car Wrap $3,500.00 $3,500.00" at bounding box center [1115, 198] width 418 height 411
click at [1210, 41] on h1 "Lamborghini Urus Verde [GEOGRAPHIC_DATA] Car Wrap" at bounding box center [1124, 34] width 398 height 50
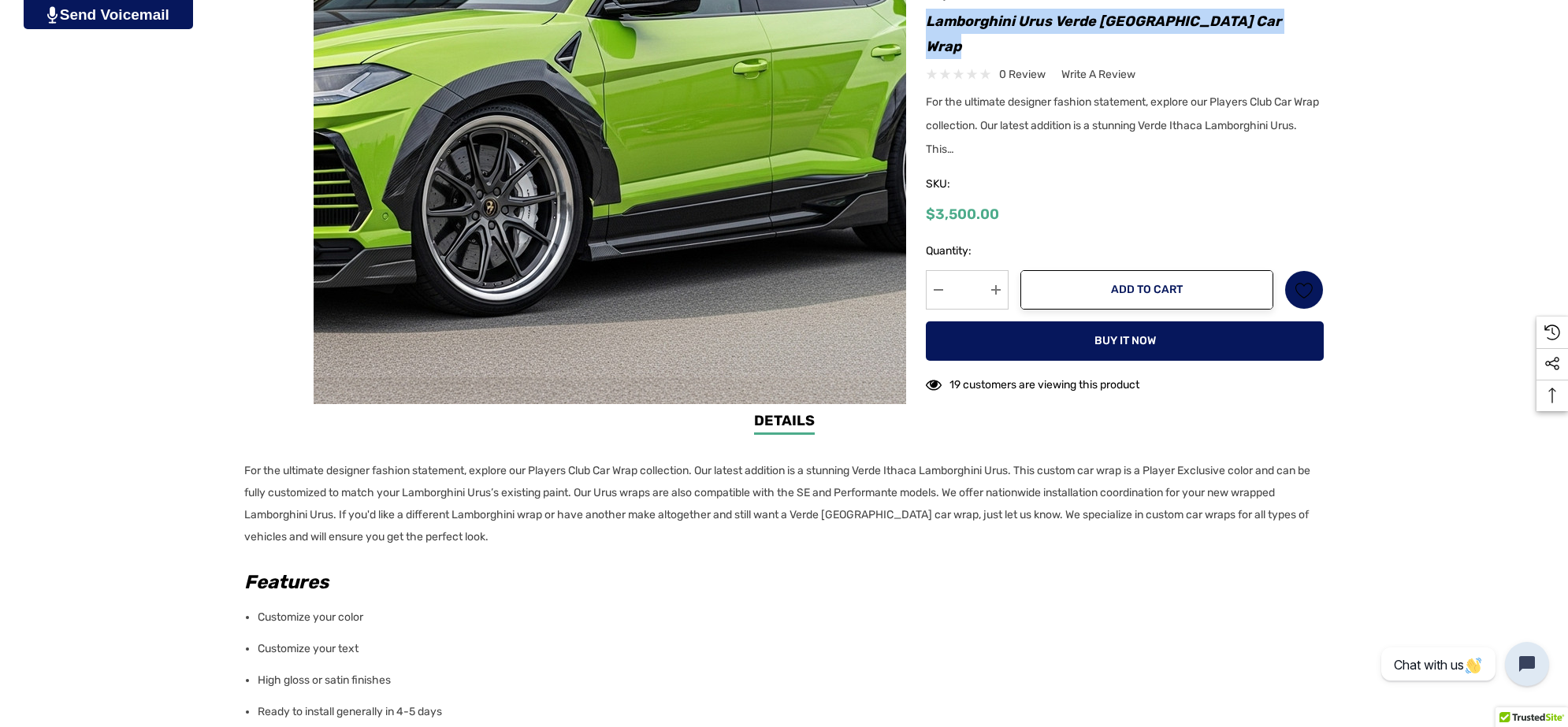
copy div "Lamborghini Urus Verde [GEOGRAPHIC_DATA] Car Wrap"
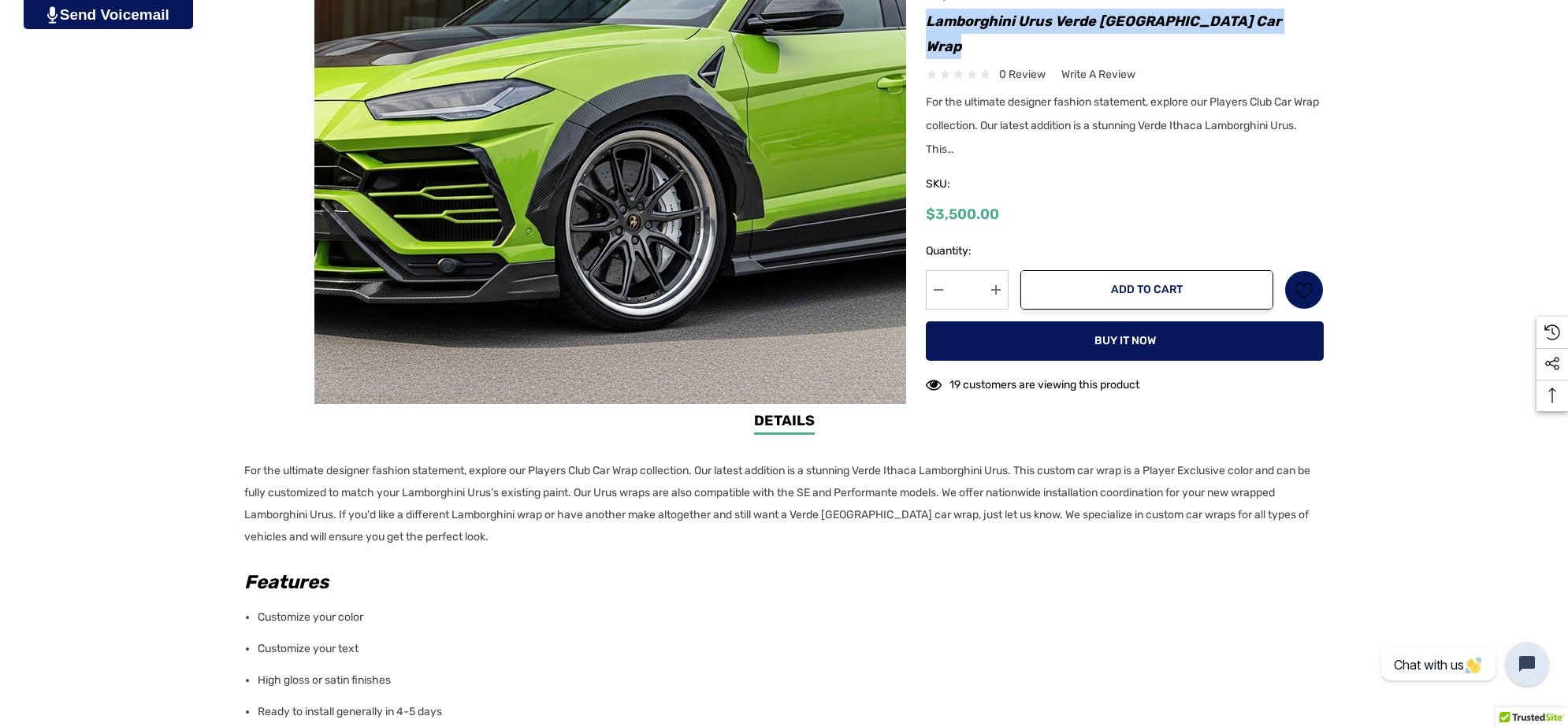
click at [566, 243] on img at bounding box center [641, 117] width 1009 height 550
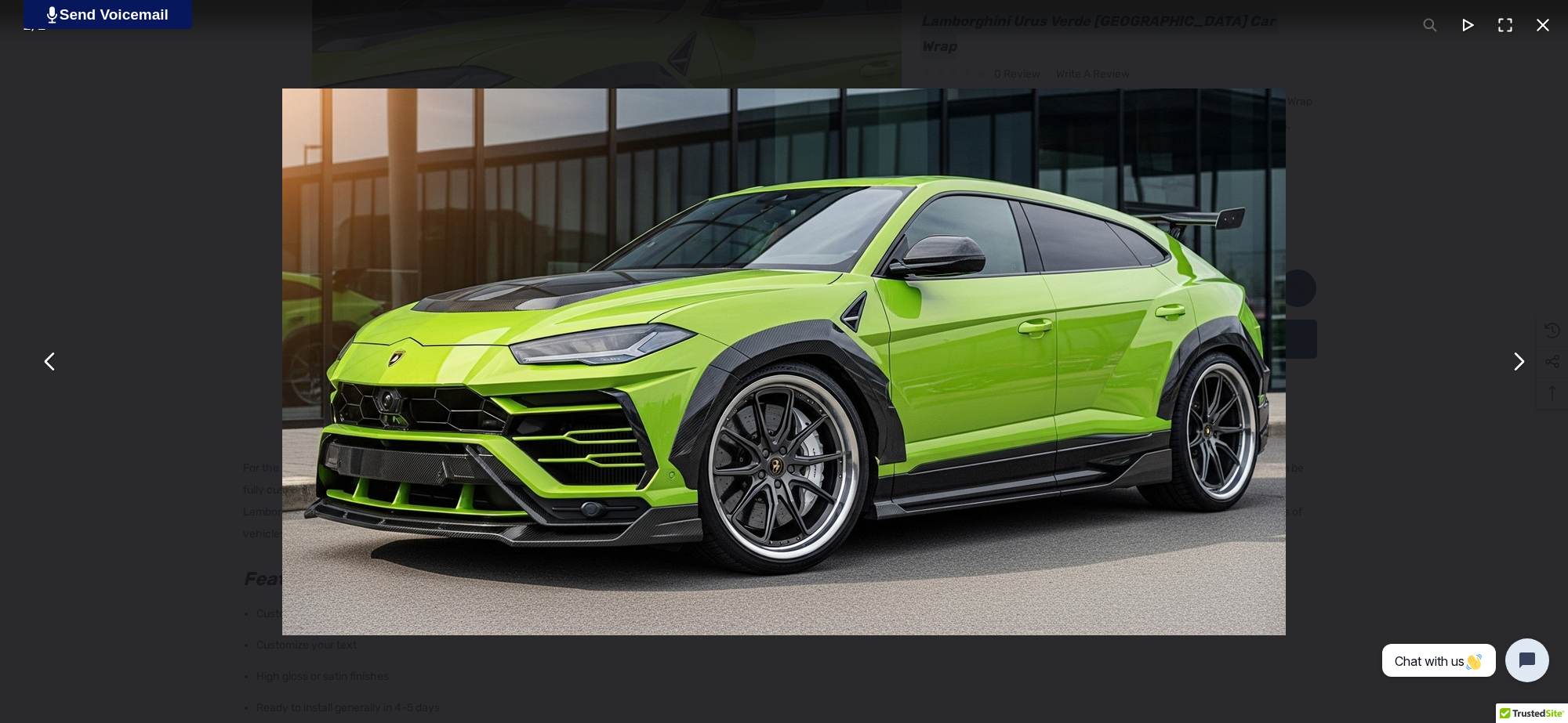
click at [1523, 359] on button "You can close this modal content with the ESC key" at bounding box center [1517, 362] width 37 height 37
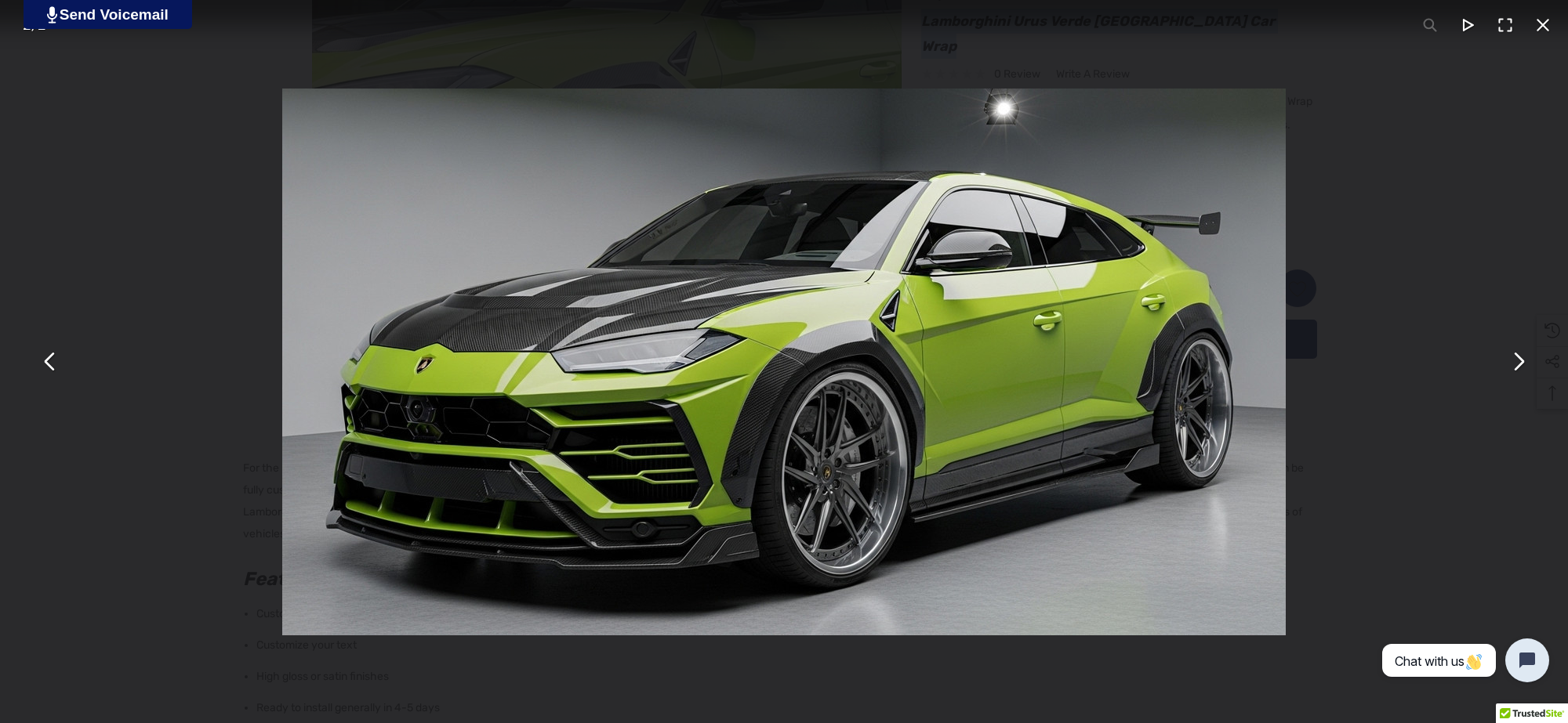
click at [1047, 513] on img "You can close this modal content with the ESC key" at bounding box center [784, 361] width 1004 height 547
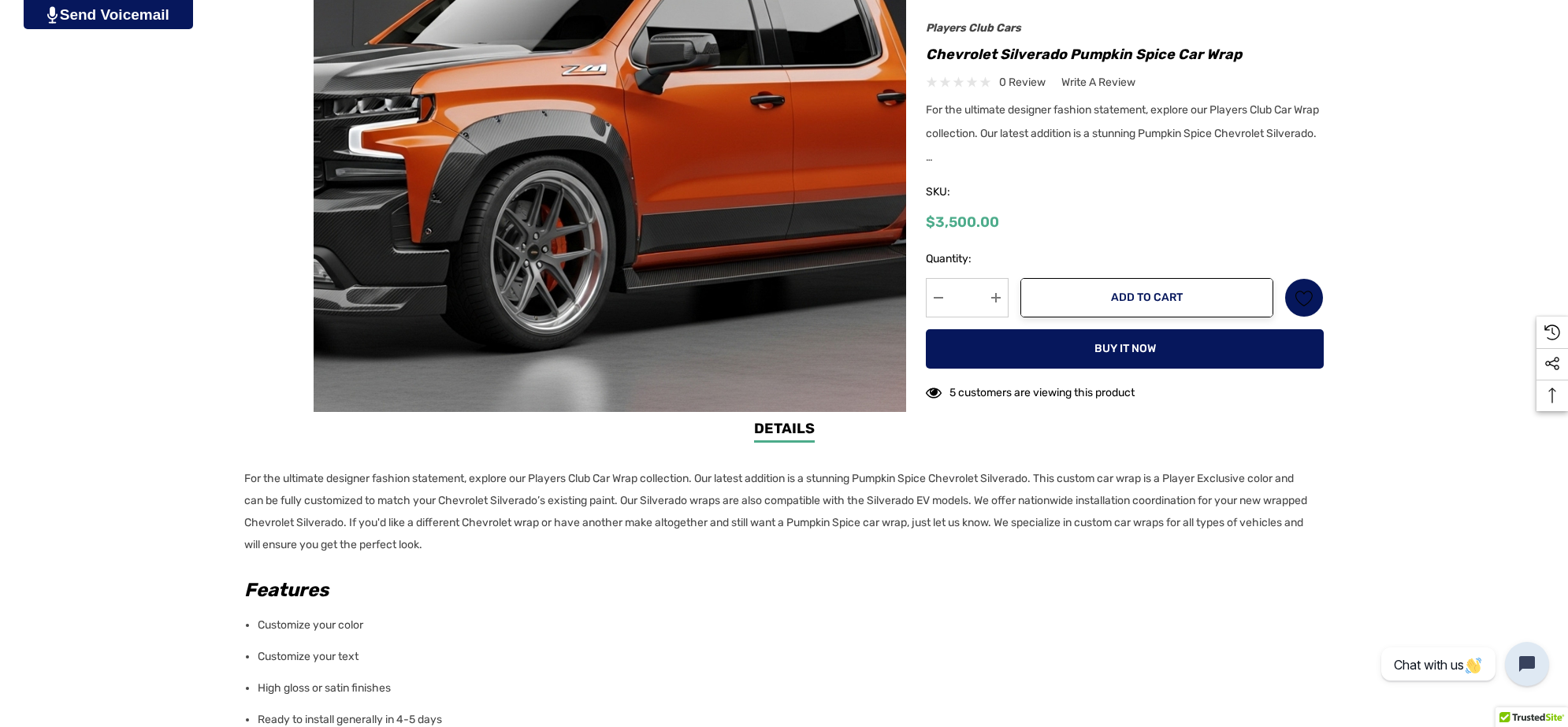
scroll to position [591, 0]
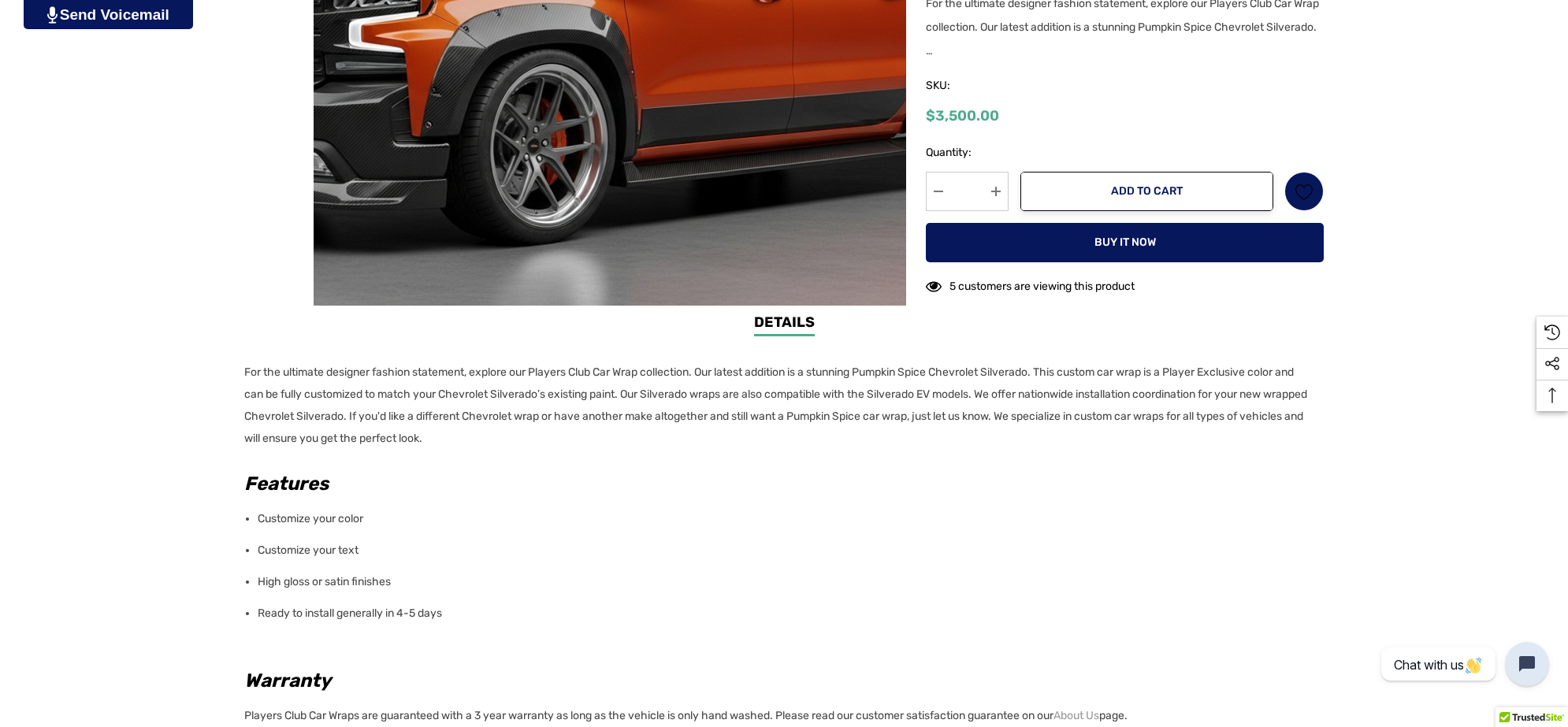
click at [518, 431] on p "For the ultimate designer fashion statement, explore our Players Club Car Wrap …" at bounding box center [780, 406] width 1070 height 89
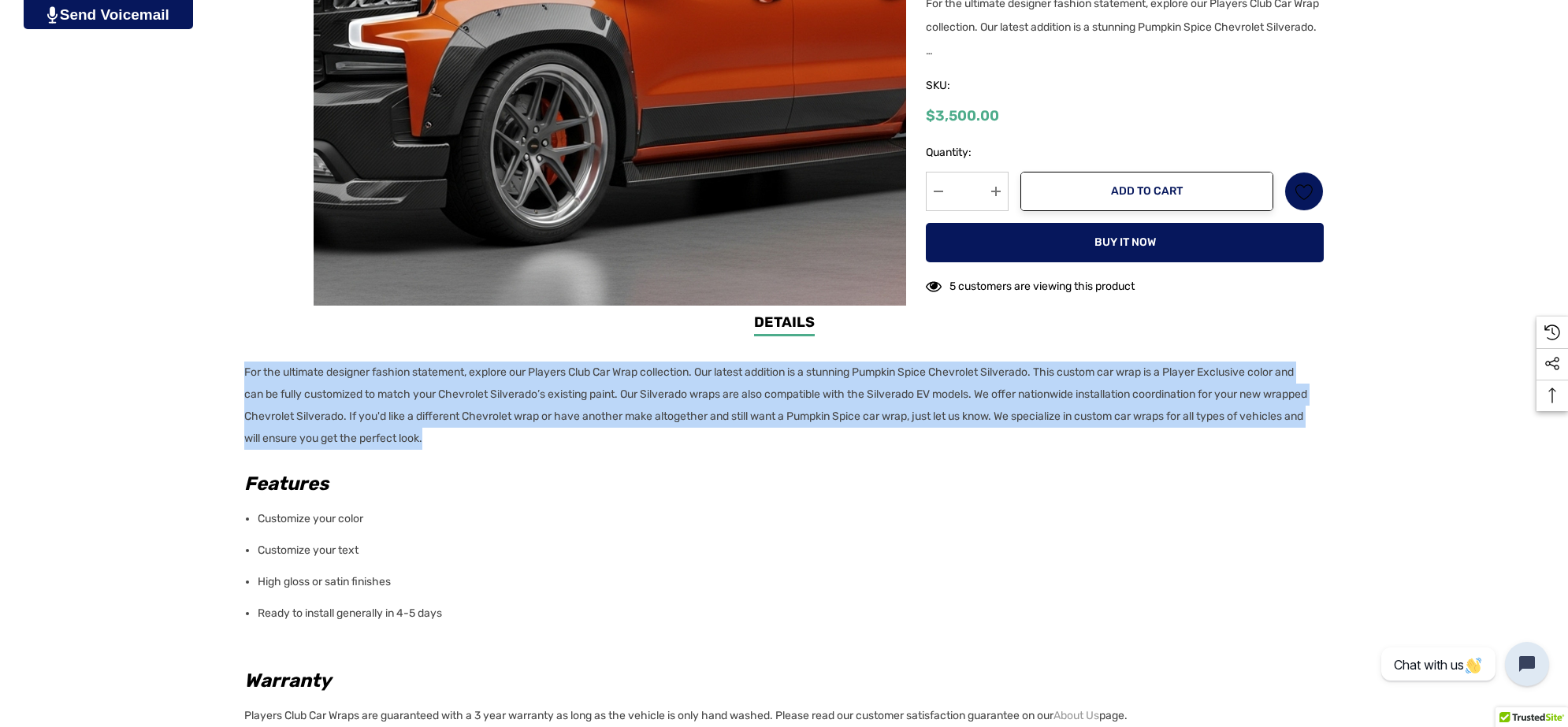
click at [243, 365] on div "Details Details For the ultimate designer fashion statement, explore our Player…" at bounding box center [784, 646] width 1568 height 668
copy p "For the ultimate designer fashion statement, explore our Players Club Car Wrap …"
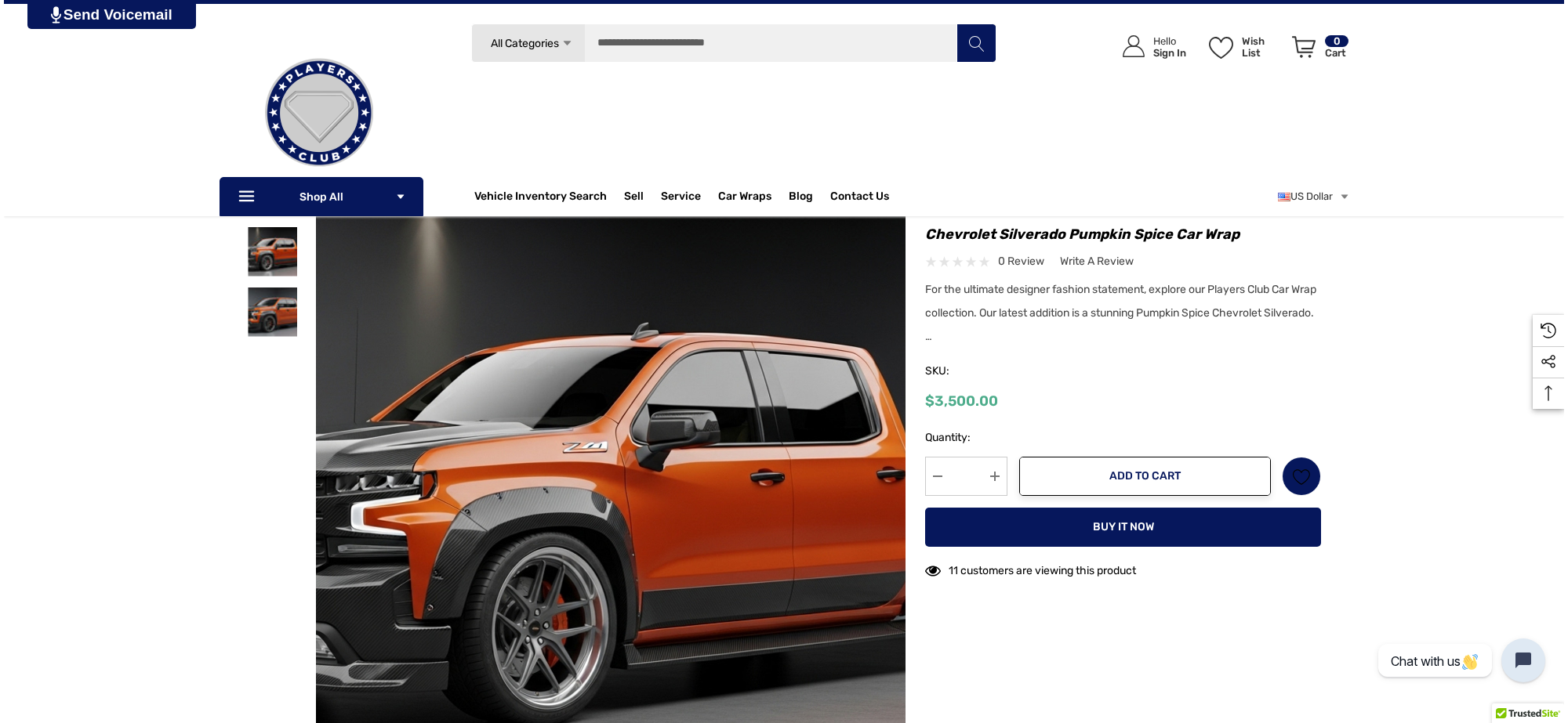
scroll to position [98, 0]
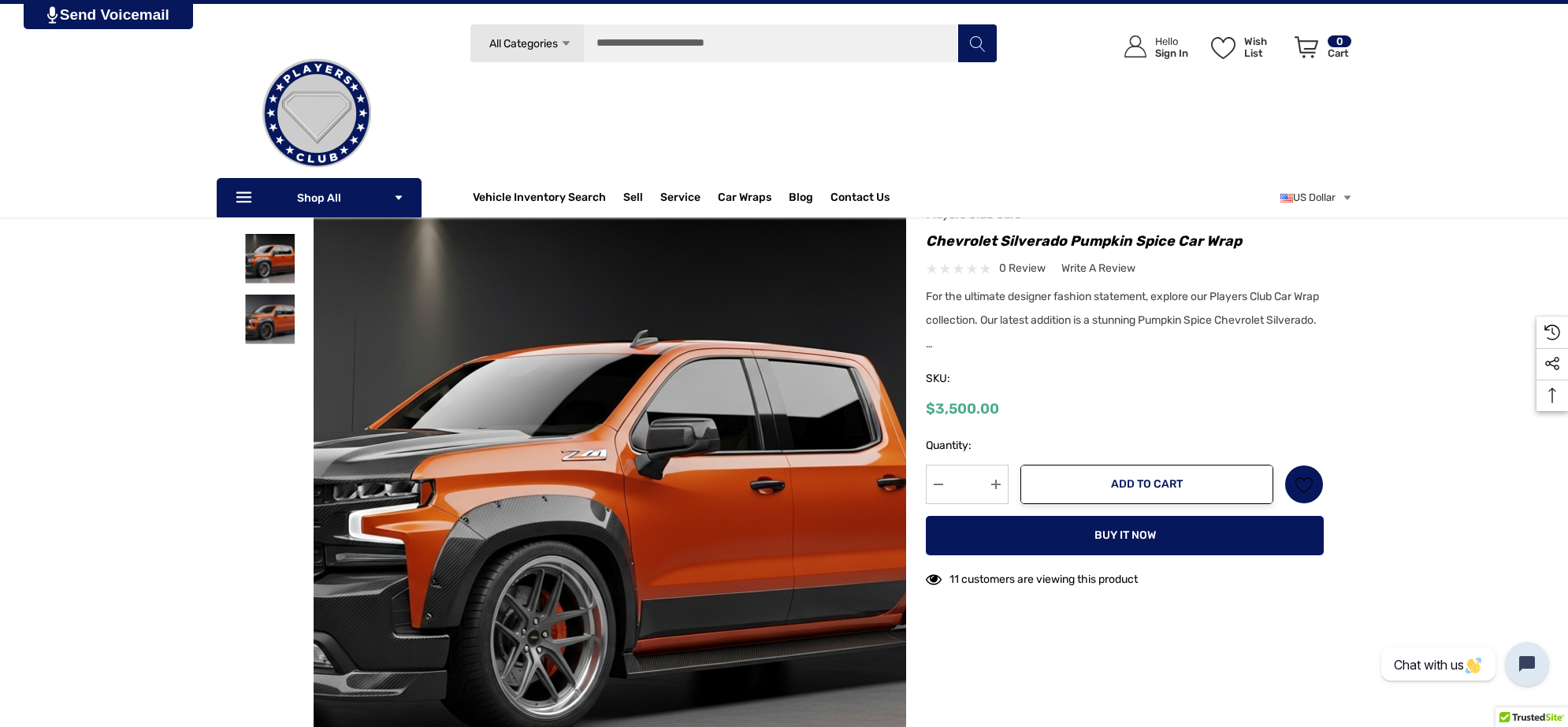
click at [928, 242] on h1 "Chevrolet Silverado Pumpkin Spice Car Wrap" at bounding box center [1124, 241] width 398 height 25
click at [1265, 242] on h1 "Chevrolet Silverado Pumpkin Spice Car Wrap" at bounding box center [1124, 241] width 398 height 25
copy h1 "Chevrolet Silverado Pumpkin Spice Car Wrap"
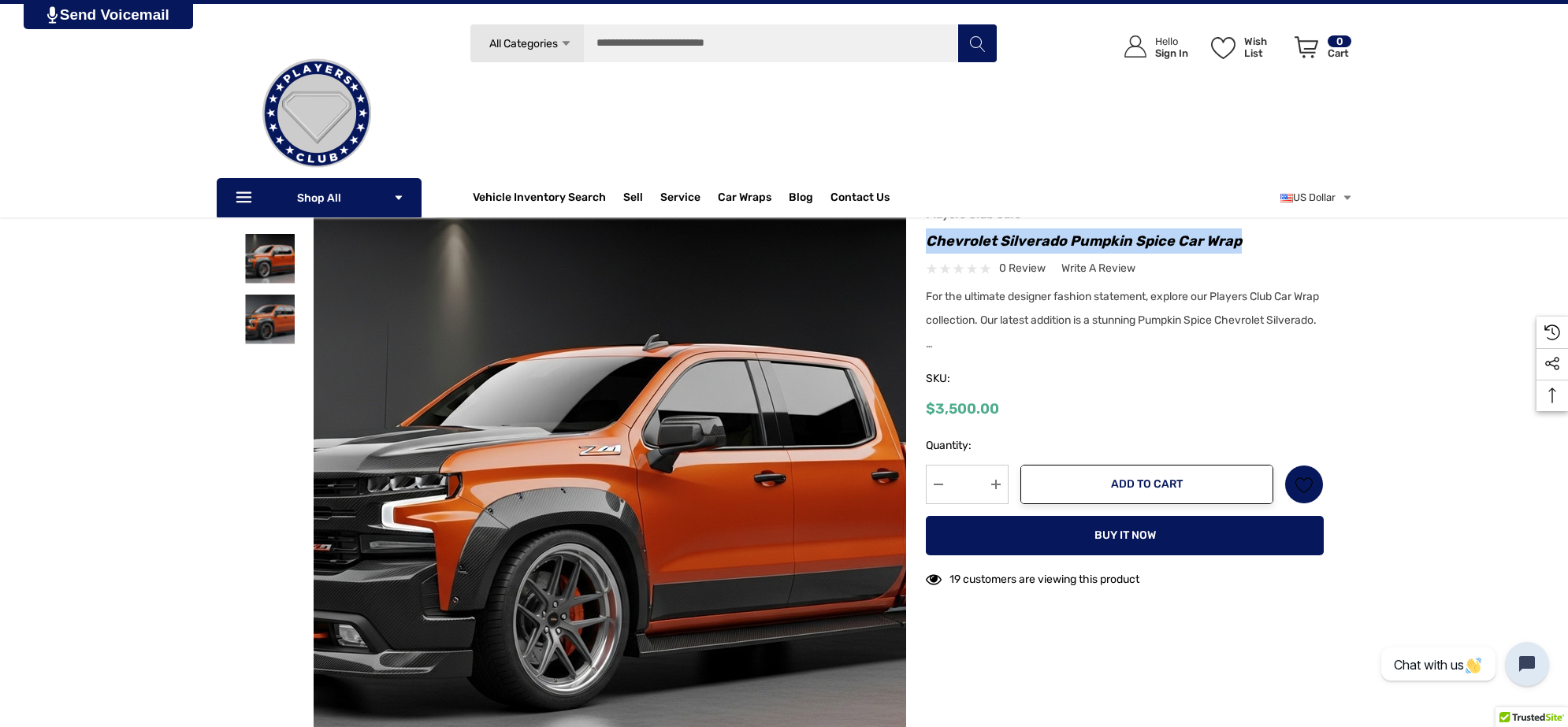
click at [589, 388] on img at bounding box center [624, 493] width 1009 height 550
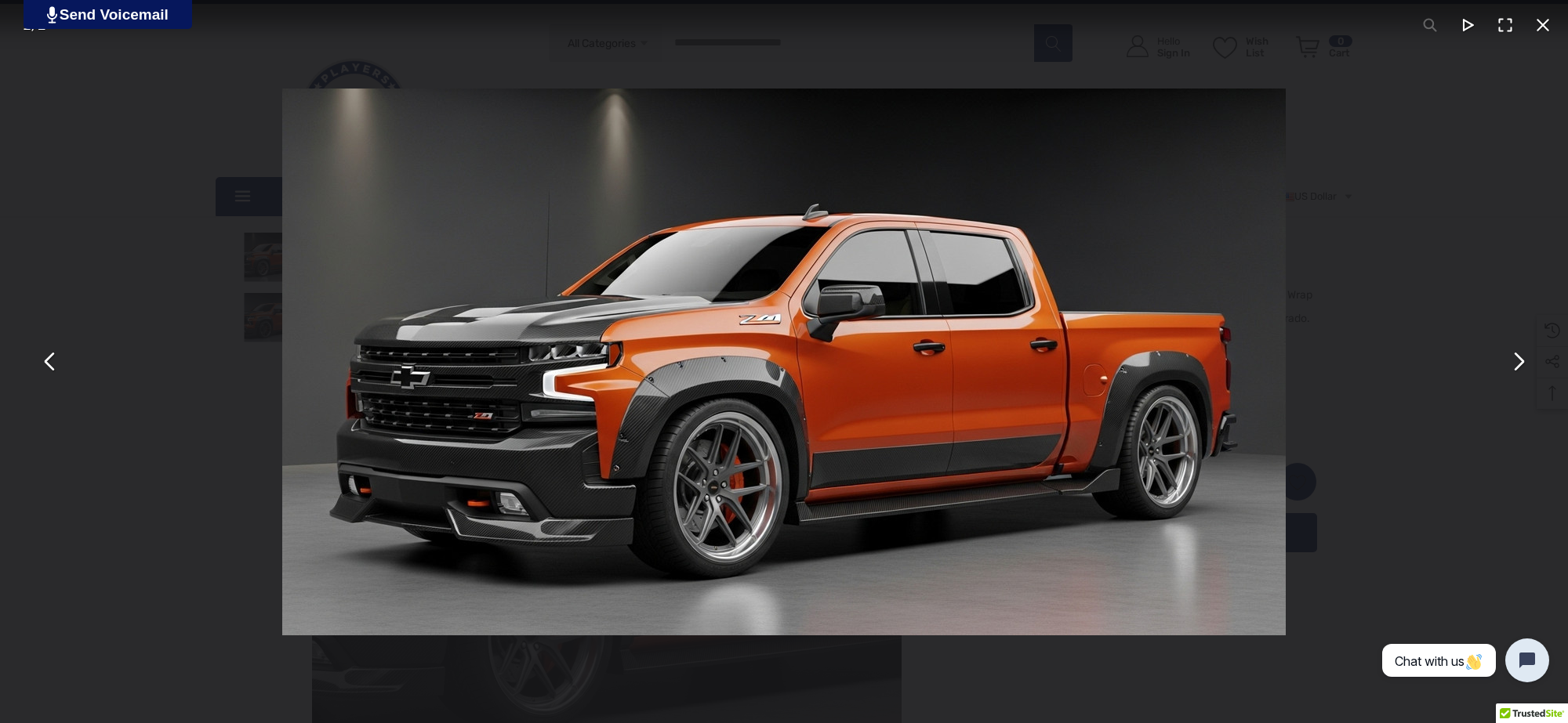
click at [1514, 366] on button "You can close this modal content with the ESC key" at bounding box center [1517, 362] width 37 height 37
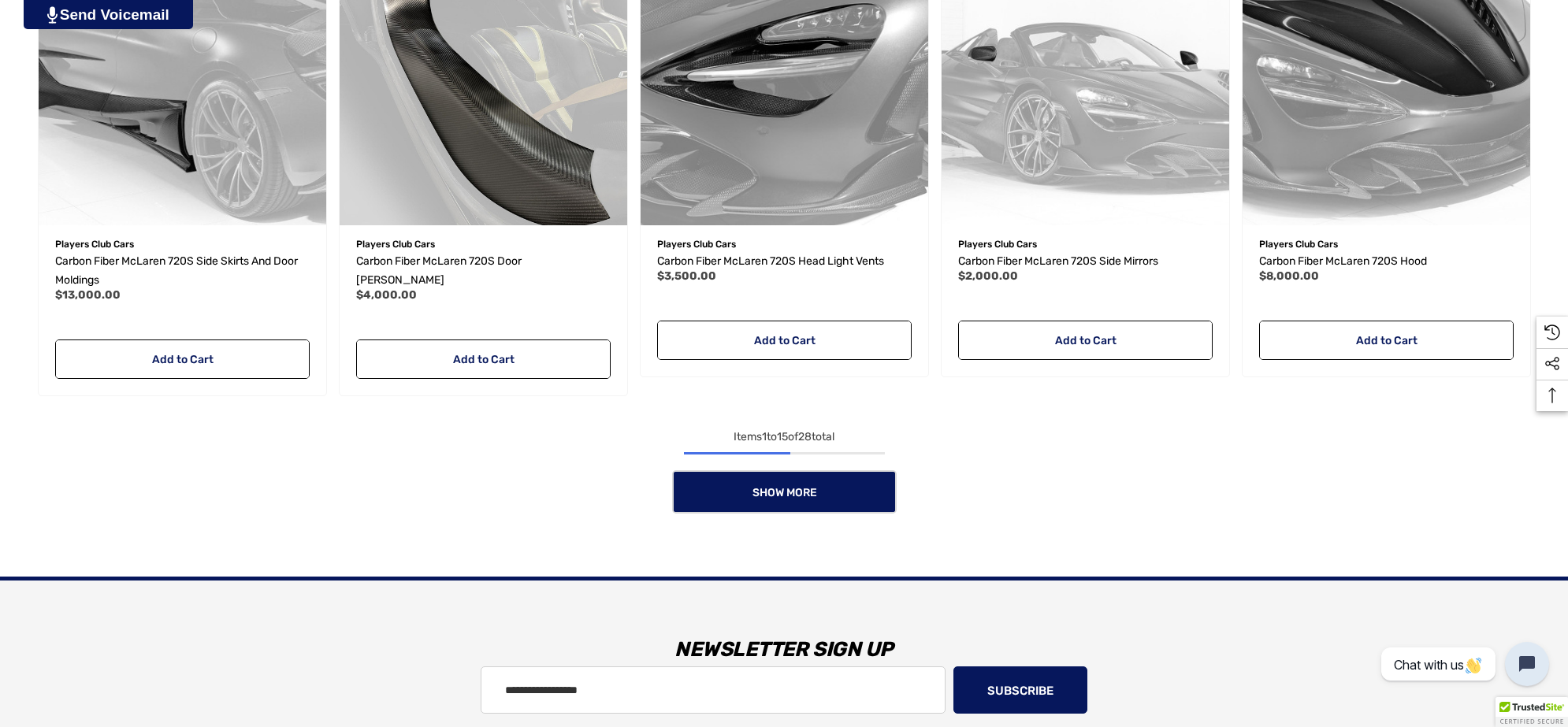
scroll to position [1478, 0]
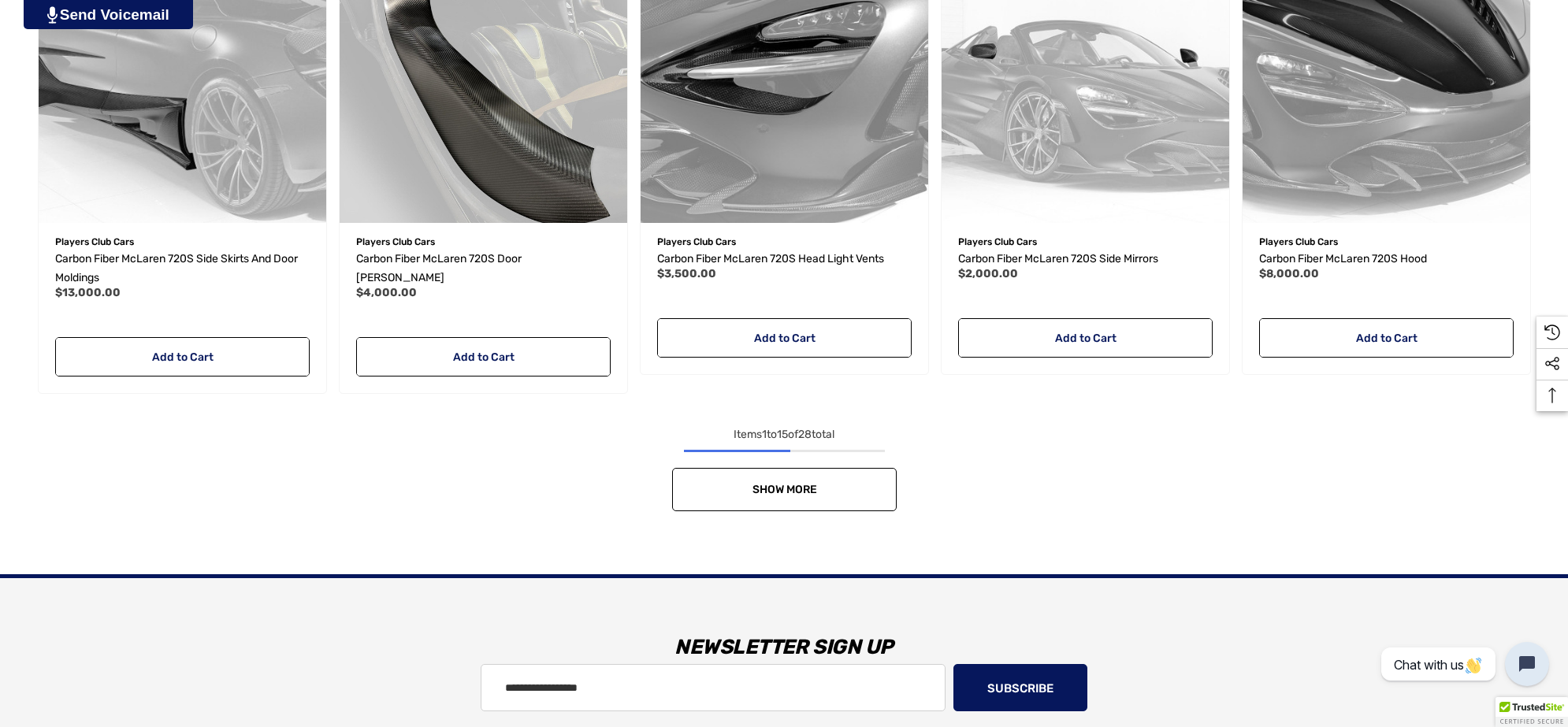
click at [810, 506] on link "Show More" at bounding box center [784, 489] width 224 height 43
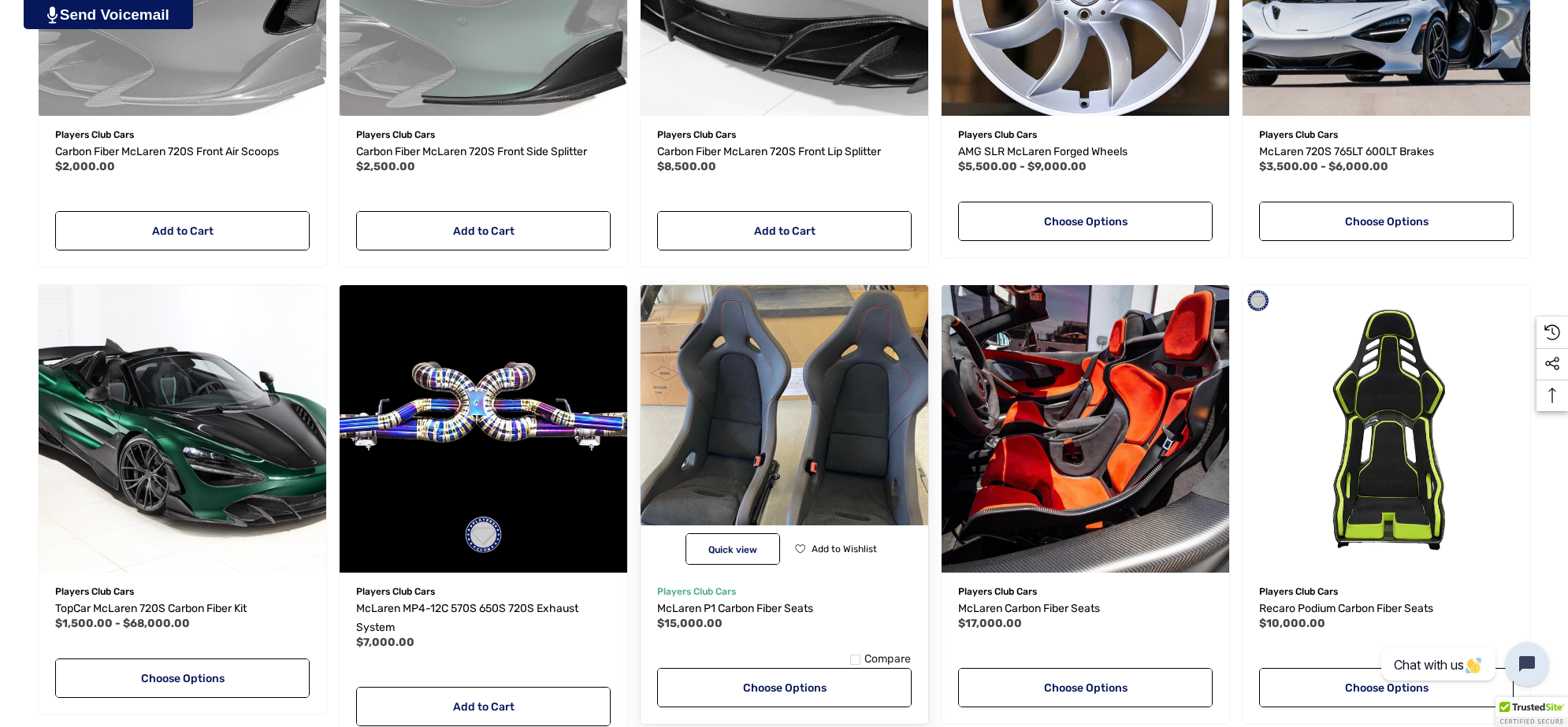
scroll to position [2069, 0]
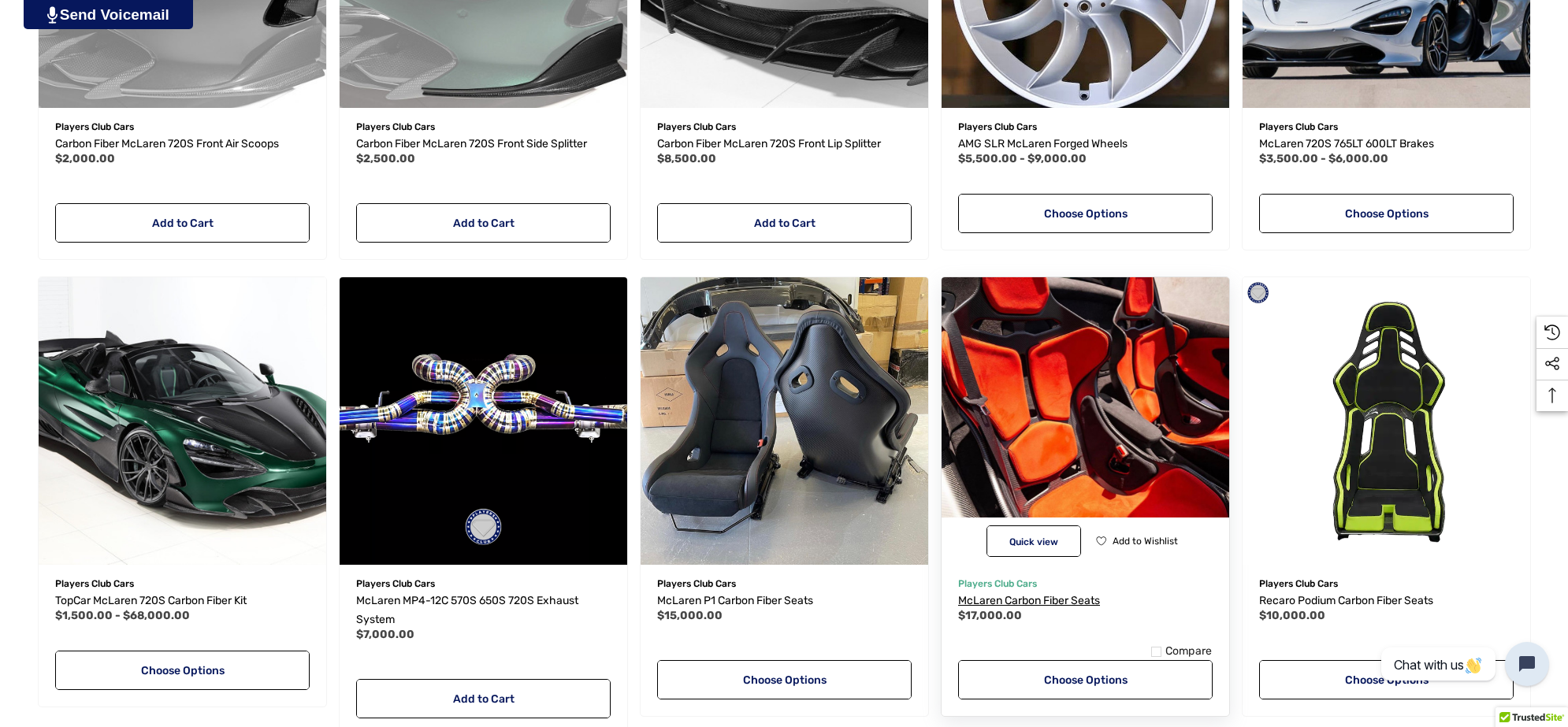
click at [1009, 599] on span "McLaren Carbon Fiber Seats" at bounding box center [1028, 601] width 141 height 13
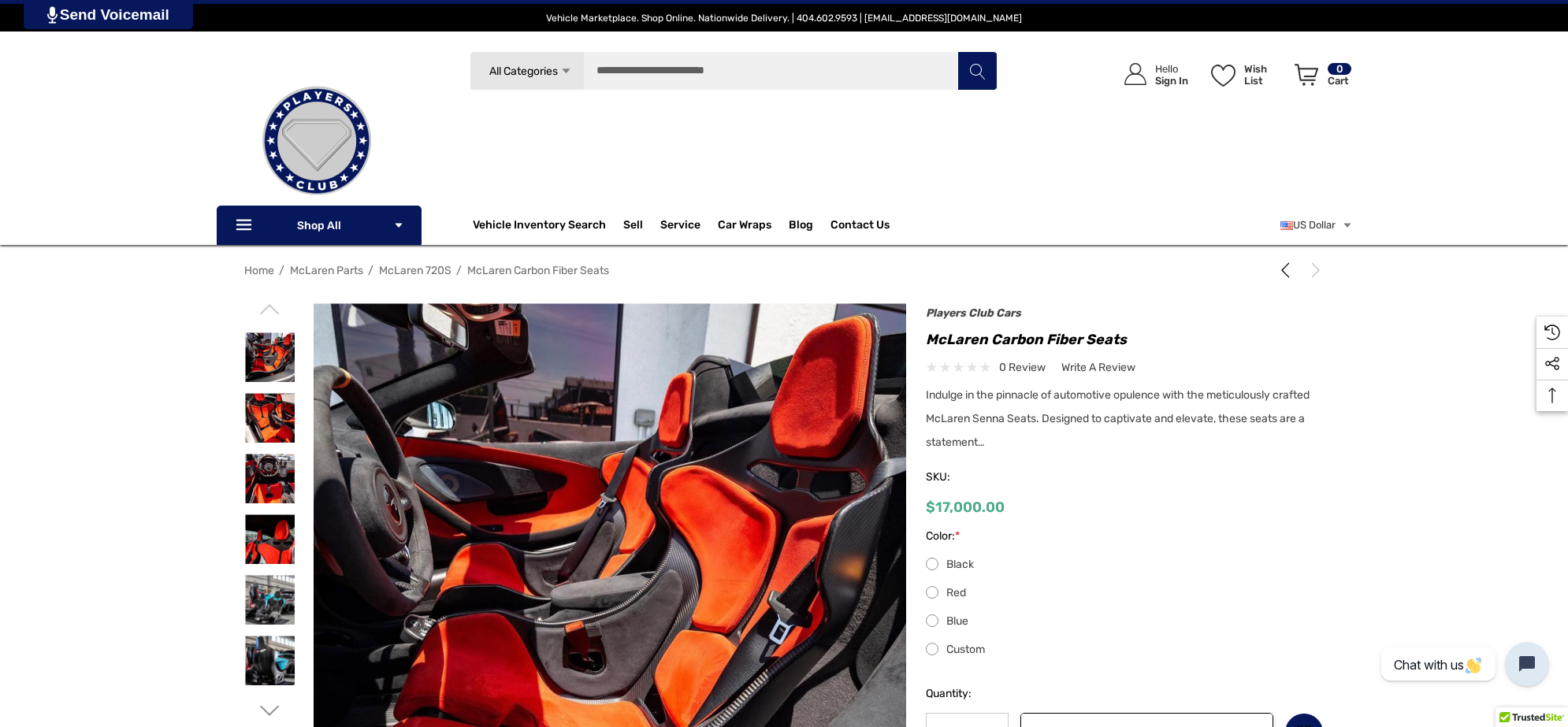
click at [927, 341] on h1 "McLaren Carbon Fiber Seats" at bounding box center [1124, 340] width 398 height 25
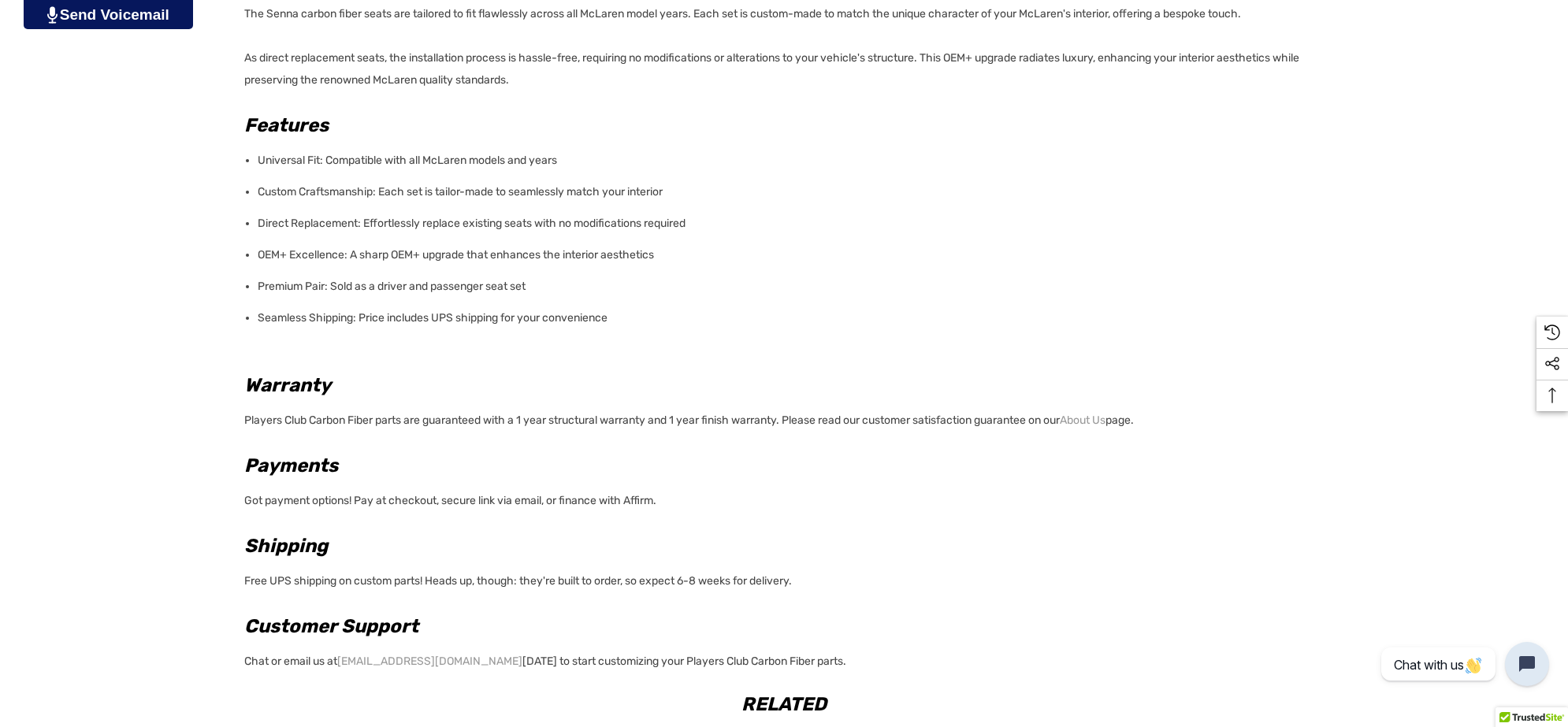
scroll to position [1576, 0]
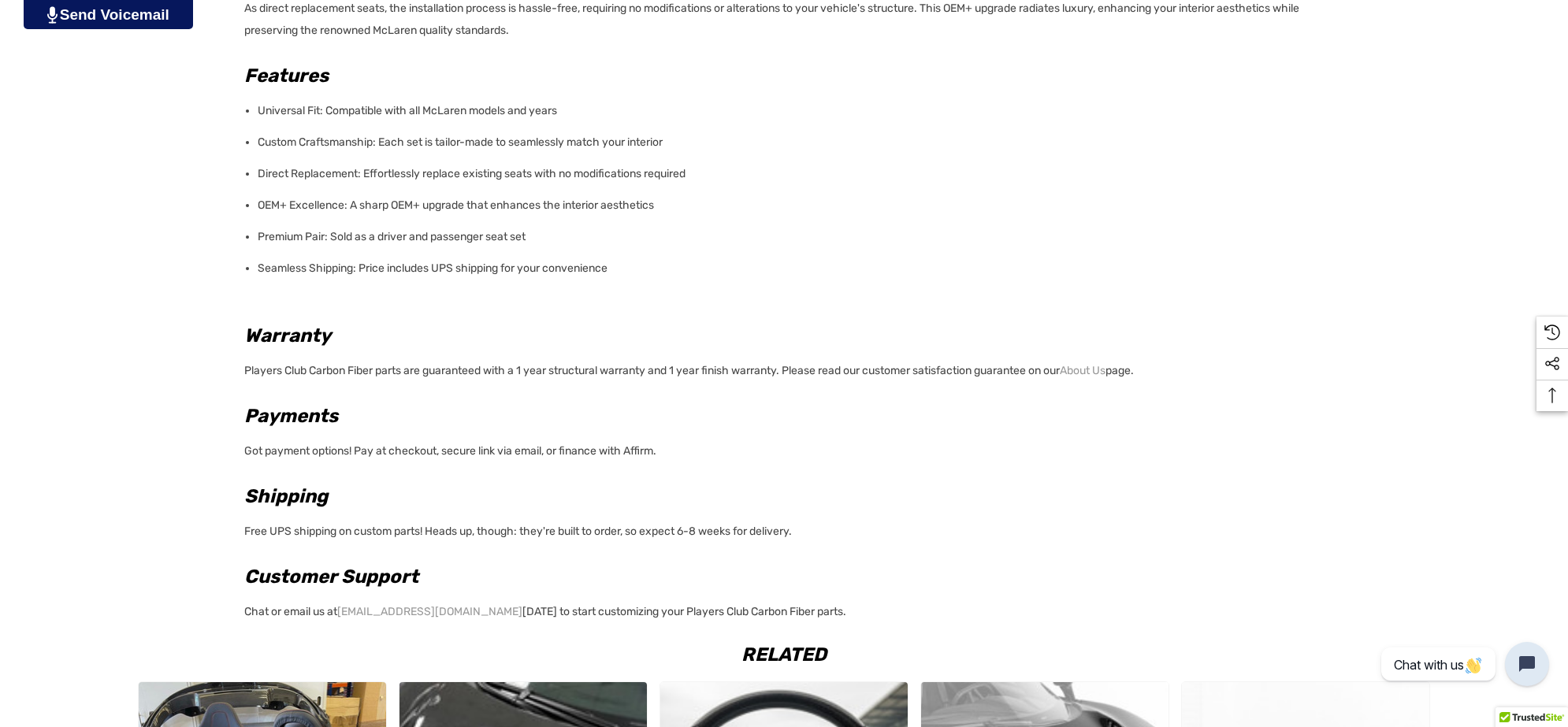
click at [814, 611] on p "Chat or email us at info@playersclubcars.com today to start customizing your Pl…" at bounding box center [780, 610] width 1070 height 27
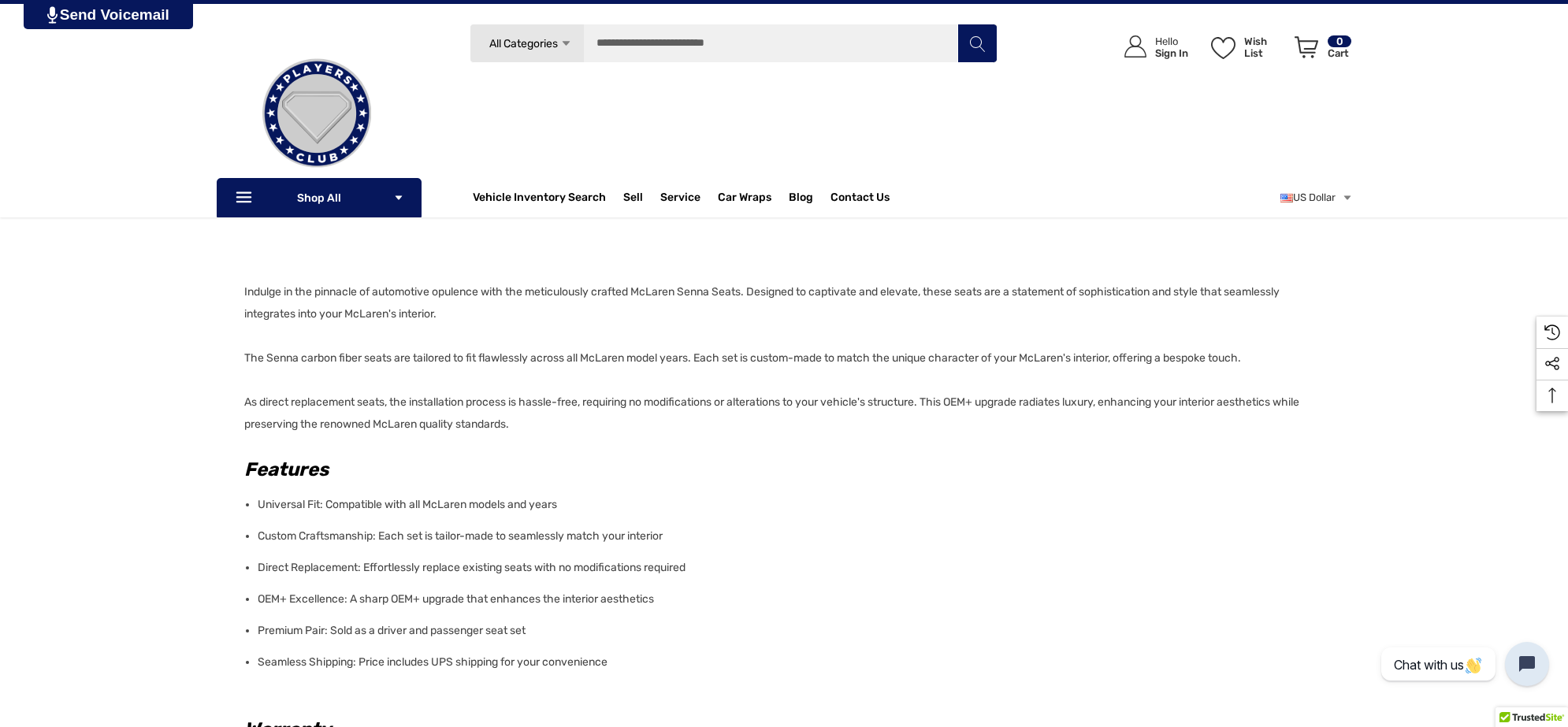
scroll to position [1083, 0]
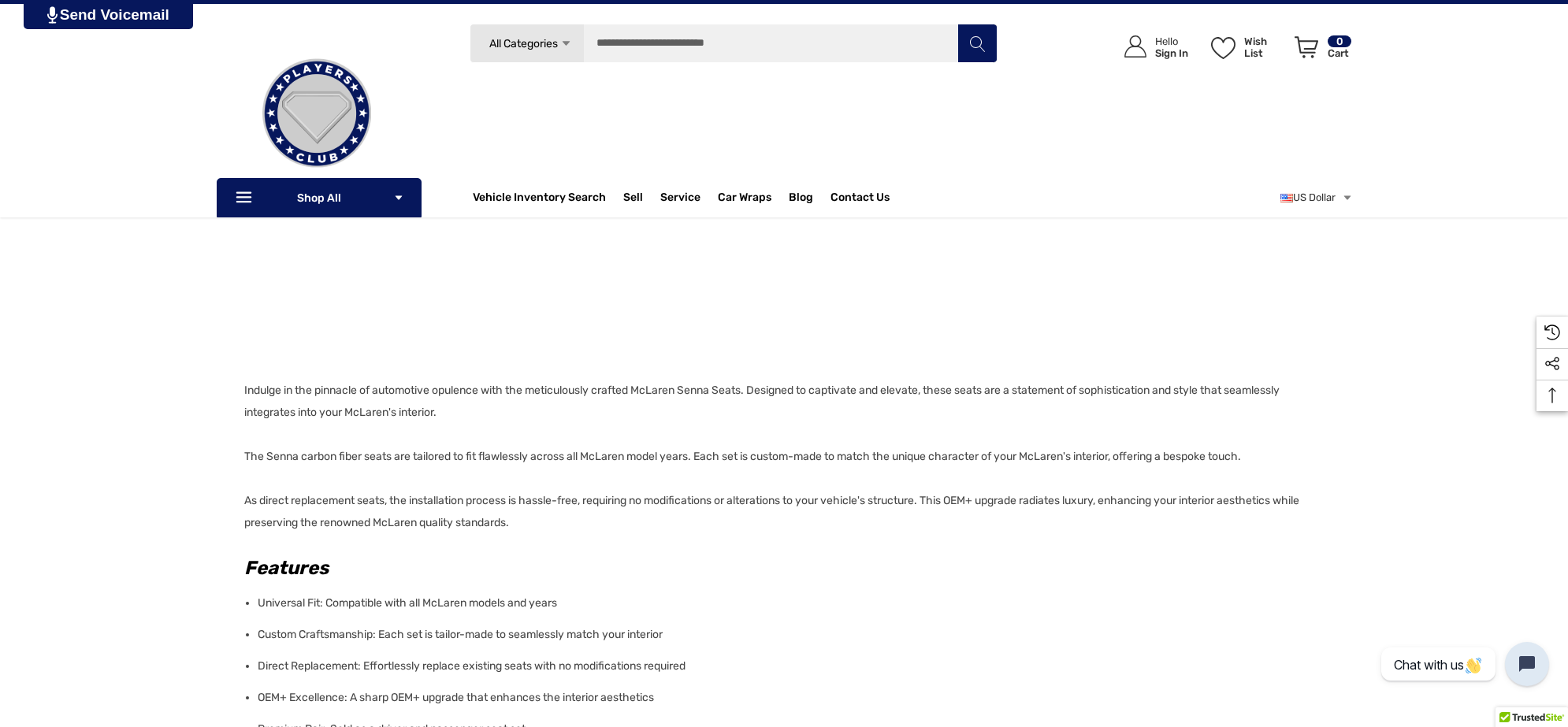
click at [241, 392] on div "Details Details Indulge in the pinnacle of automotive opulence with the meticul…" at bounding box center [784, 474] width 1568 height 1309
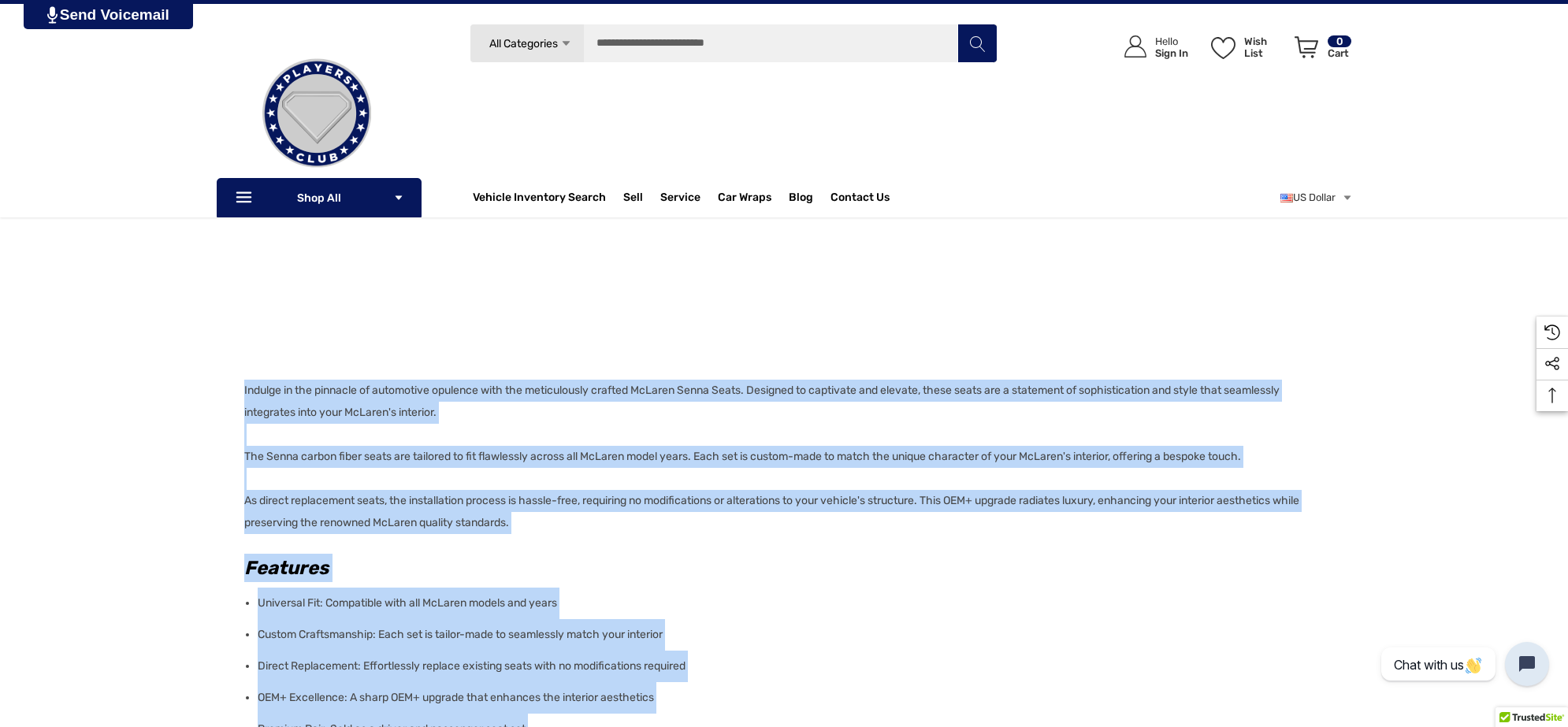
click at [241, 392] on div "Details Details Indulge in the pinnacle of automotive opulence with the meticul…" at bounding box center [784, 474] width 1568 height 1309
copy div "Indulge in the pinnacle of automotive opulence with the meticulously crafted Mc…"
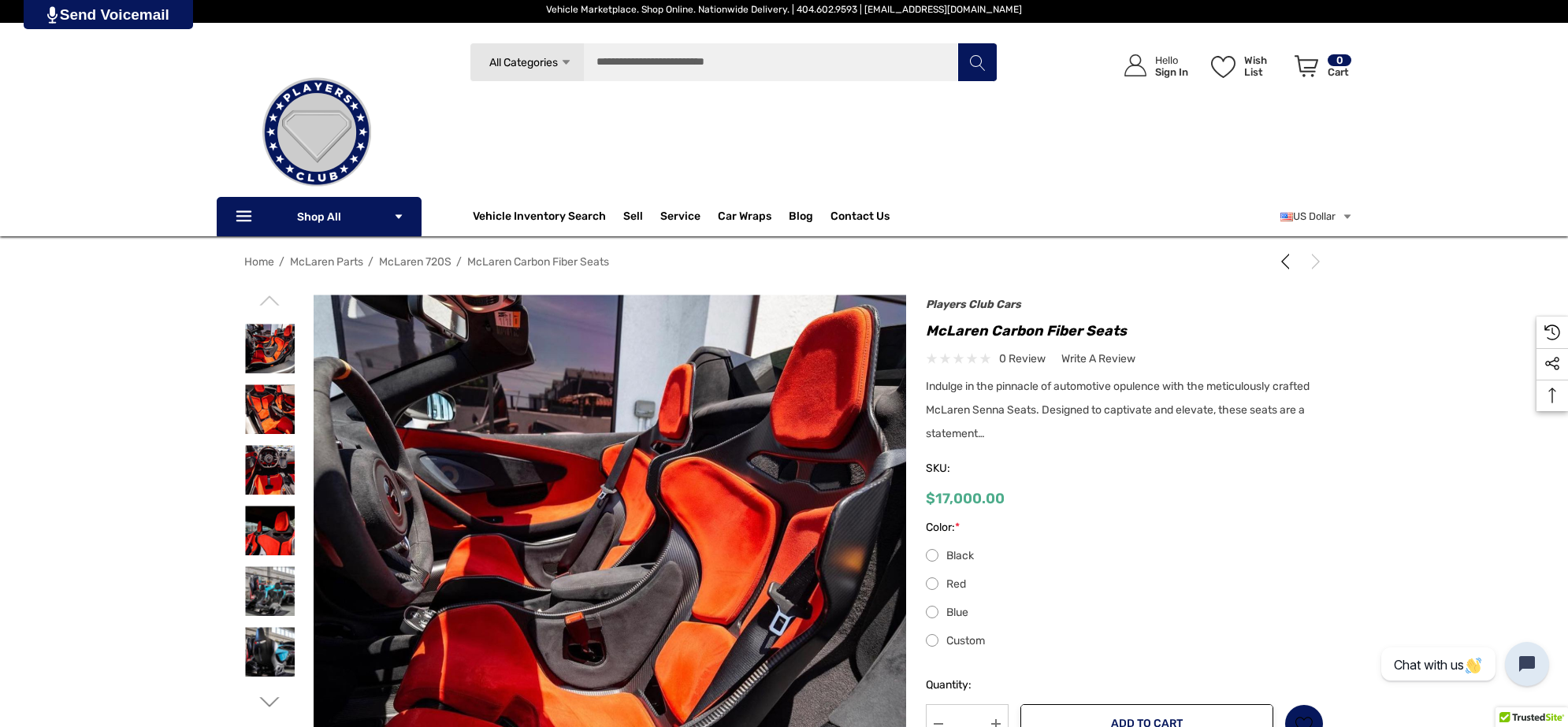
scroll to position [0, 0]
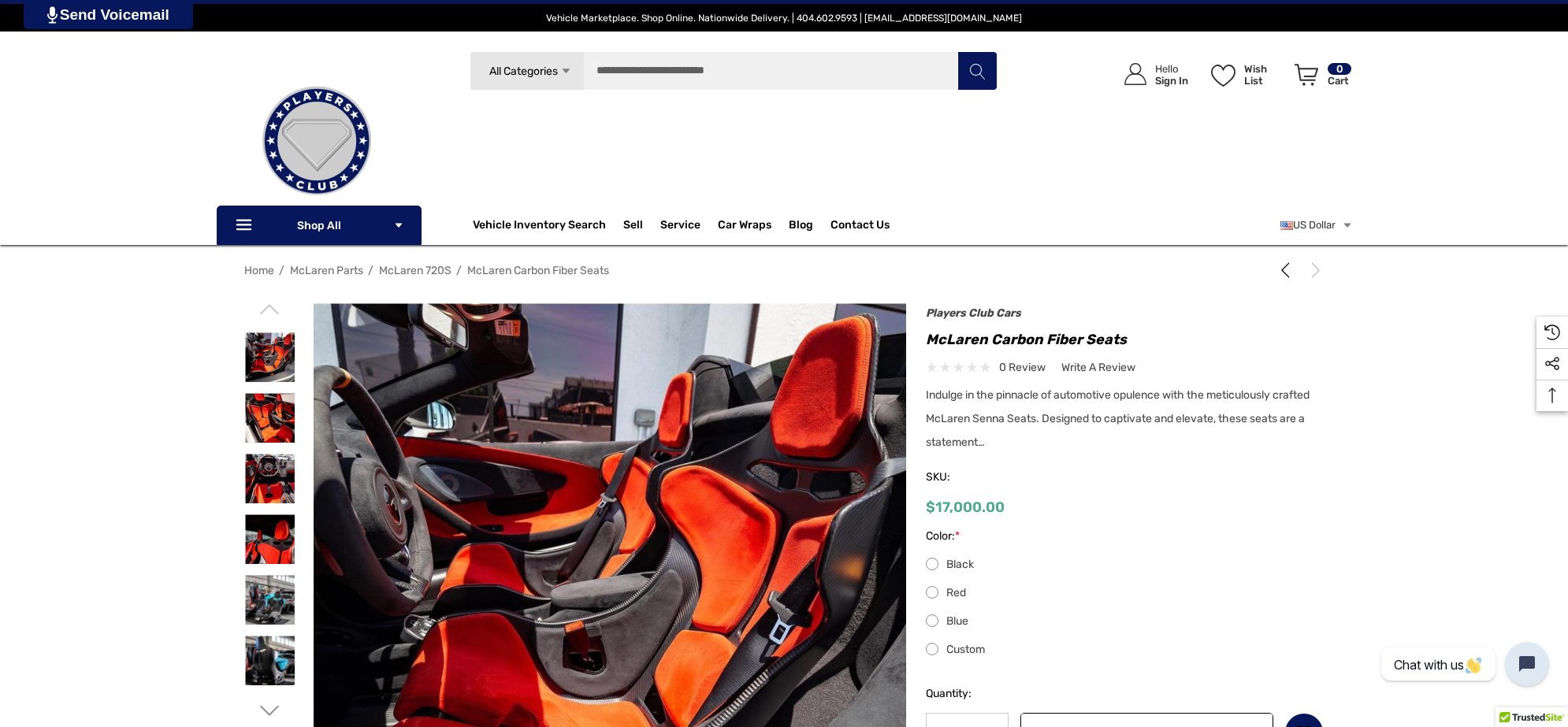
click at [924, 337] on div "Previous Next E53 AMG Coupe Carbon Fiber Rear Diffuser W238/C238 $3,000.00" at bounding box center [1115, 579] width 418 height 536
click at [1133, 343] on h1 "McLaren Carbon Fiber Seats" at bounding box center [1124, 340] width 398 height 25
copy div "McLaren Carbon Fiber Seats"
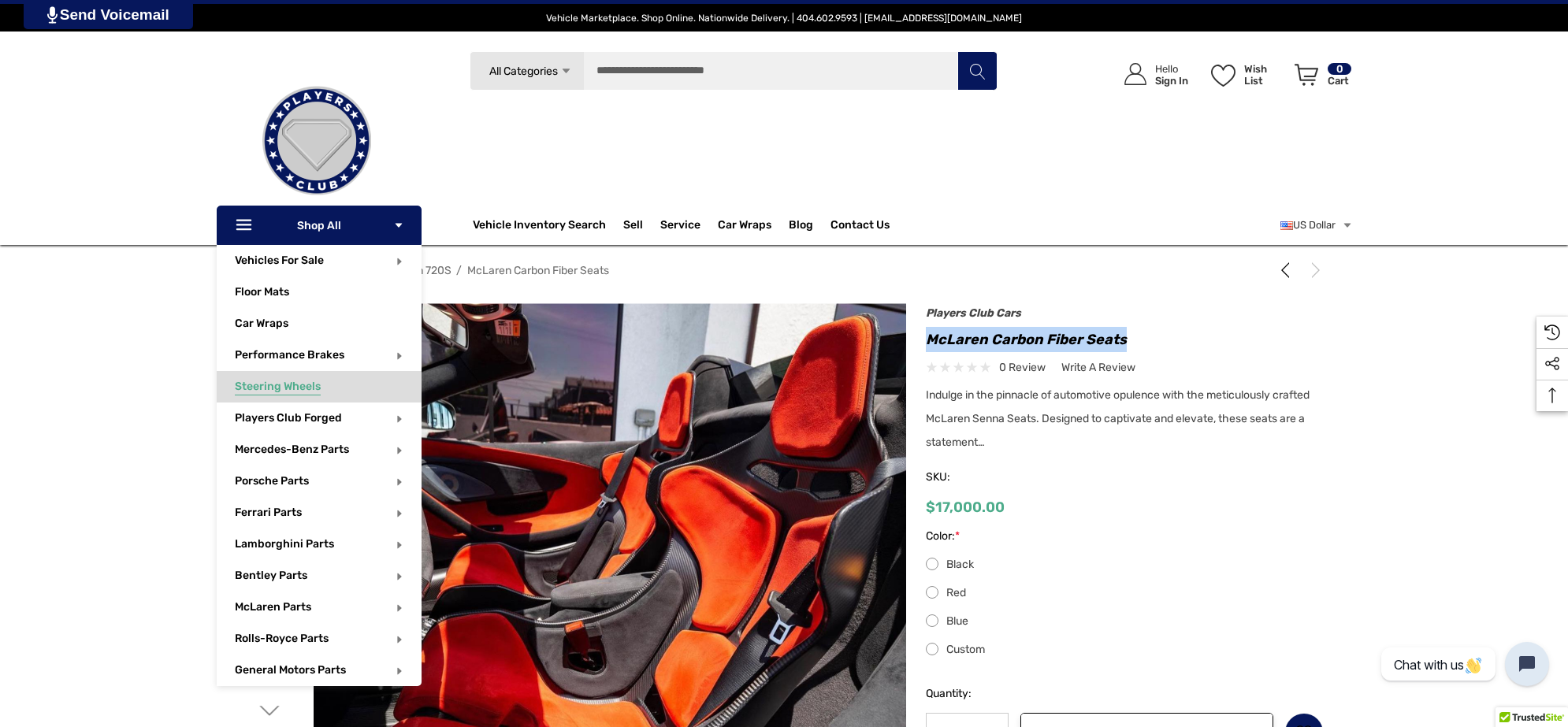
click at [296, 389] on span "Steering Wheels" at bounding box center [277, 389] width 86 height 17
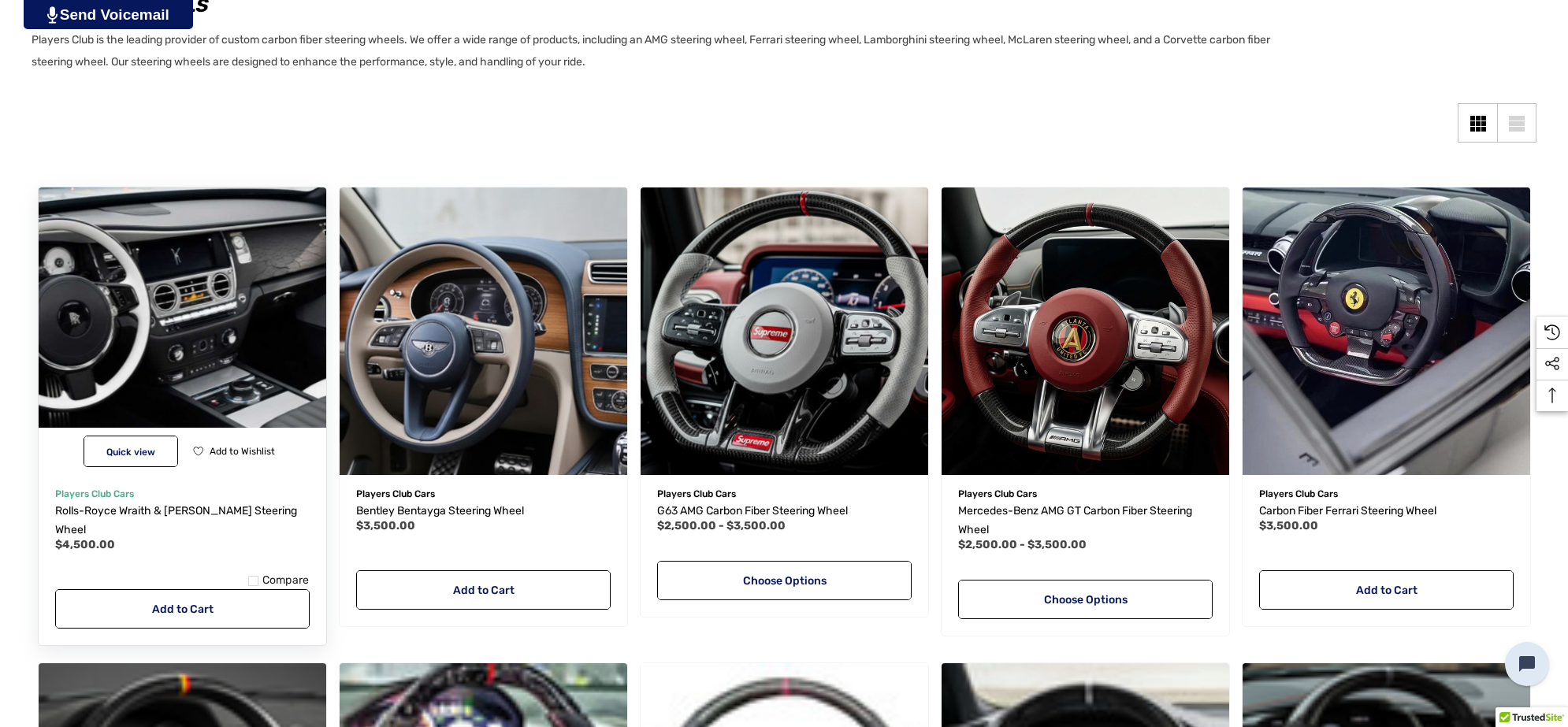
scroll to position [296, 0]
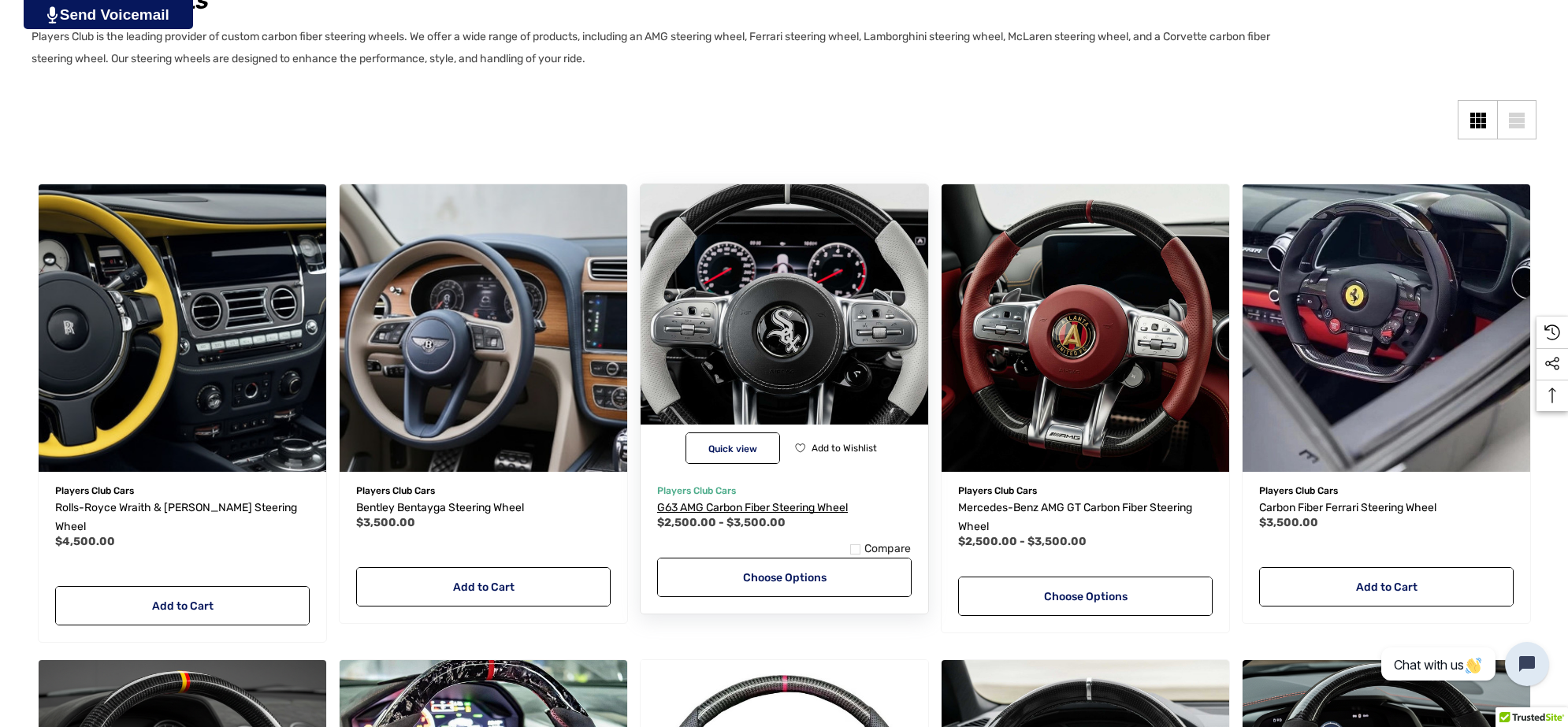
click at [806, 510] on span "G63 AMG Carbon Fiber Steering Wheel" at bounding box center [753, 508] width 191 height 13
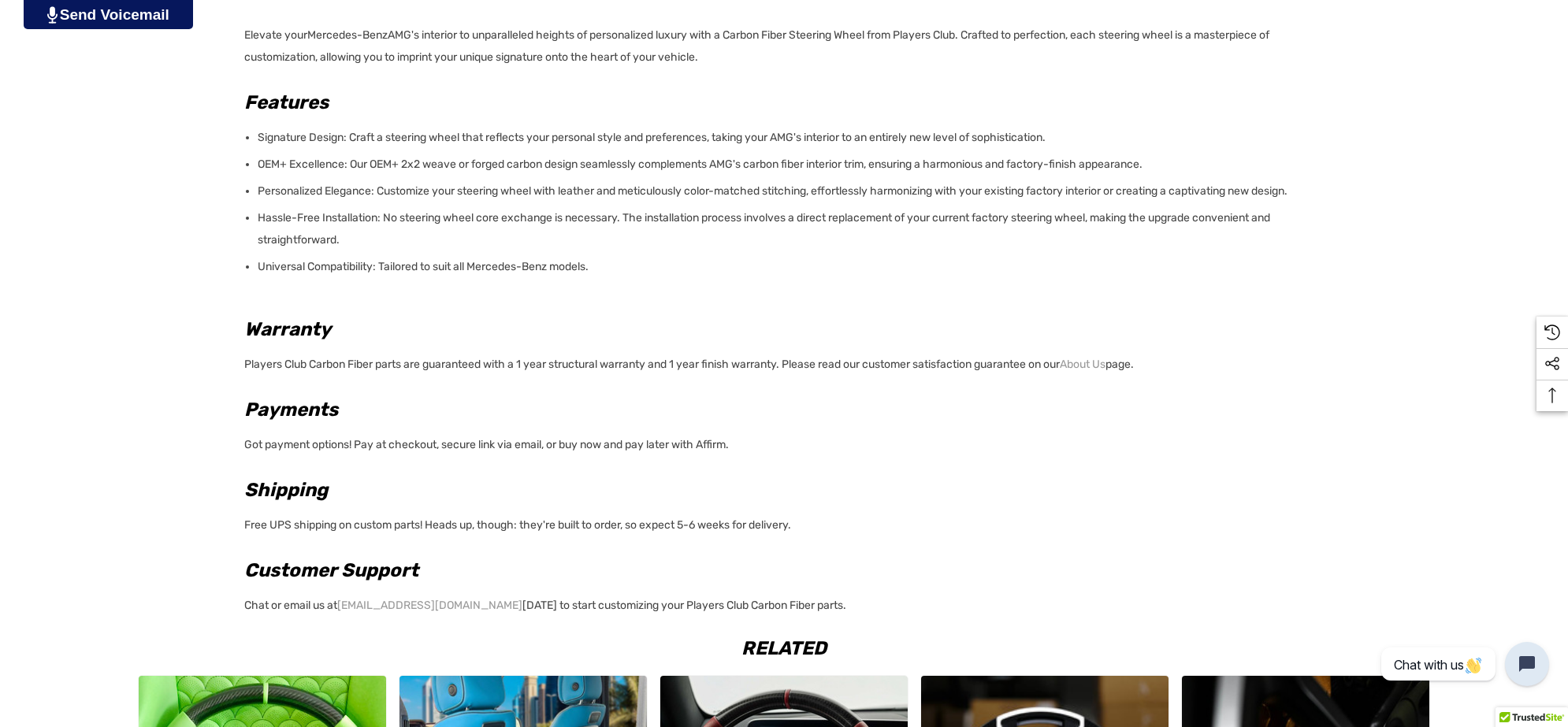
scroll to position [2463, 0]
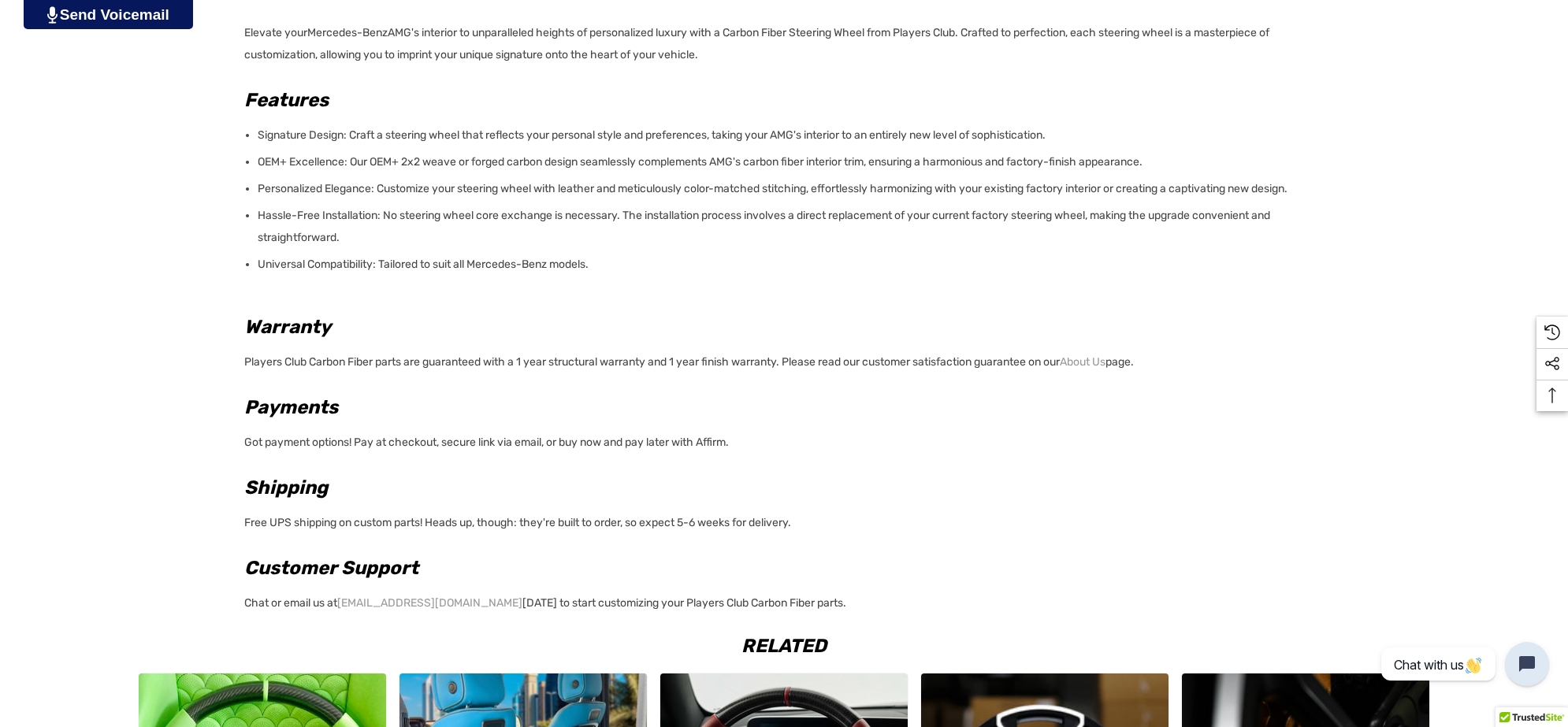
click at [817, 606] on p "Chat or email us at [EMAIL_ADDRESS][DOMAIN_NAME] [DATE] to start customizing yo…" at bounding box center [780, 602] width 1070 height 27
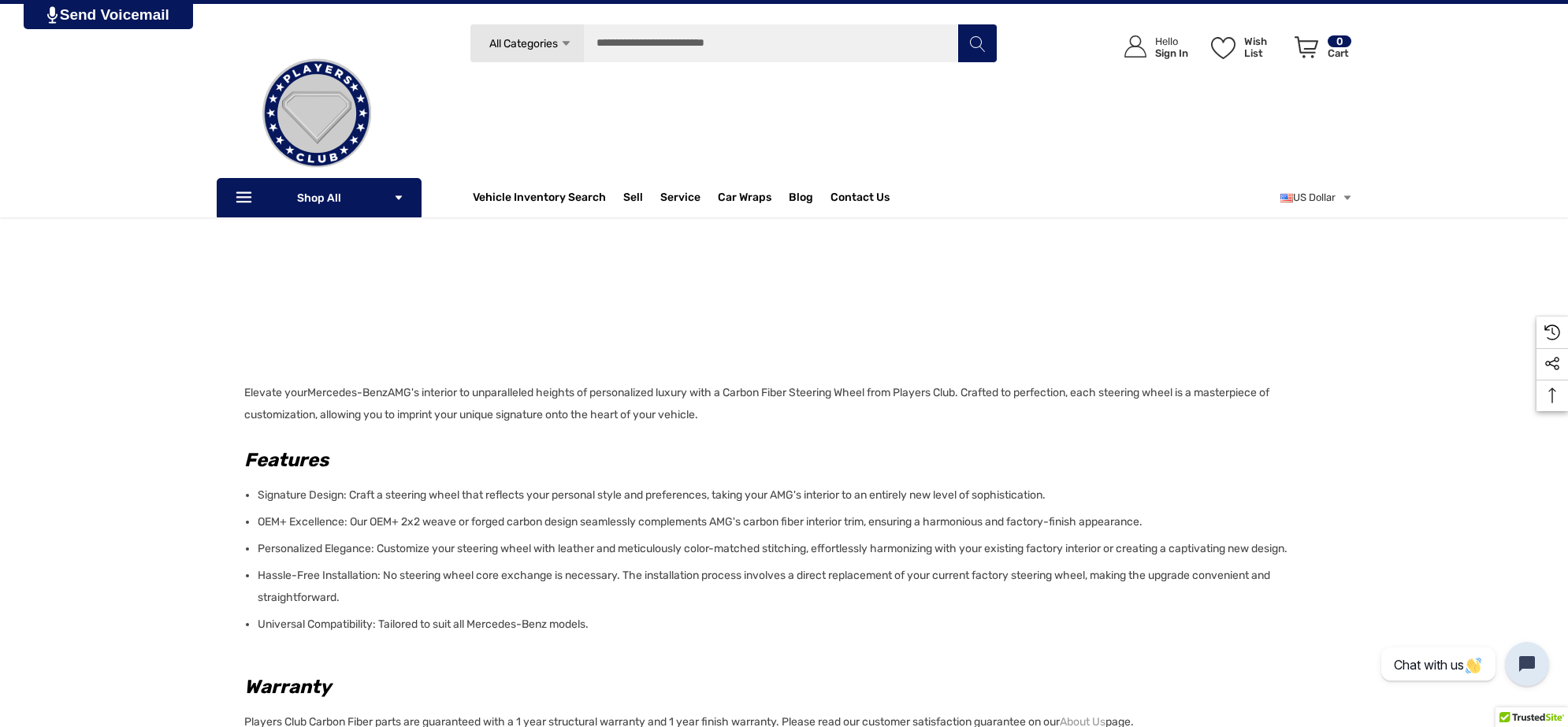
scroll to position [2069, 0]
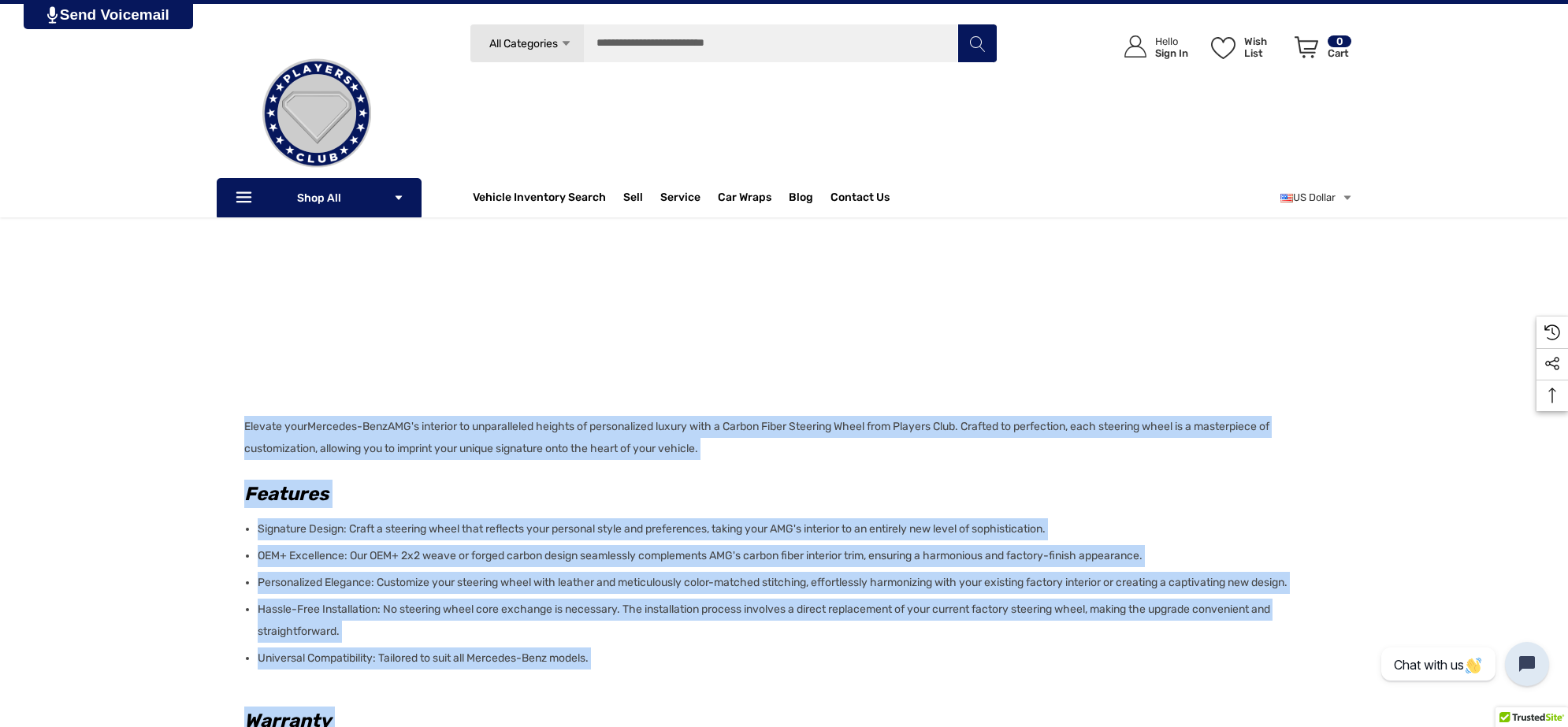
copy div "Loremip dolo Sitametc-Adip ELI's doeiusmo te incididuntut laboree do magnaaliqu…"
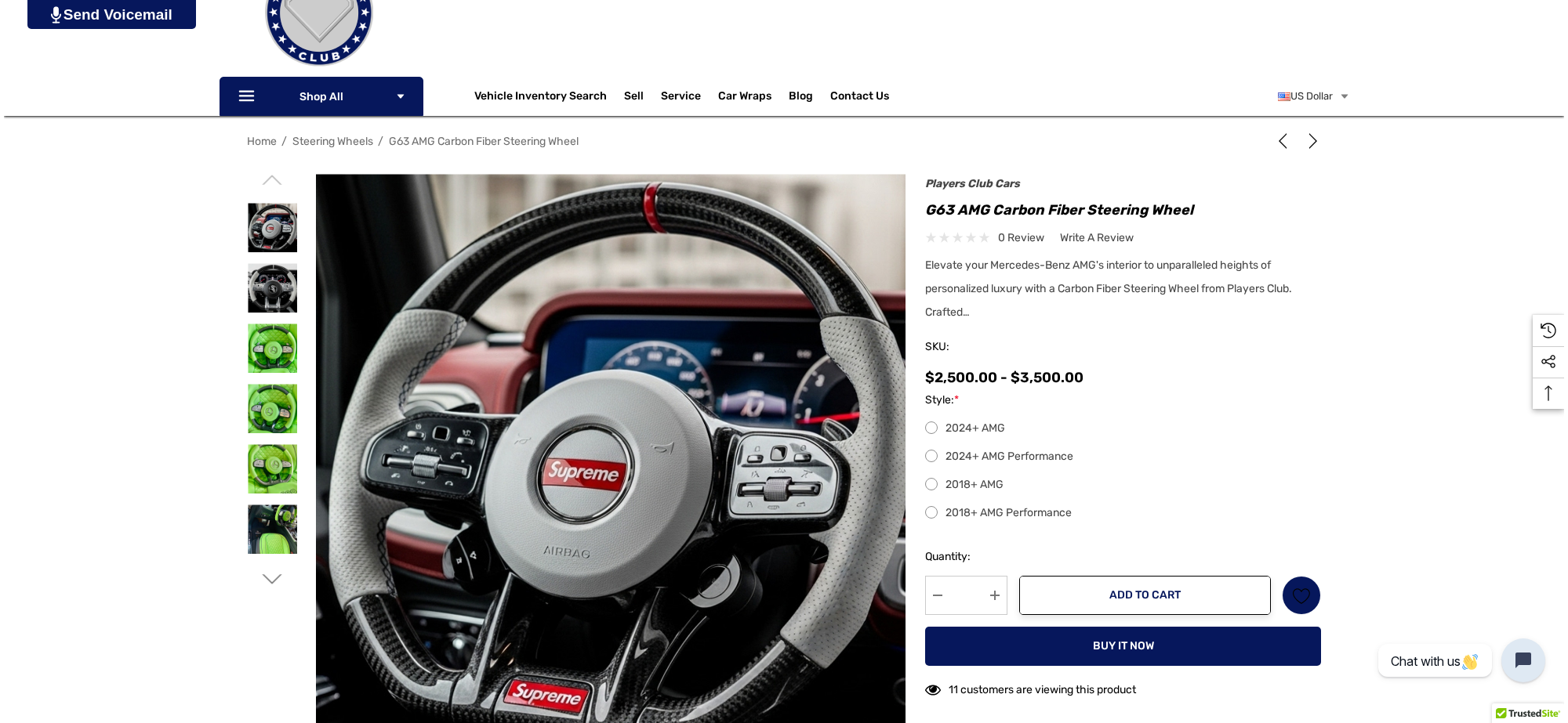
scroll to position [0, 0]
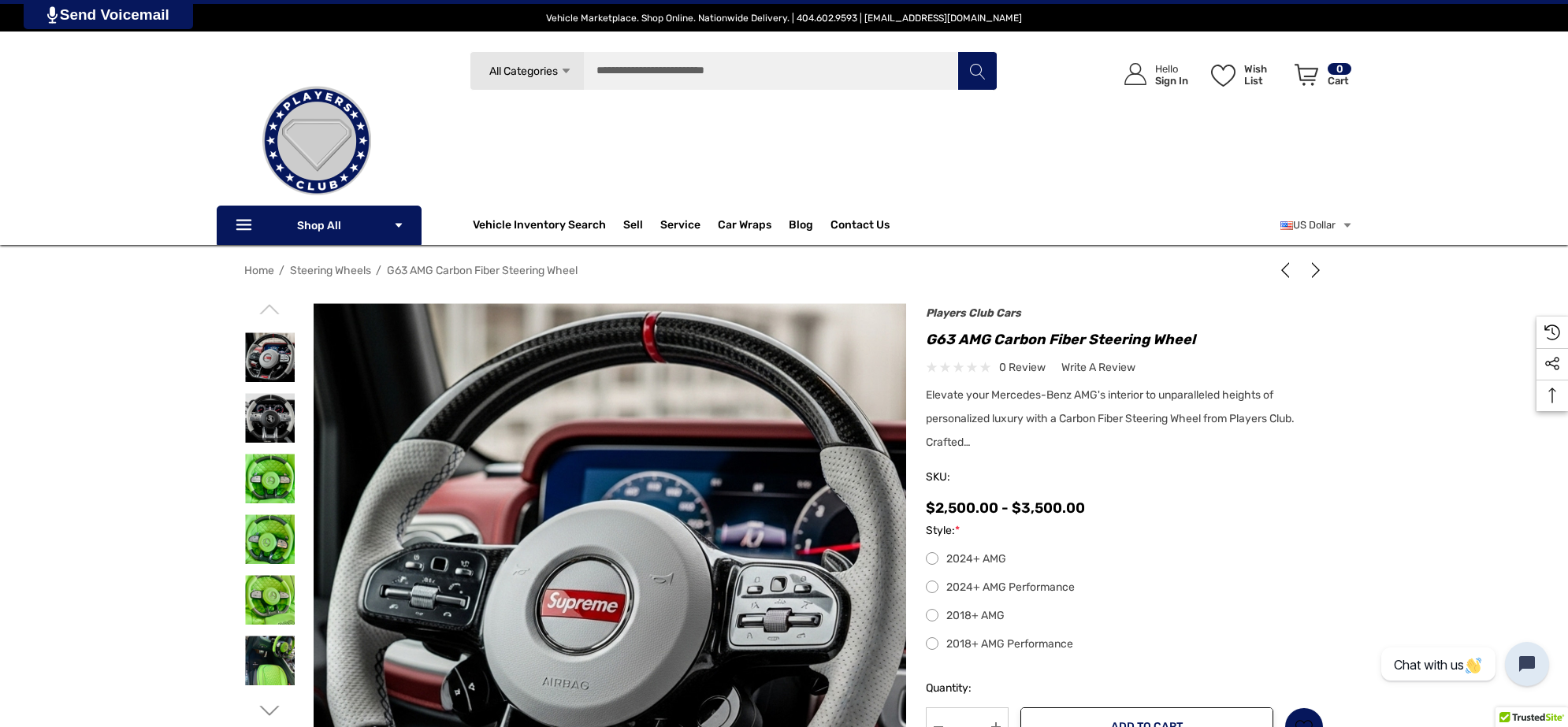
click at [926, 340] on h1 "G63 AMG Carbon Fiber Steering Wheel" at bounding box center [1124, 340] width 398 height 25
click at [1229, 337] on h1 "G63 AMG Carbon Fiber Steering Wheel" at bounding box center [1124, 340] width 398 height 25
copy h1 "G63 AMG Carbon Fiber Steering Wheel"
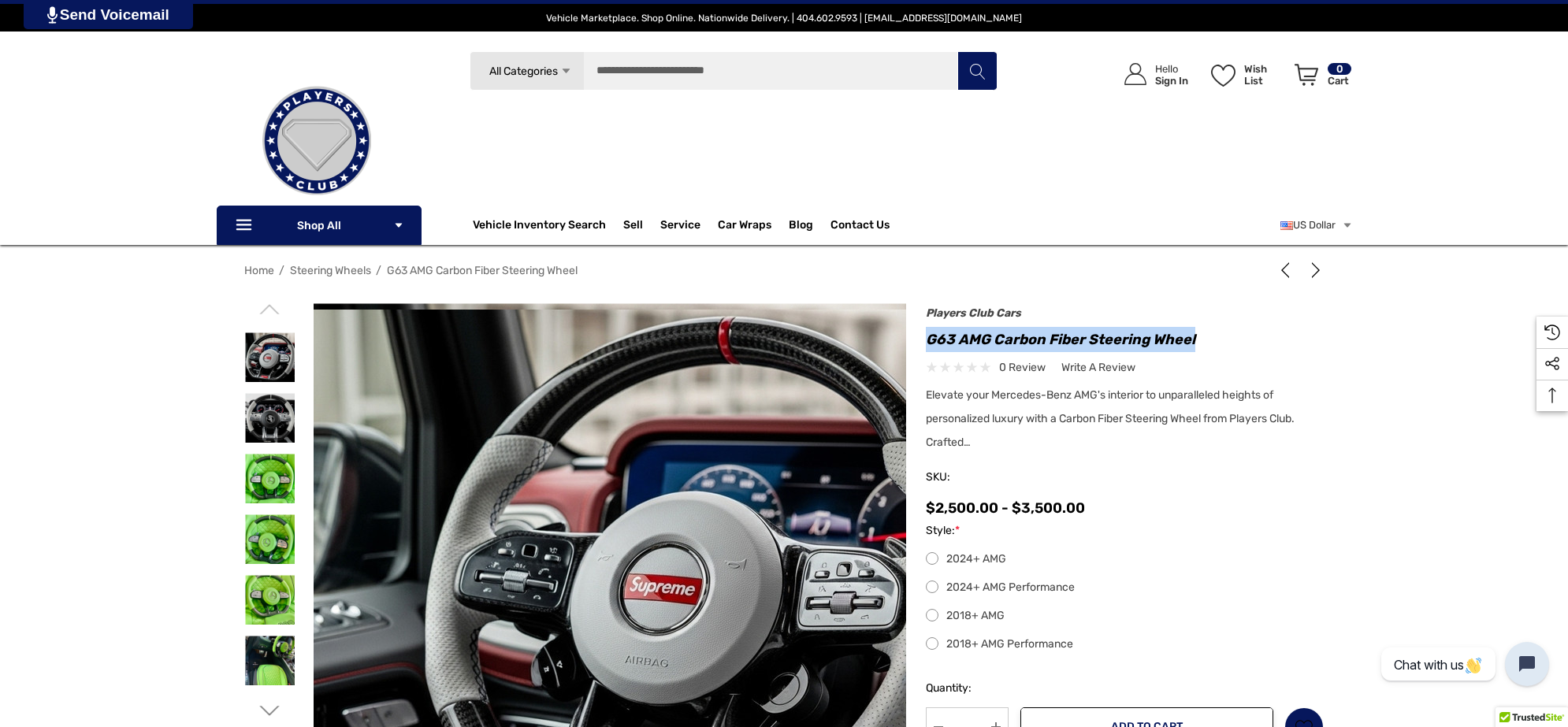
click at [499, 396] on img at bounding box center [688, 584] width 1009 height 550
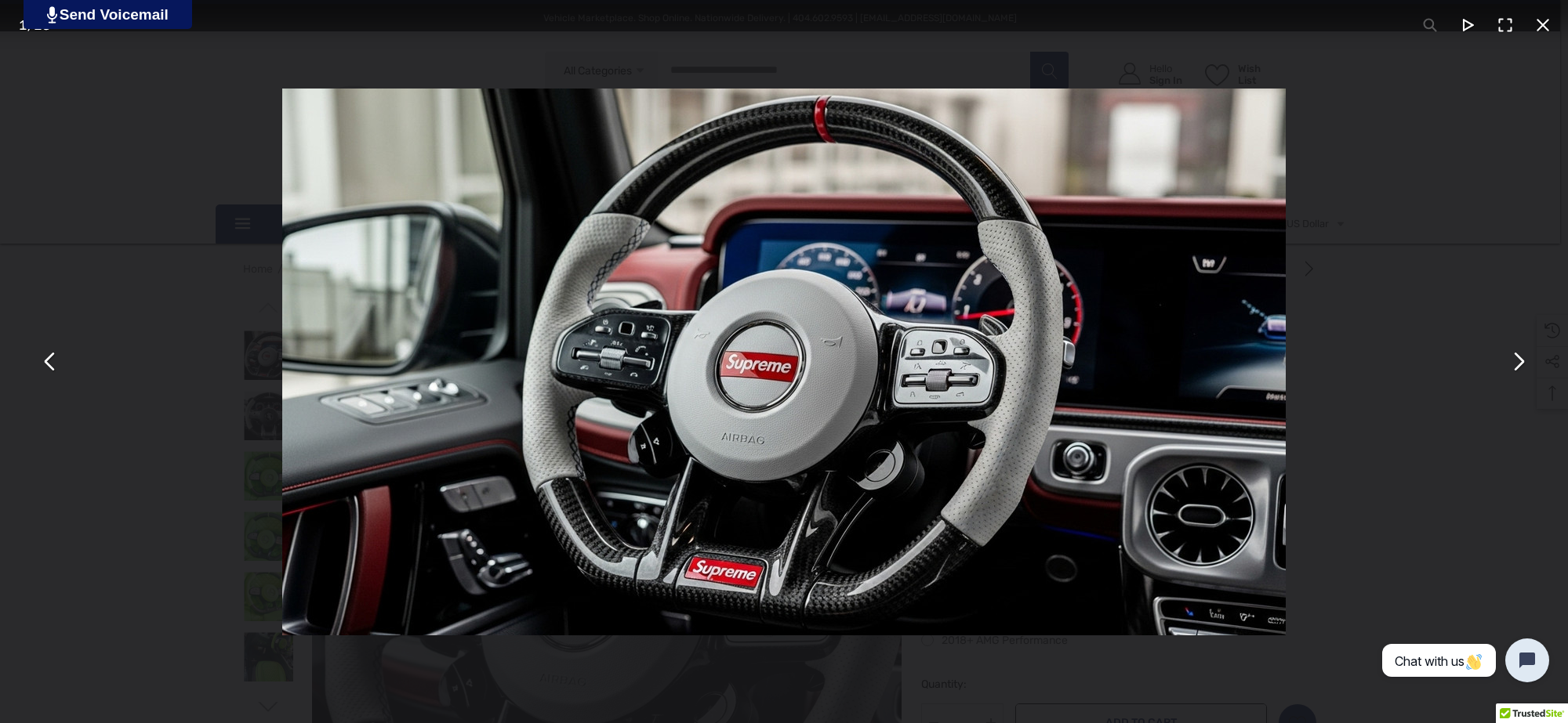
drag, startPoint x: 1527, startPoint y: 367, endPoint x: 1532, endPoint y: 376, distance: 10.3
click at [1529, 367] on button "You can close this modal content with the ESC key" at bounding box center [1517, 362] width 37 height 37
